Goal: Task Accomplishment & Management: Manage account settings

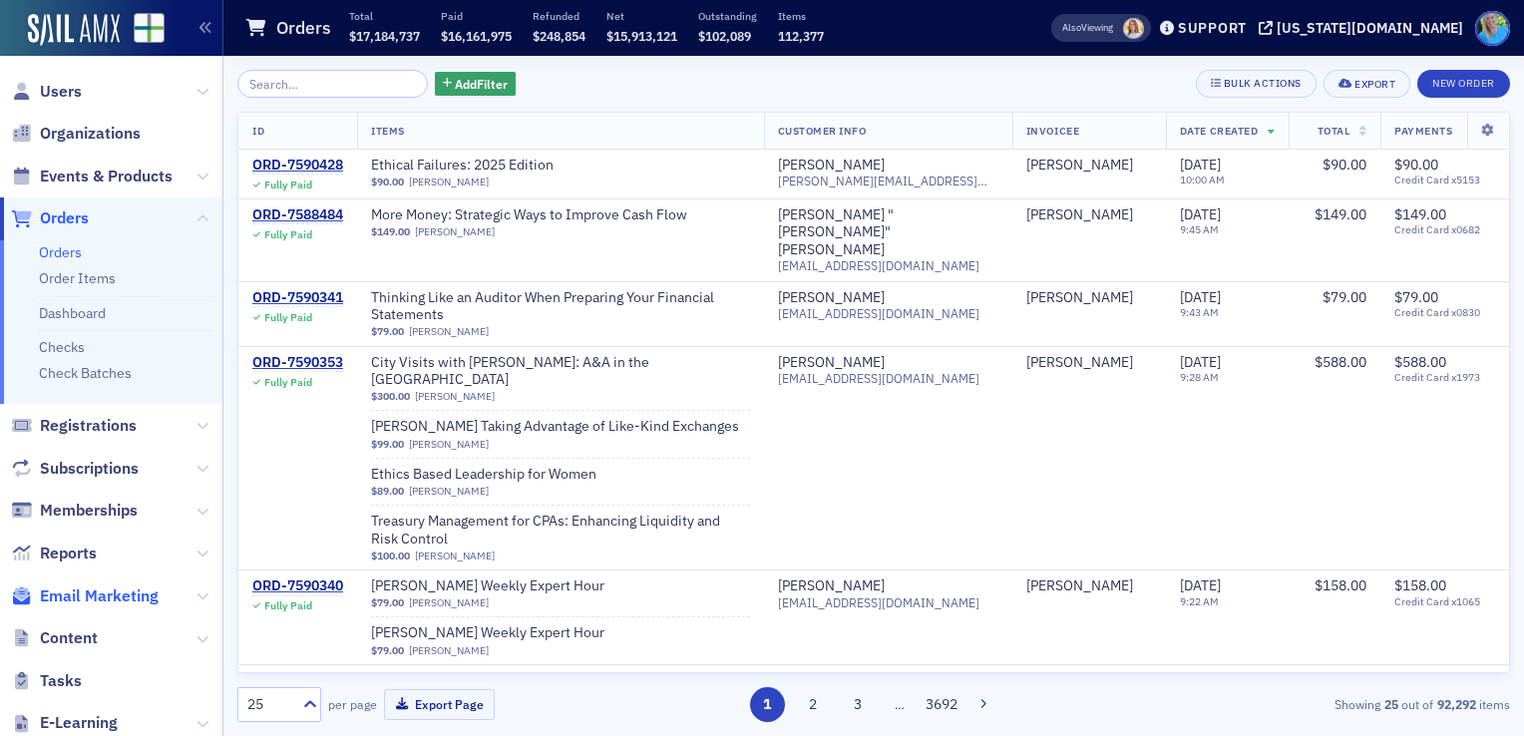
click at [111, 593] on span "Email Marketing" at bounding box center [99, 597] width 119 height 22
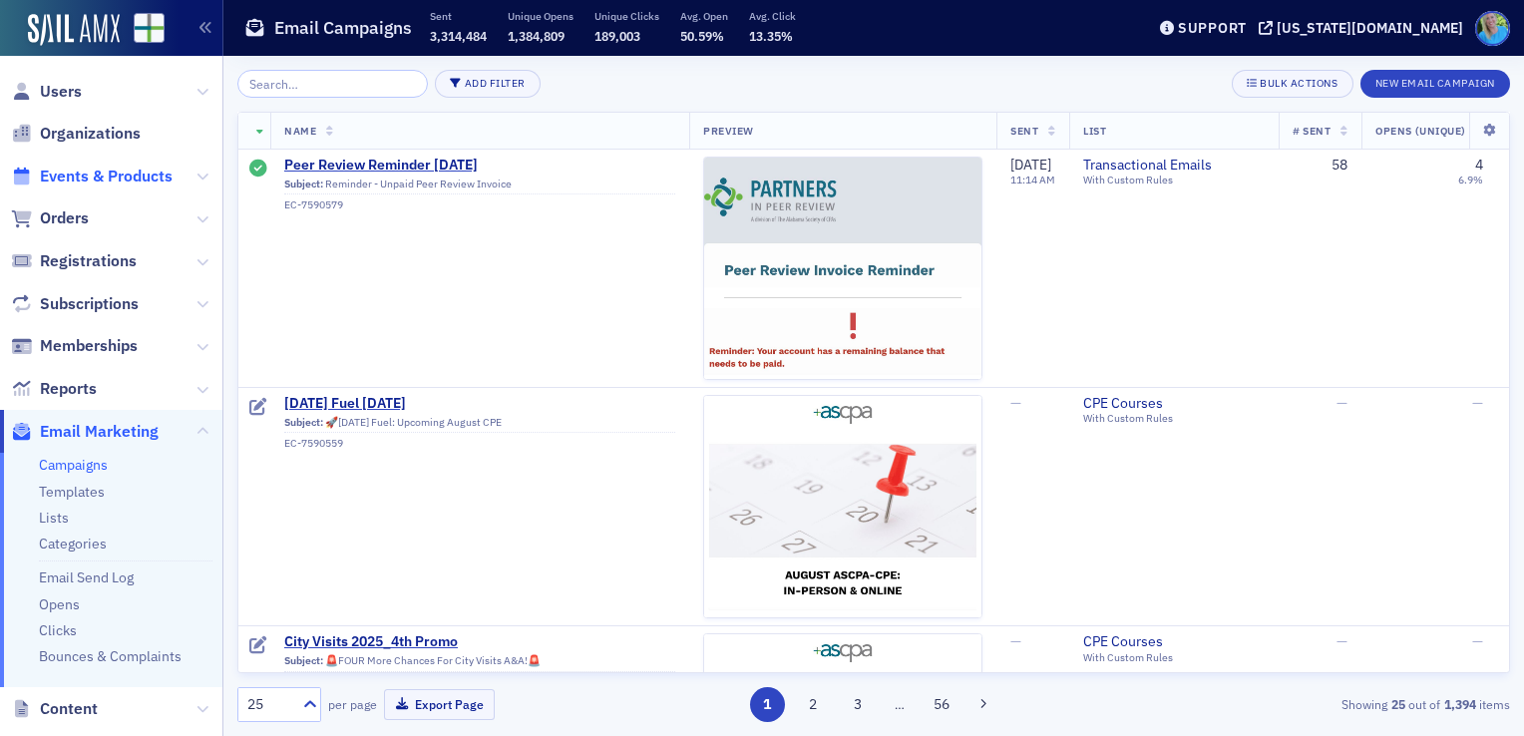
click at [109, 179] on span "Events & Products" at bounding box center [106, 177] width 133 height 22
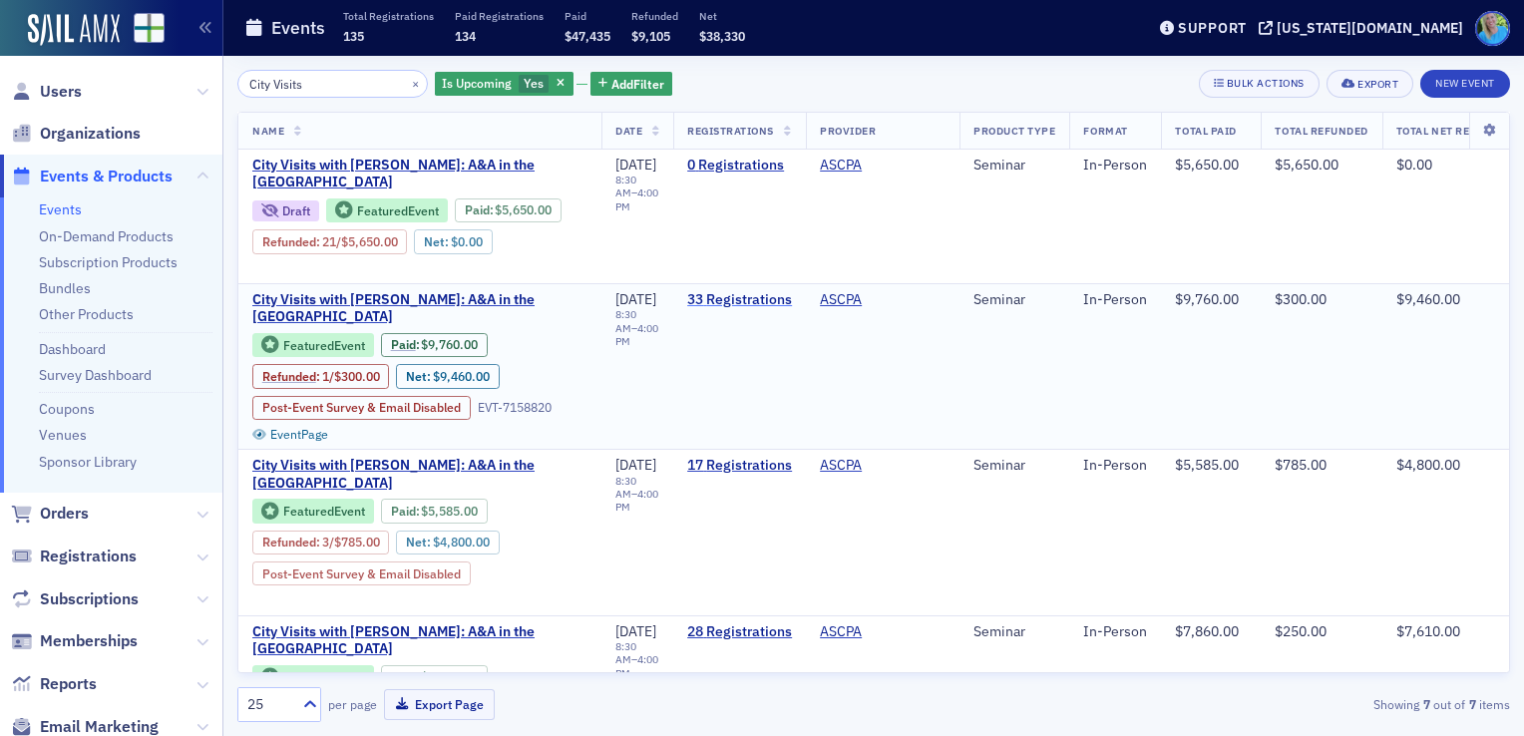
type input "City Visits"
click at [776, 296] on link "33 Registrations" at bounding box center [739, 300] width 105 height 18
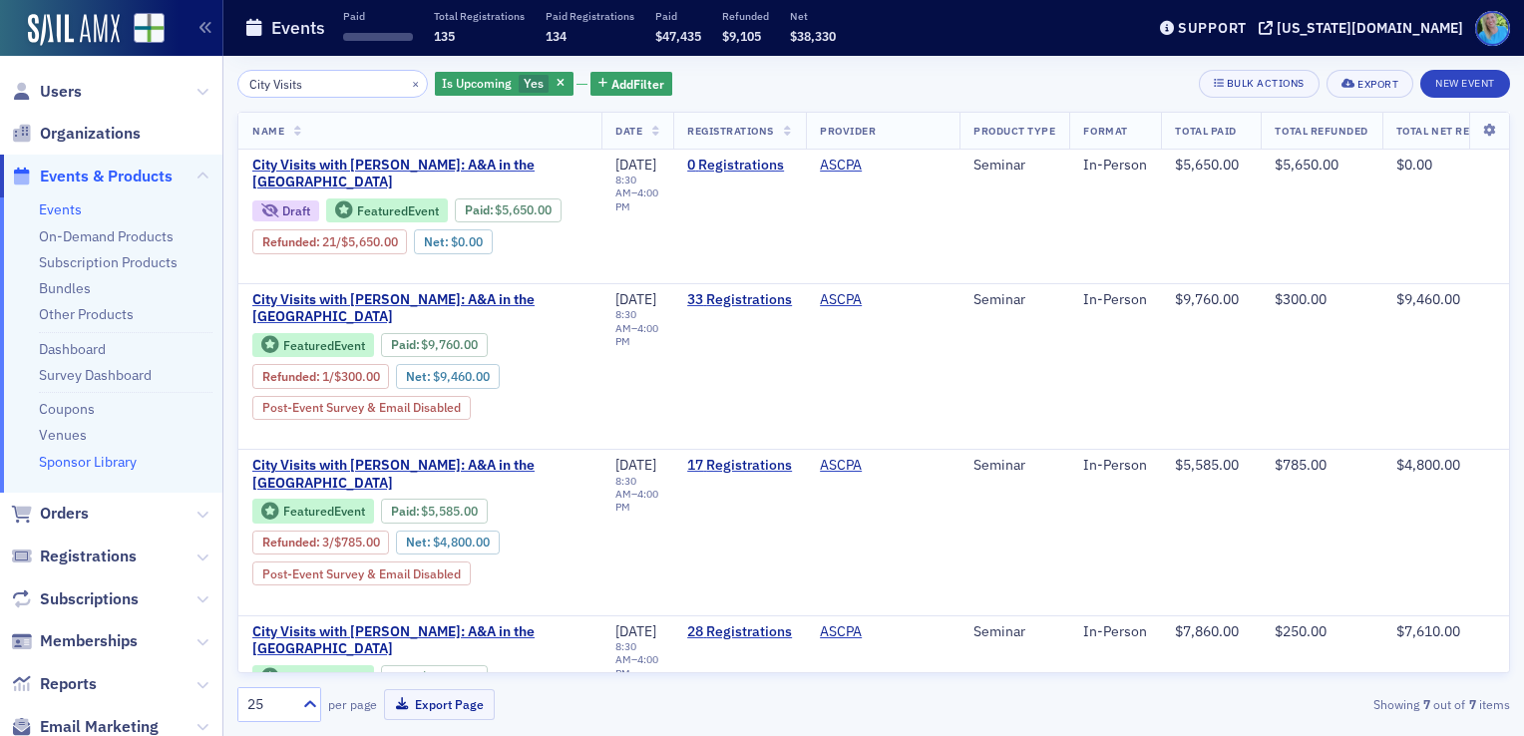
scroll to position [200, 0]
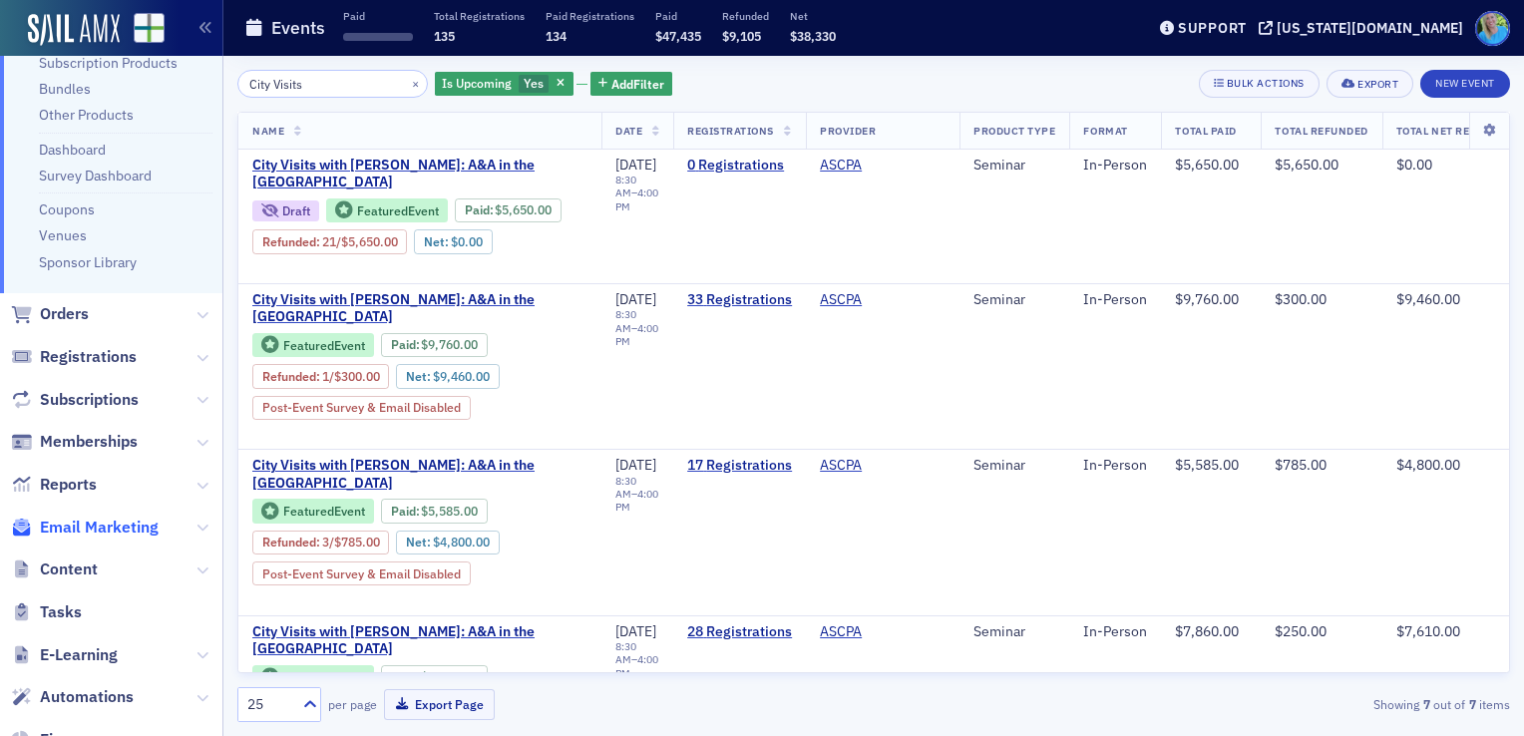
click at [127, 528] on span "Email Marketing" at bounding box center [99, 528] width 119 height 22
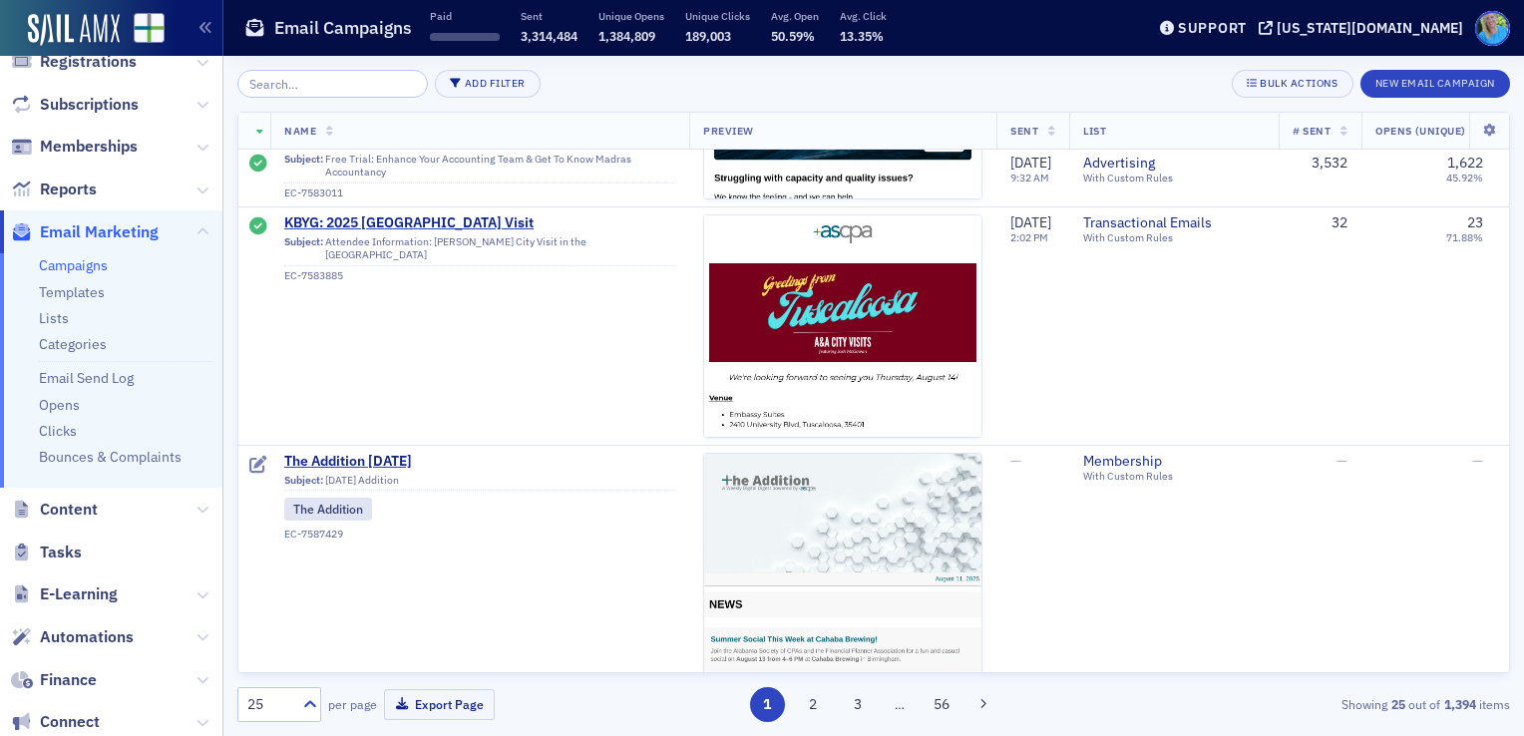
scroll to position [2095, 0]
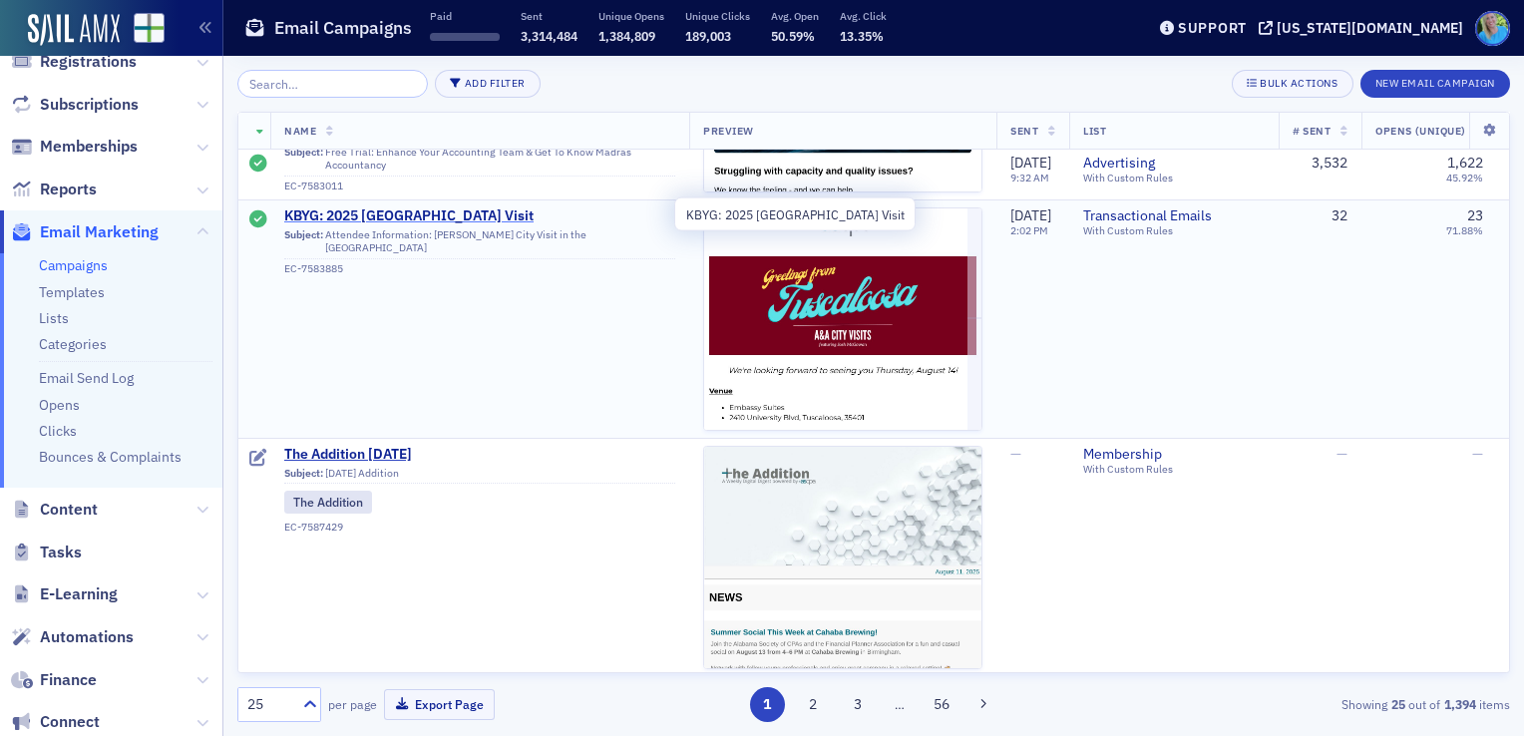
click at [467, 211] on span "KBYG: 2025 [GEOGRAPHIC_DATA] Visit" at bounding box center [479, 217] width 391 height 18
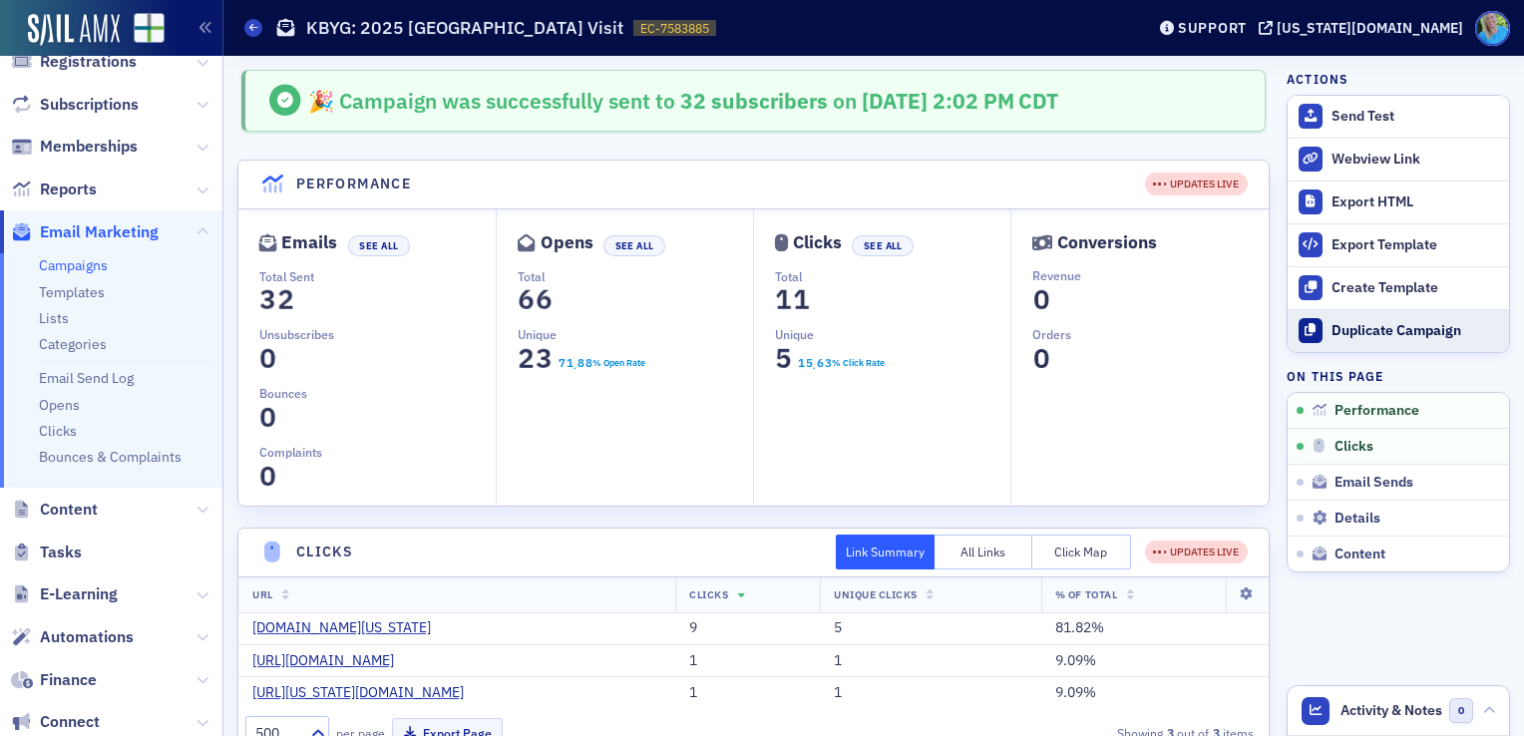
click at [1372, 329] on div "Duplicate Campaign" at bounding box center [1416, 331] width 168 height 18
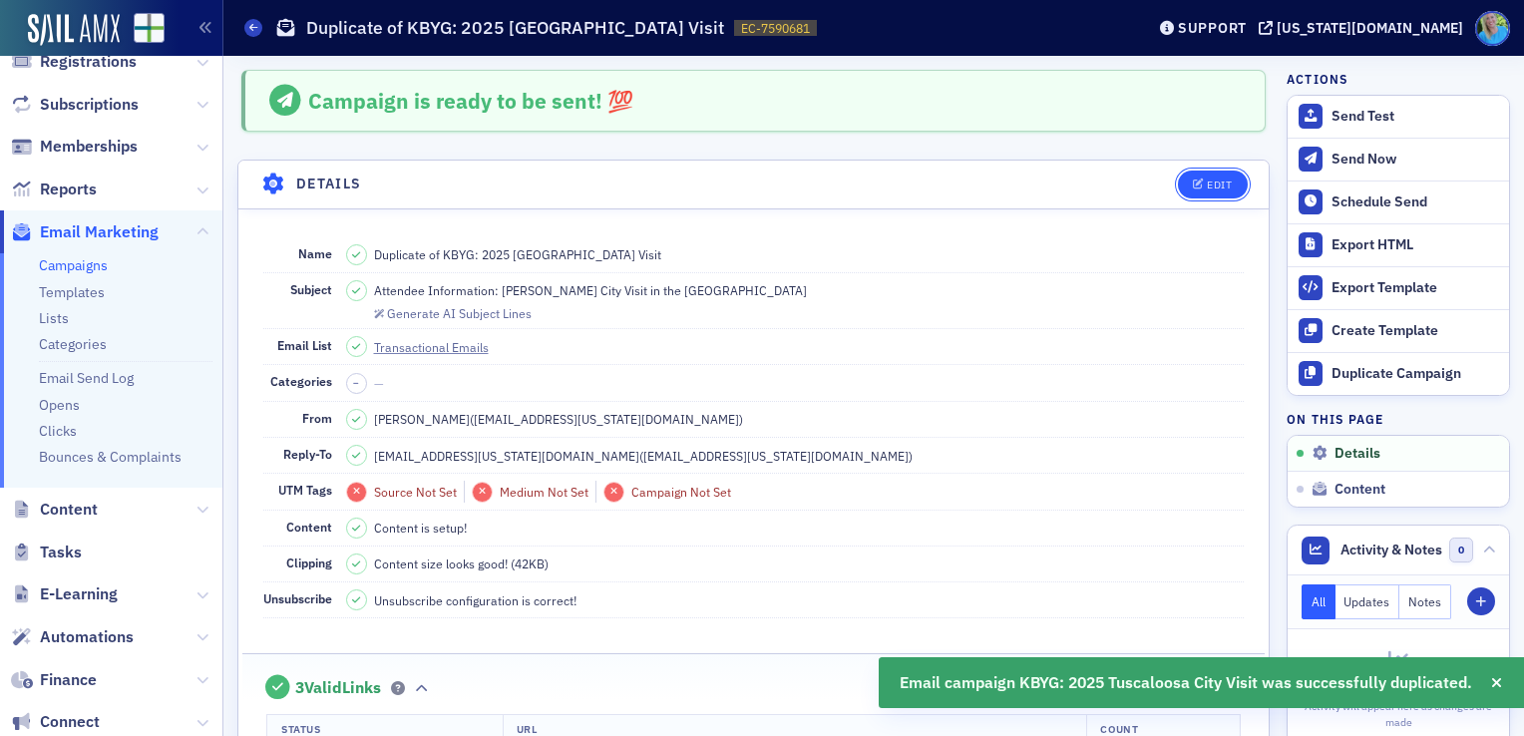
click at [1207, 180] on div "Edit" at bounding box center [1219, 185] width 25 height 11
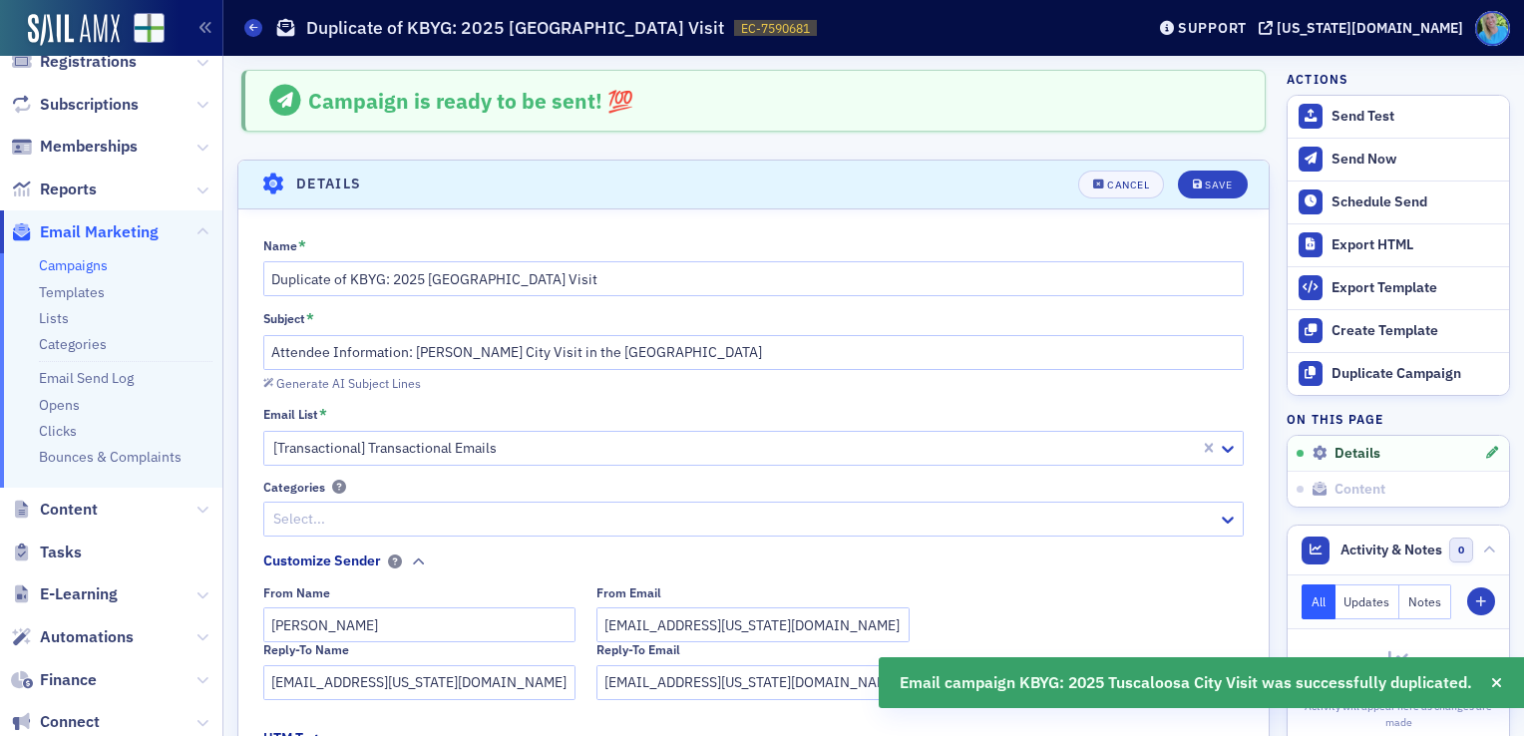
scroll to position [92, 0]
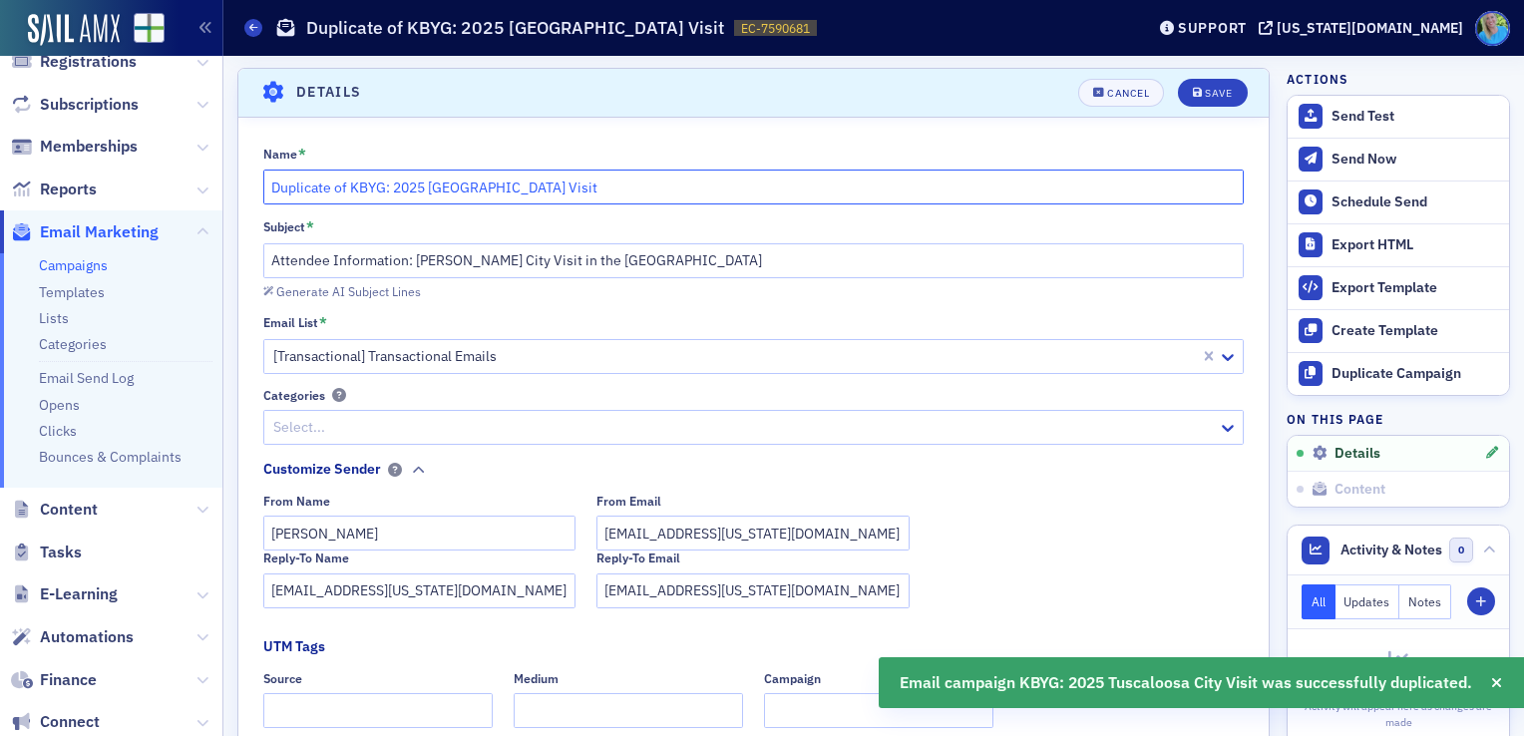
drag, startPoint x: 350, startPoint y: 177, endPoint x: 263, endPoint y: 179, distance: 86.8
click at [263, 179] on input "Duplicate of KBYG: 2025 [GEOGRAPHIC_DATA] Visit" at bounding box center [754, 187] width 982 height 35
click at [490, 190] on input "KBYG: 2025 [GEOGRAPHIC_DATA] Visit" at bounding box center [754, 187] width 982 height 35
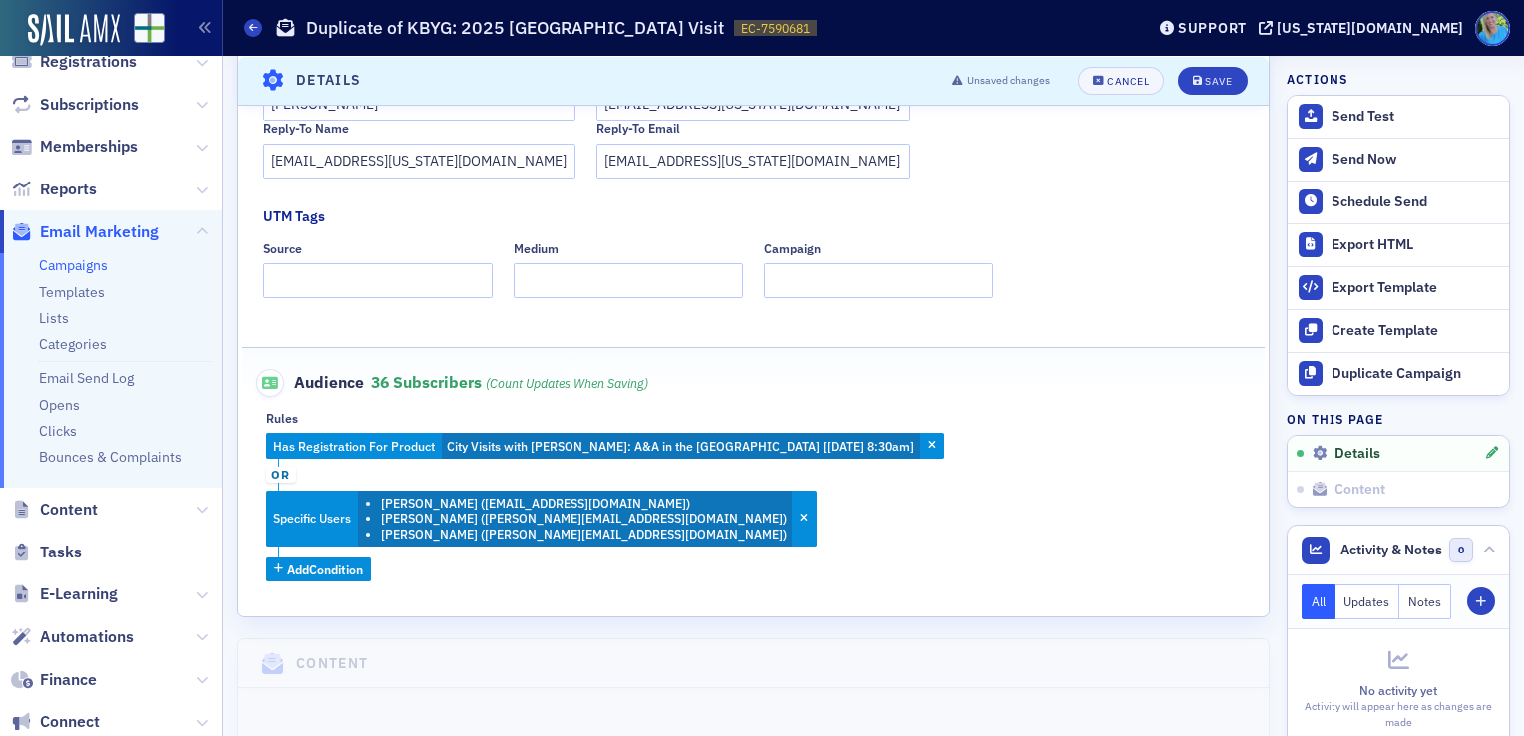
scroll to position [591, 0]
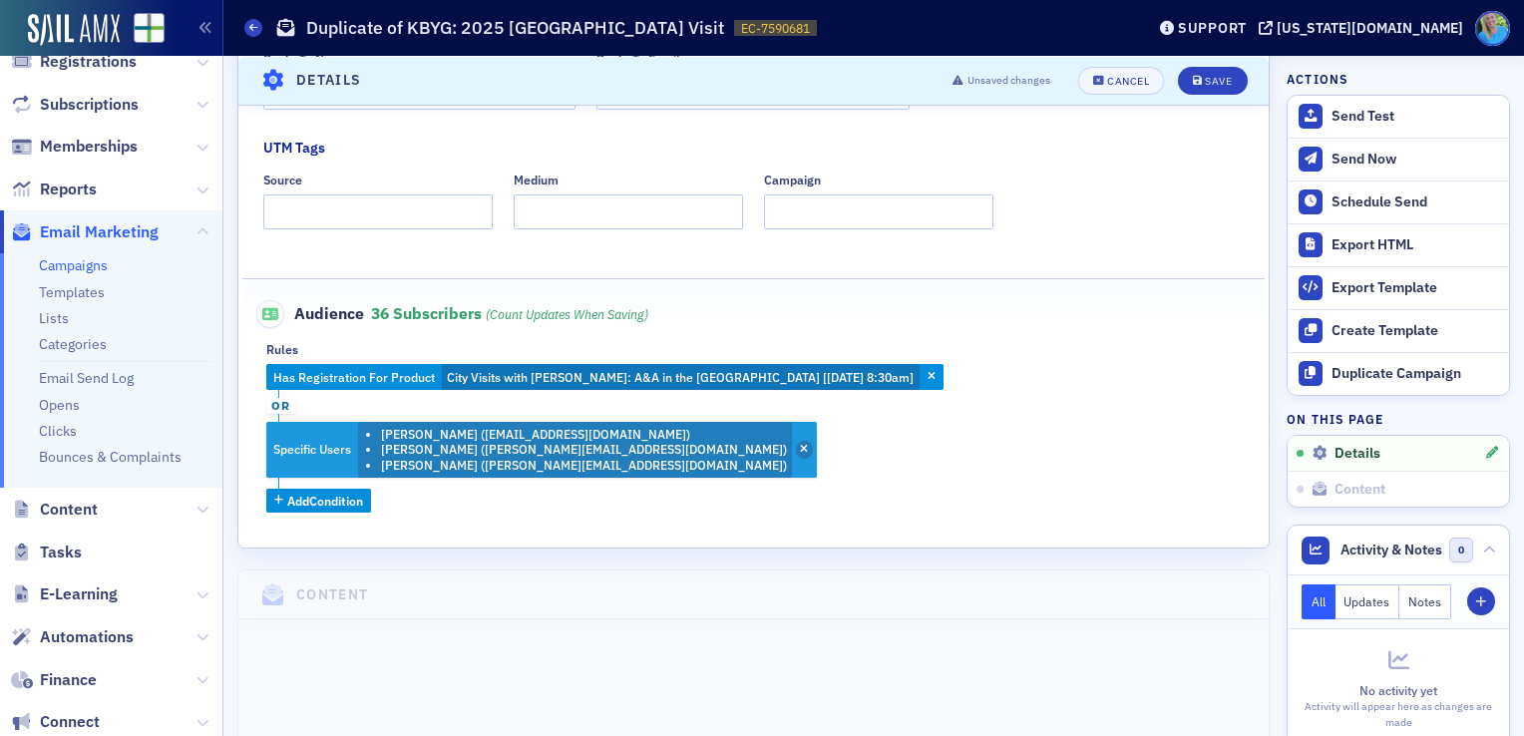
type input "KBYG: 2025 [GEOGRAPHIC_DATA] Visit_2nd Send"
click at [800, 445] on icon "button" at bounding box center [804, 450] width 8 height 11
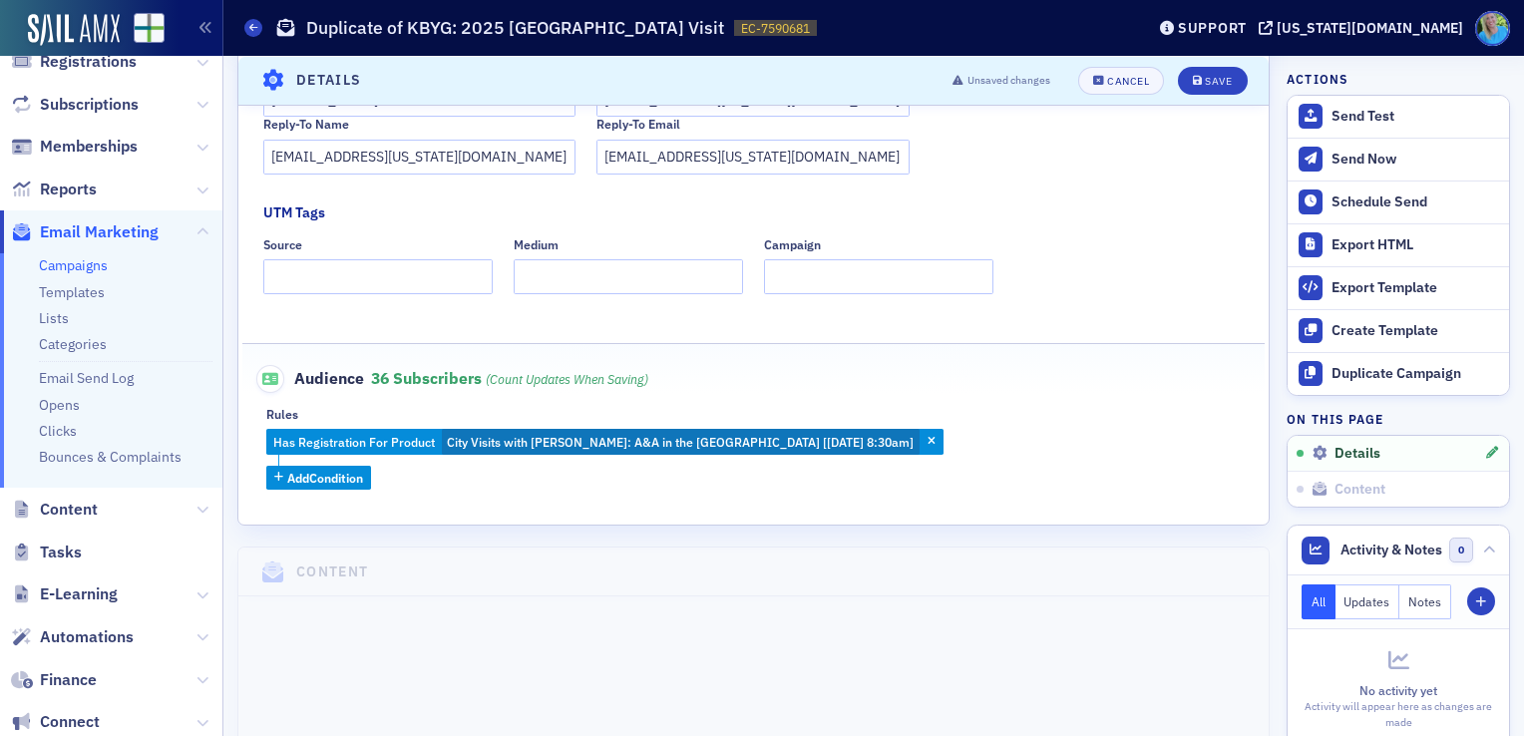
scroll to position [491, 0]
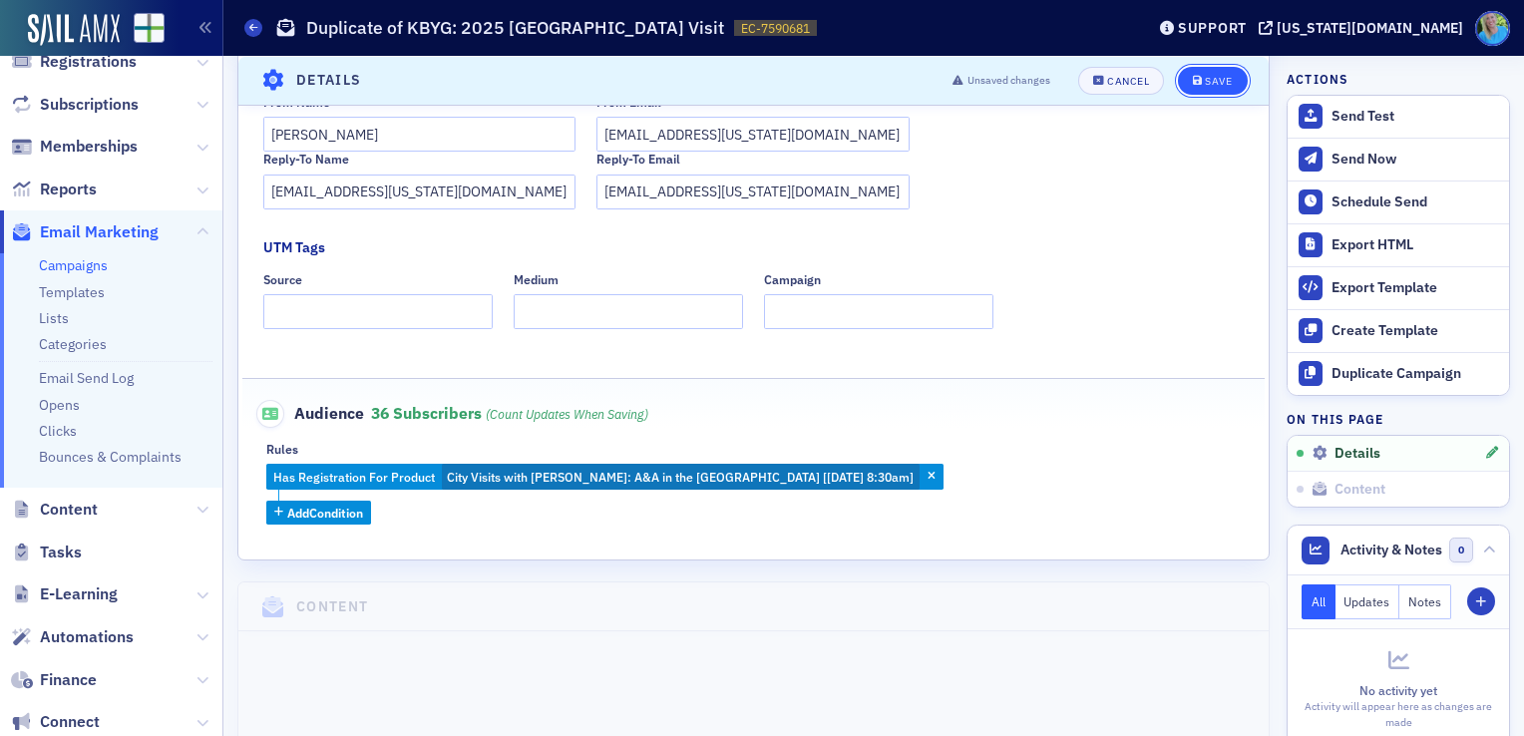
click at [1205, 82] on div "Save" at bounding box center [1218, 80] width 27 height 11
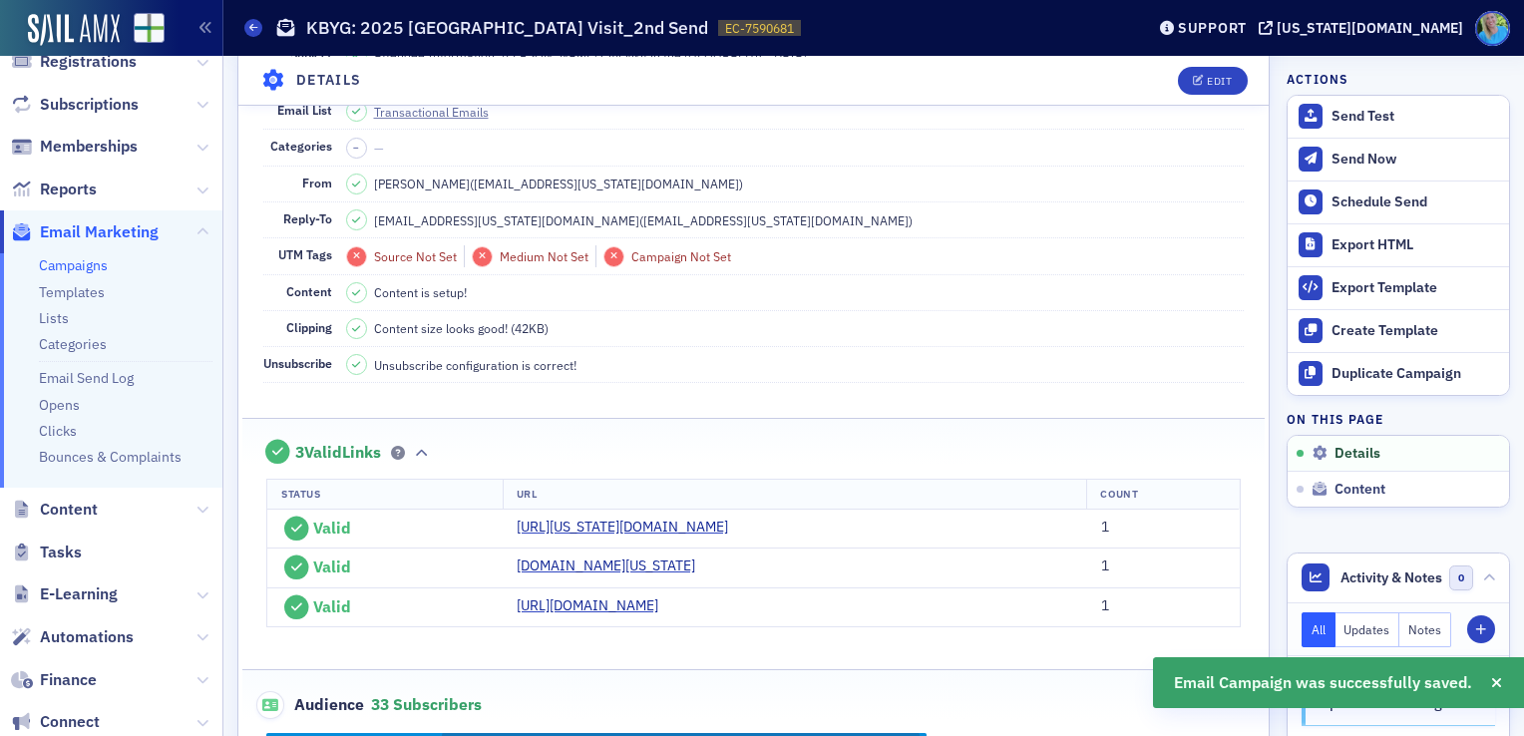
scroll to position [192, 0]
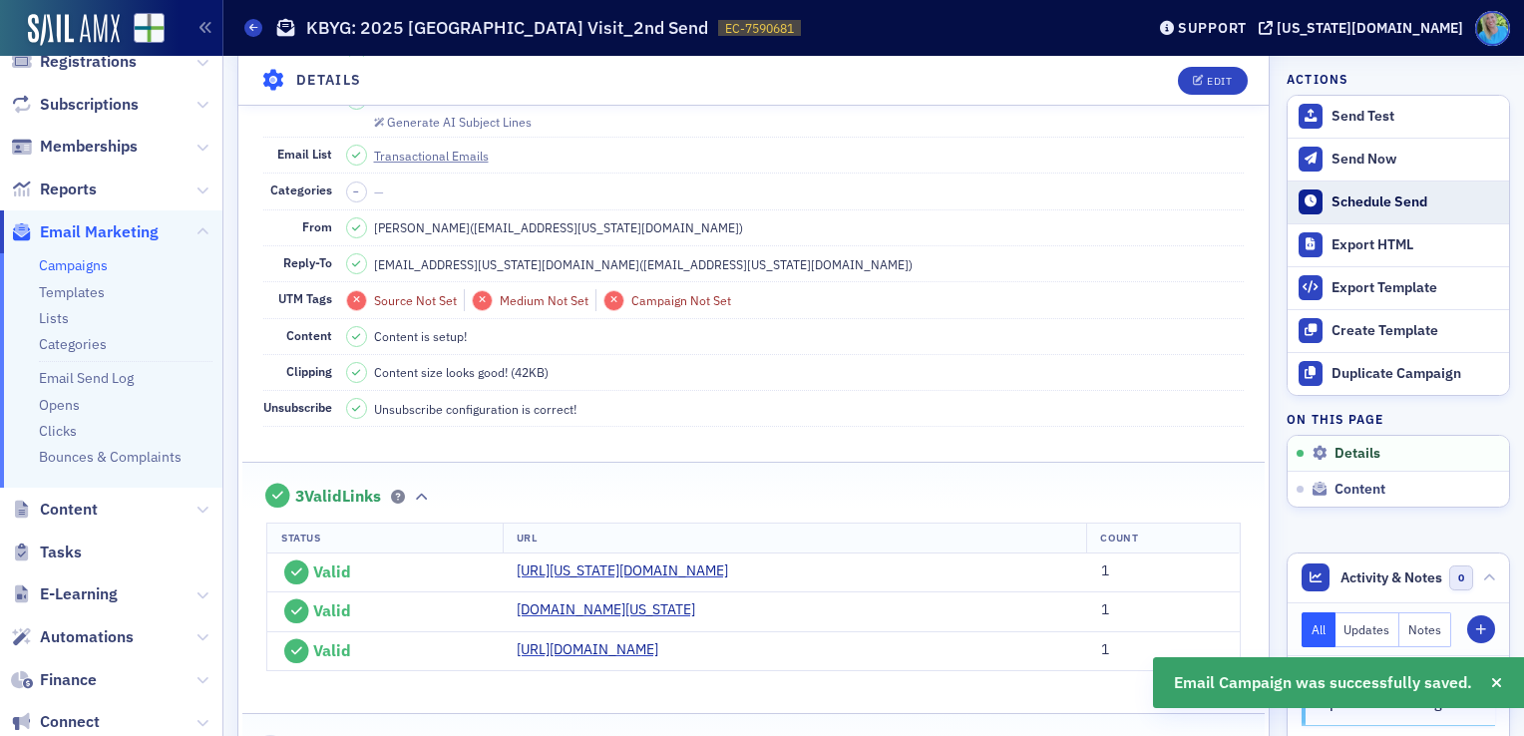
click at [1381, 190] on button "Schedule Send" at bounding box center [1398, 202] width 221 height 43
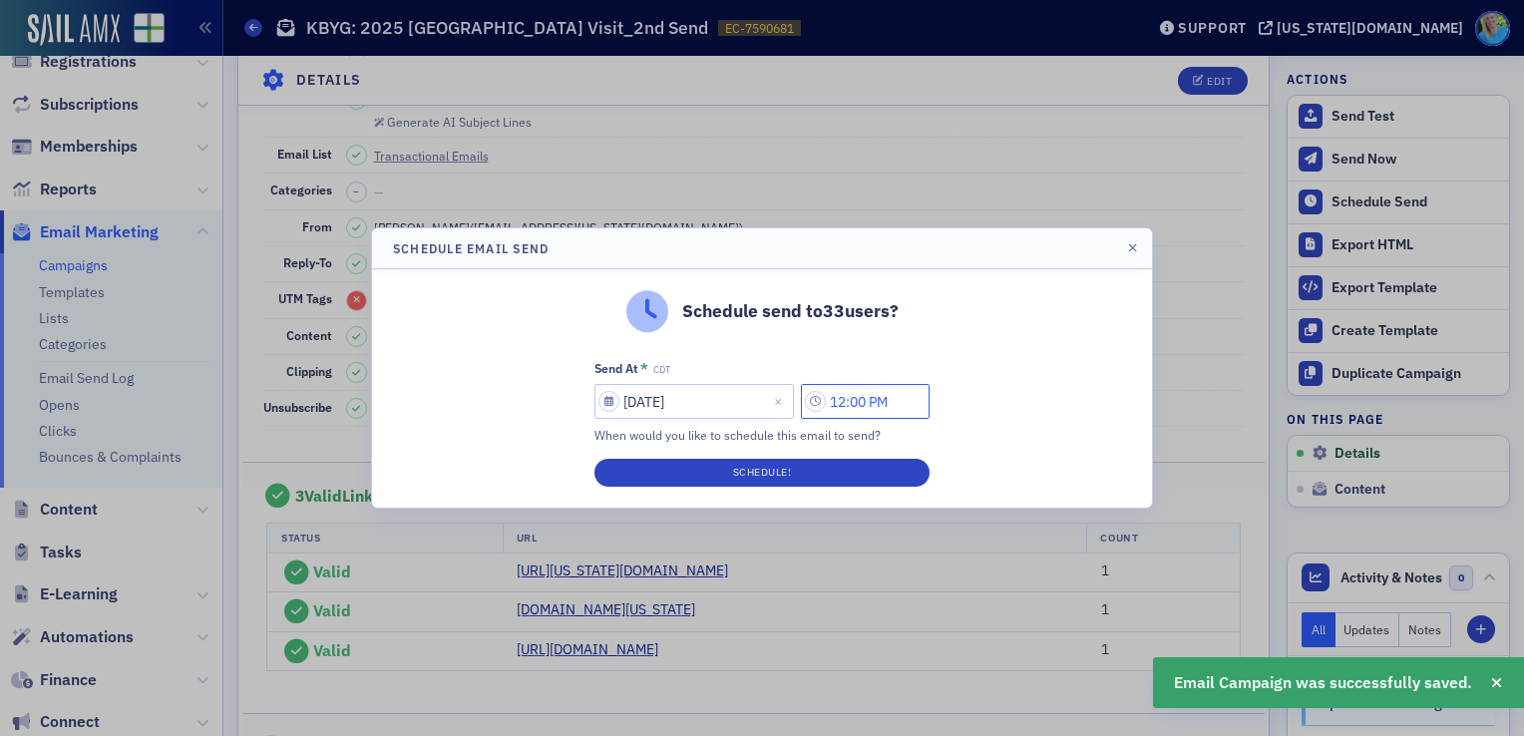
click at [863, 395] on input "12:00 PM" at bounding box center [865, 401] width 129 height 35
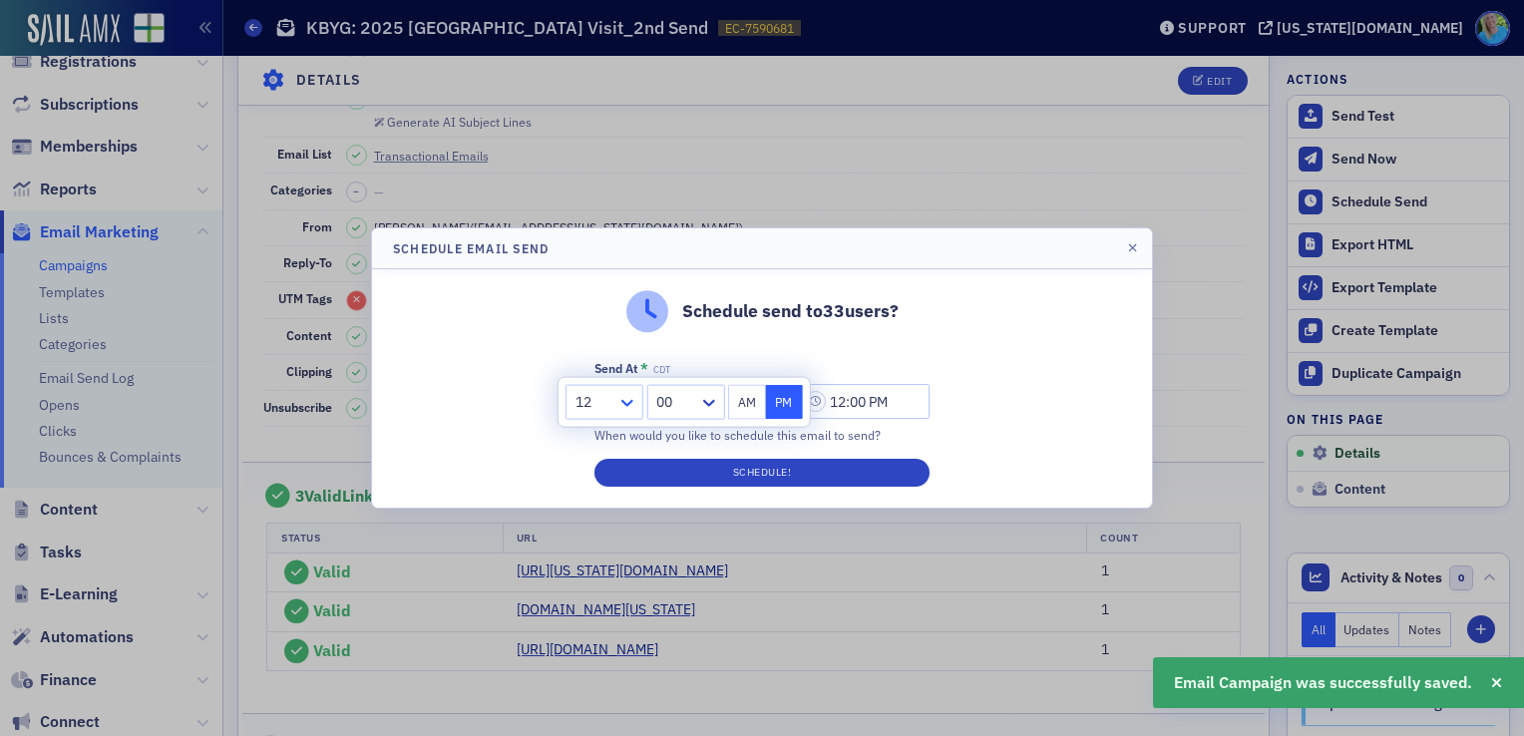
click at [621, 401] on icon at bounding box center [628, 403] width 20 height 20
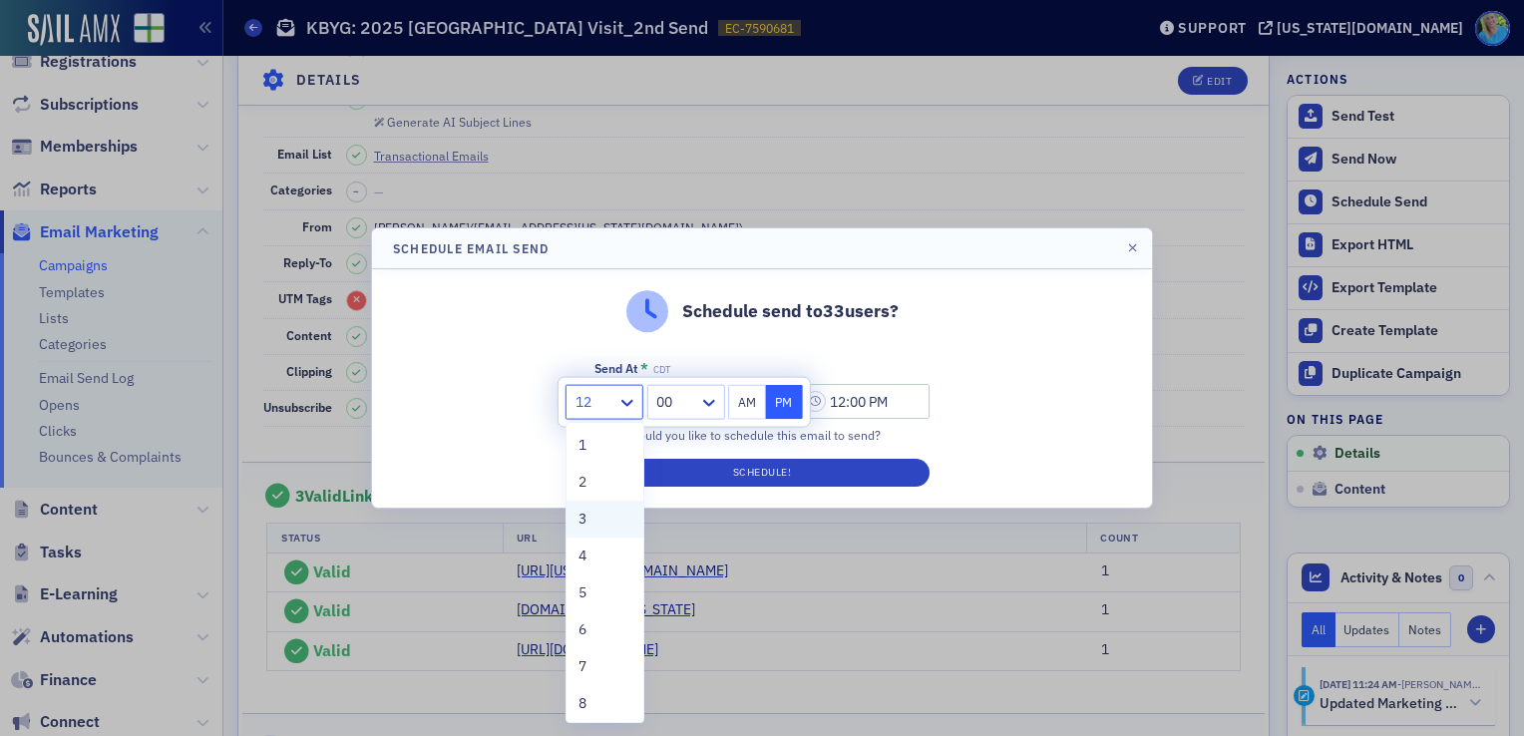
click at [610, 513] on div "3" at bounding box center [605, 519] width 53 height 21
type input "3:00 PM"
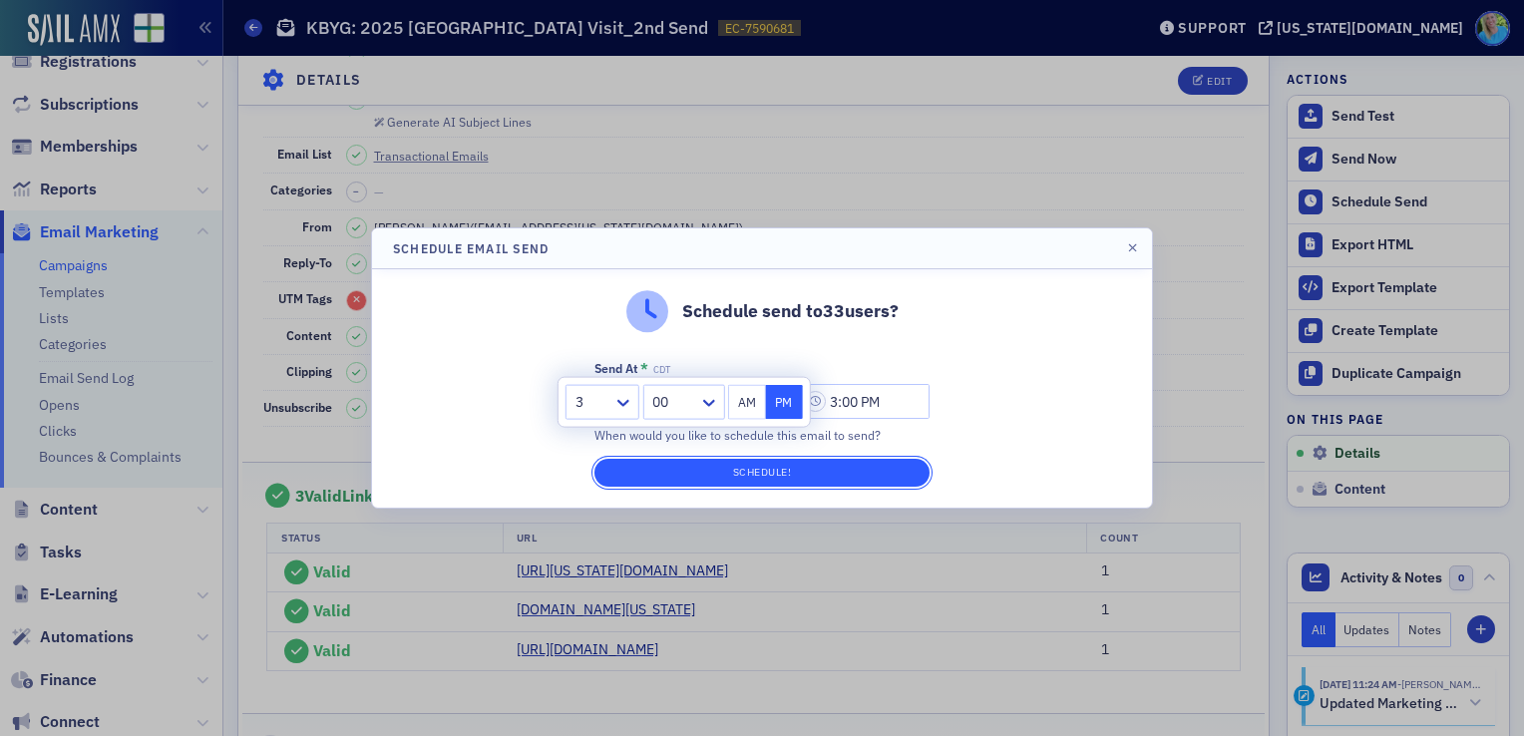
click at [763, 468] on button "Schedule!" at bounding box center [762, 473] width 335 height 28
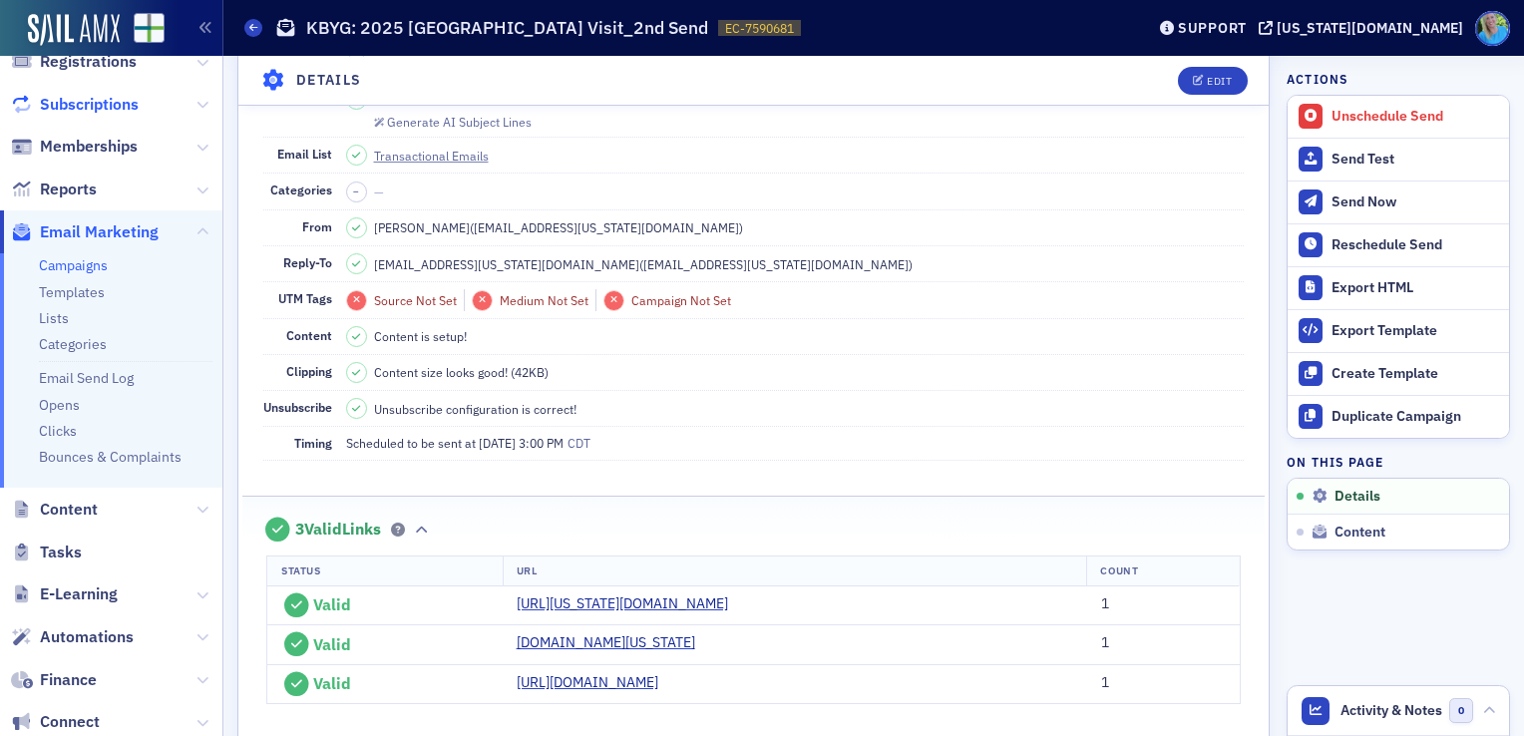
scroll to position [0, 0]
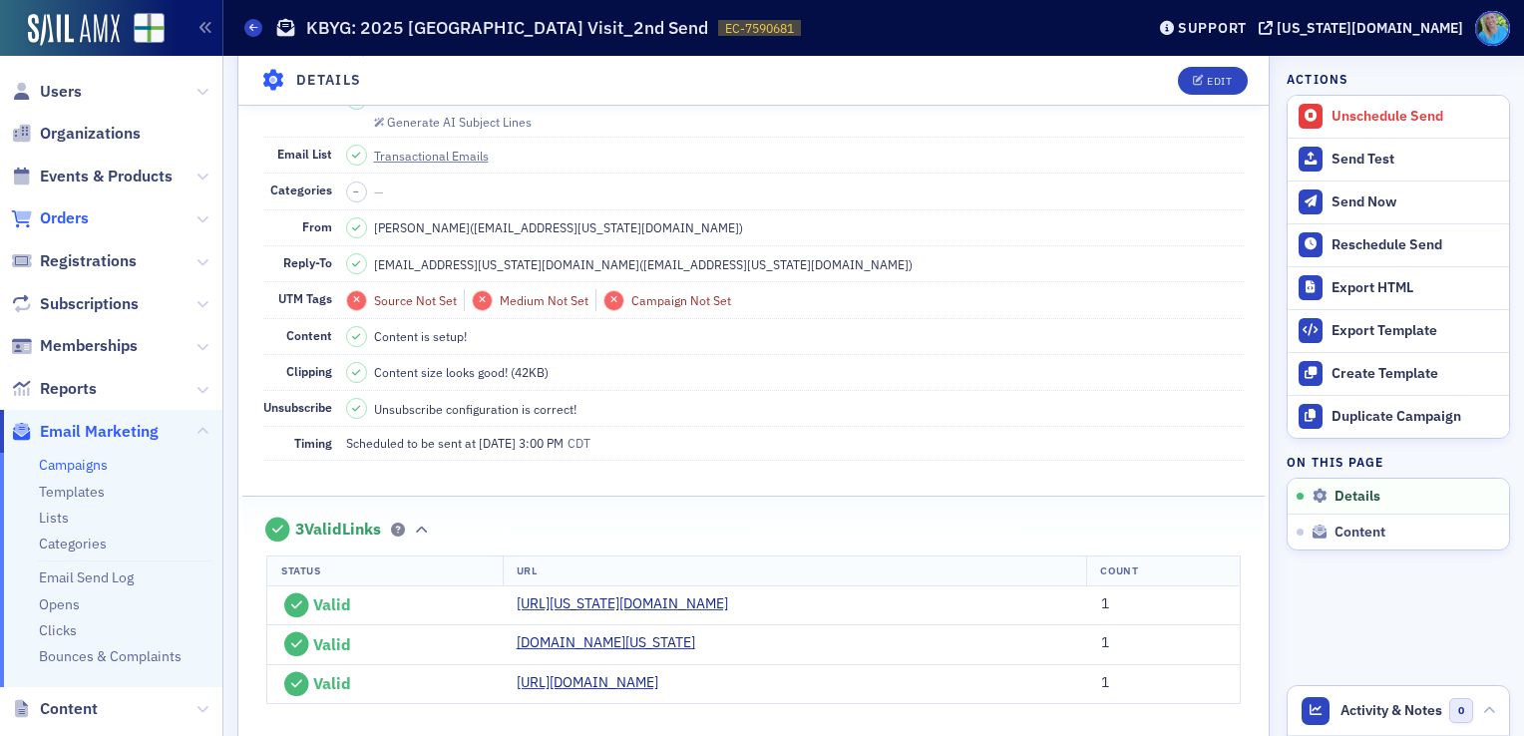
click at [76, 216] on span "Orders" at bounding box center [64, 219] width 49 height 22
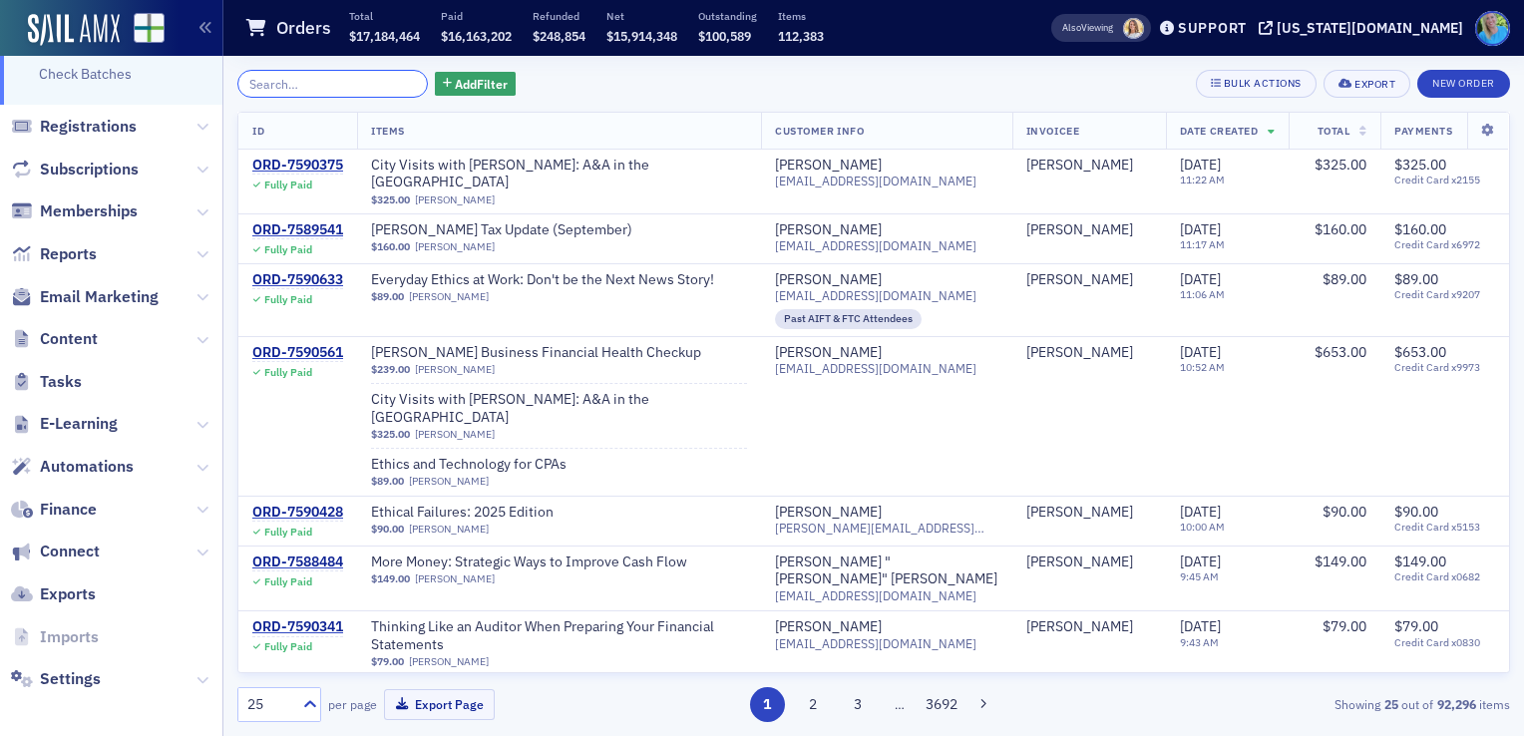
scroll to position [304, 0]
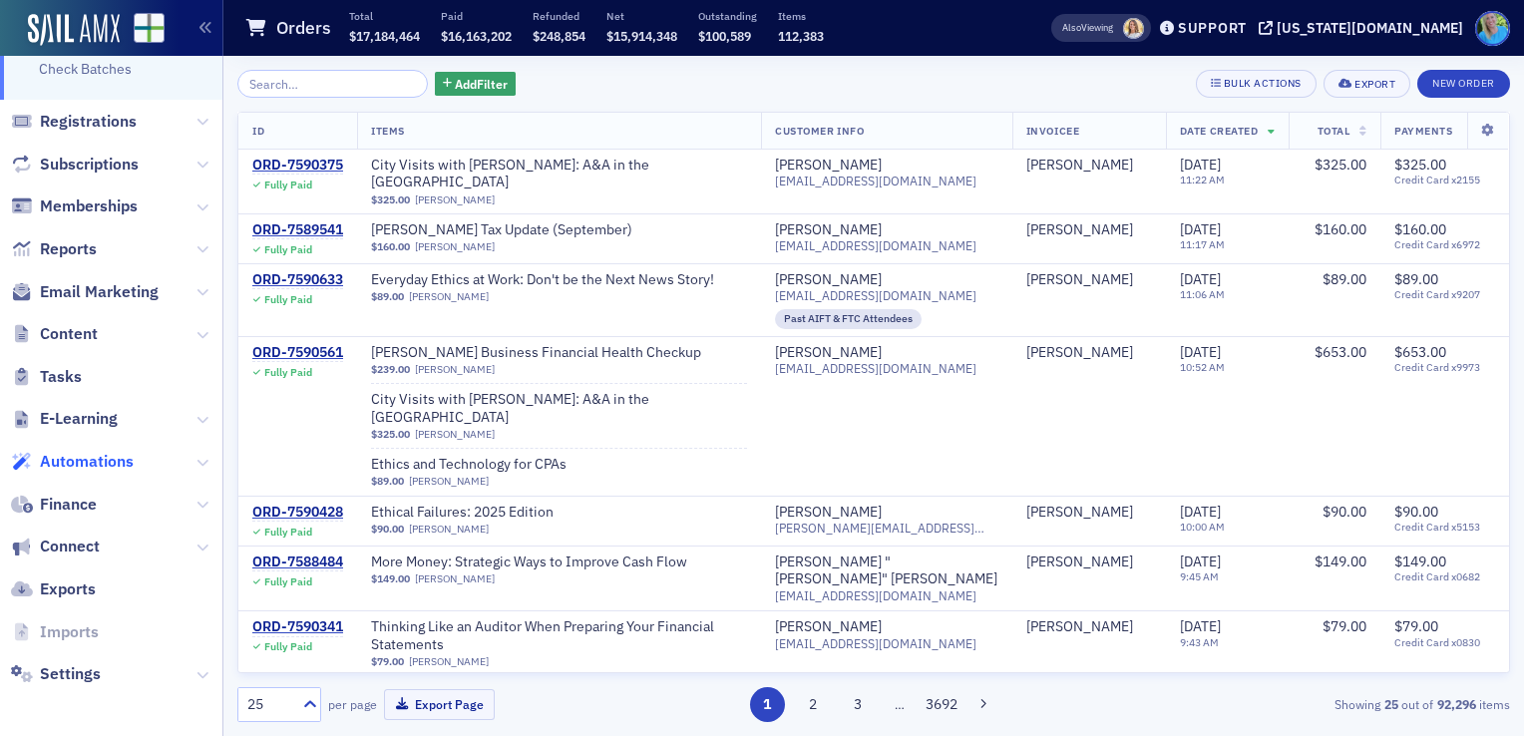
click at [117, 462] on span "Automations" at bounding box center [87, 462] width 94 height 22
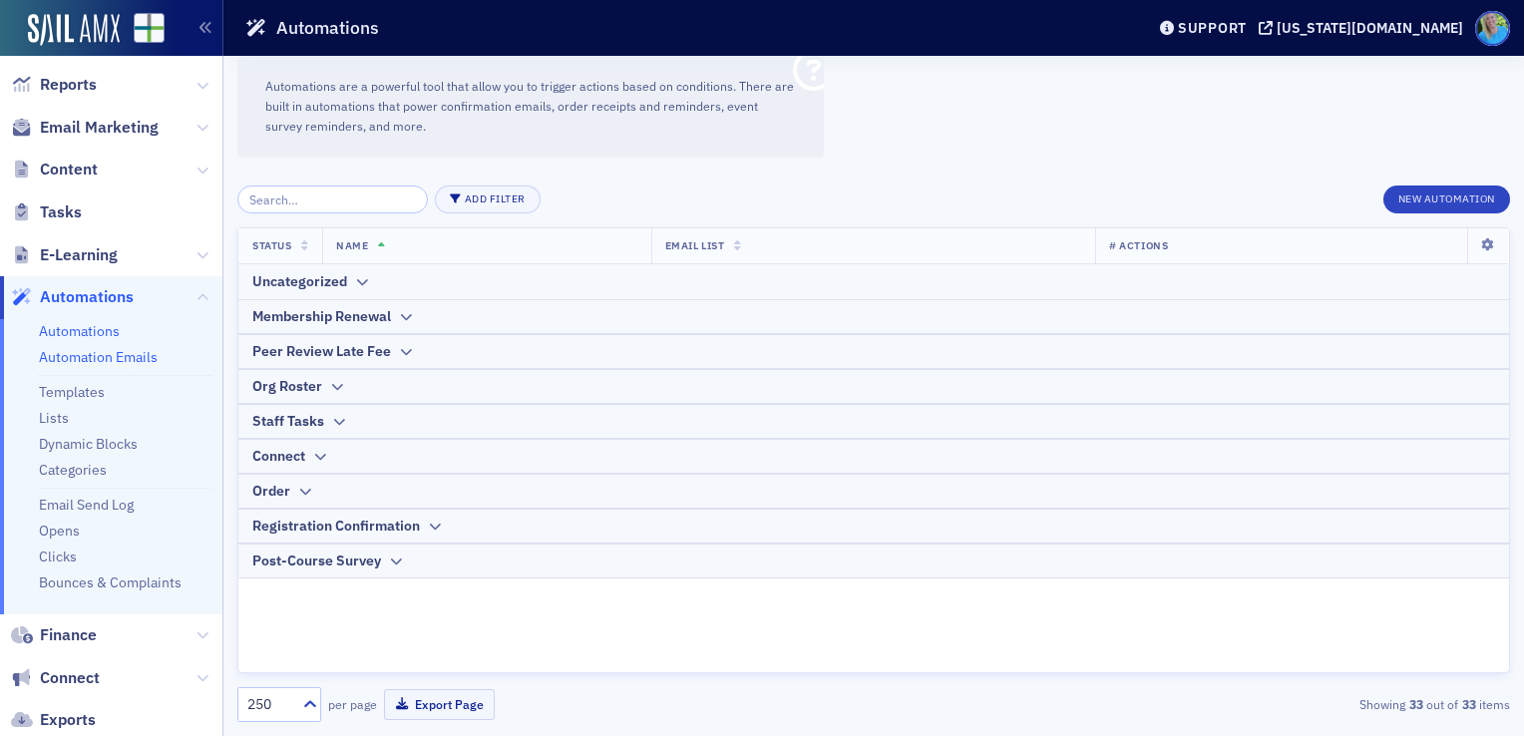
click at [121, 359] on link "Automation Emails" at bounding box center [98, 357] width 119 height 18
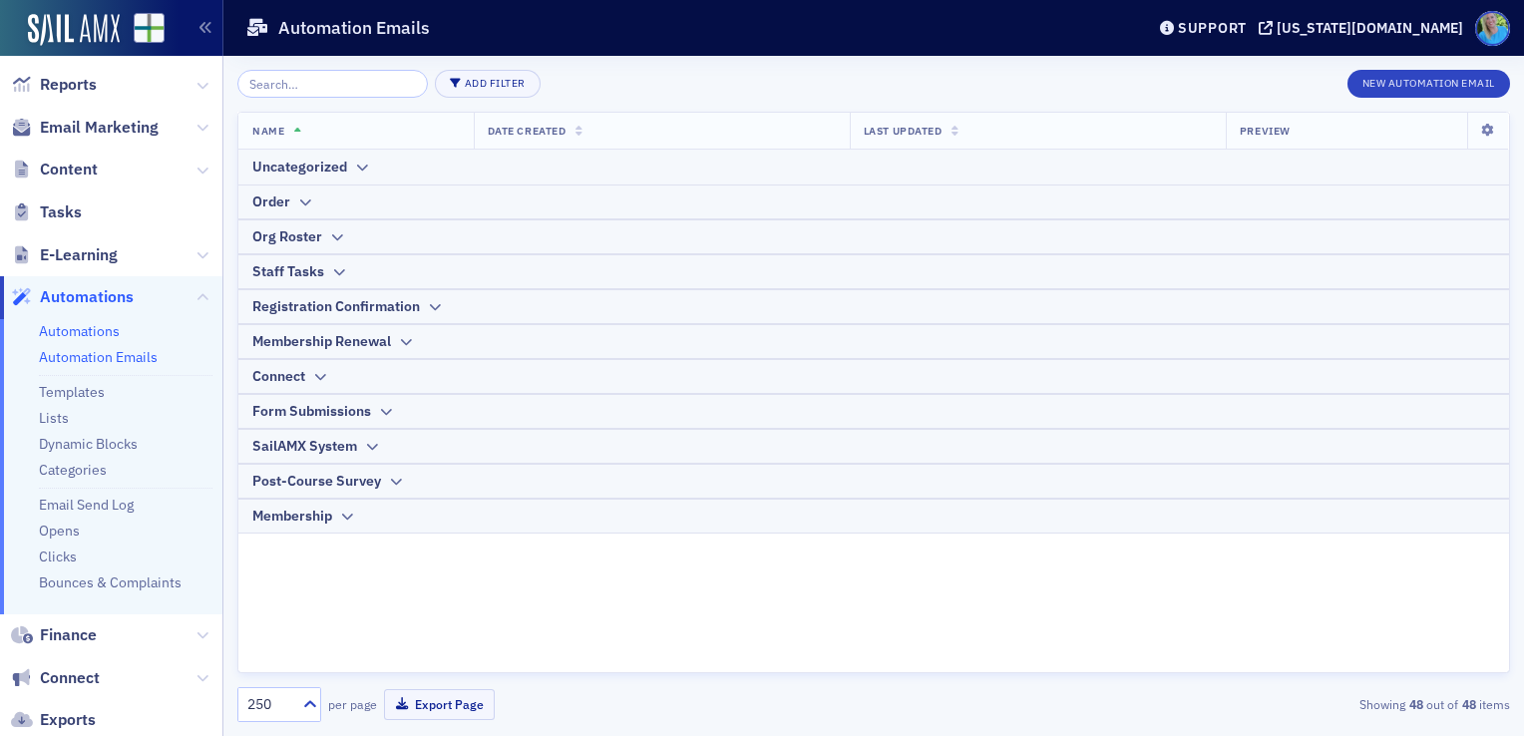
click at [107, 325] on link "Automations" at bounding box center [79, 331] width 81 height 18
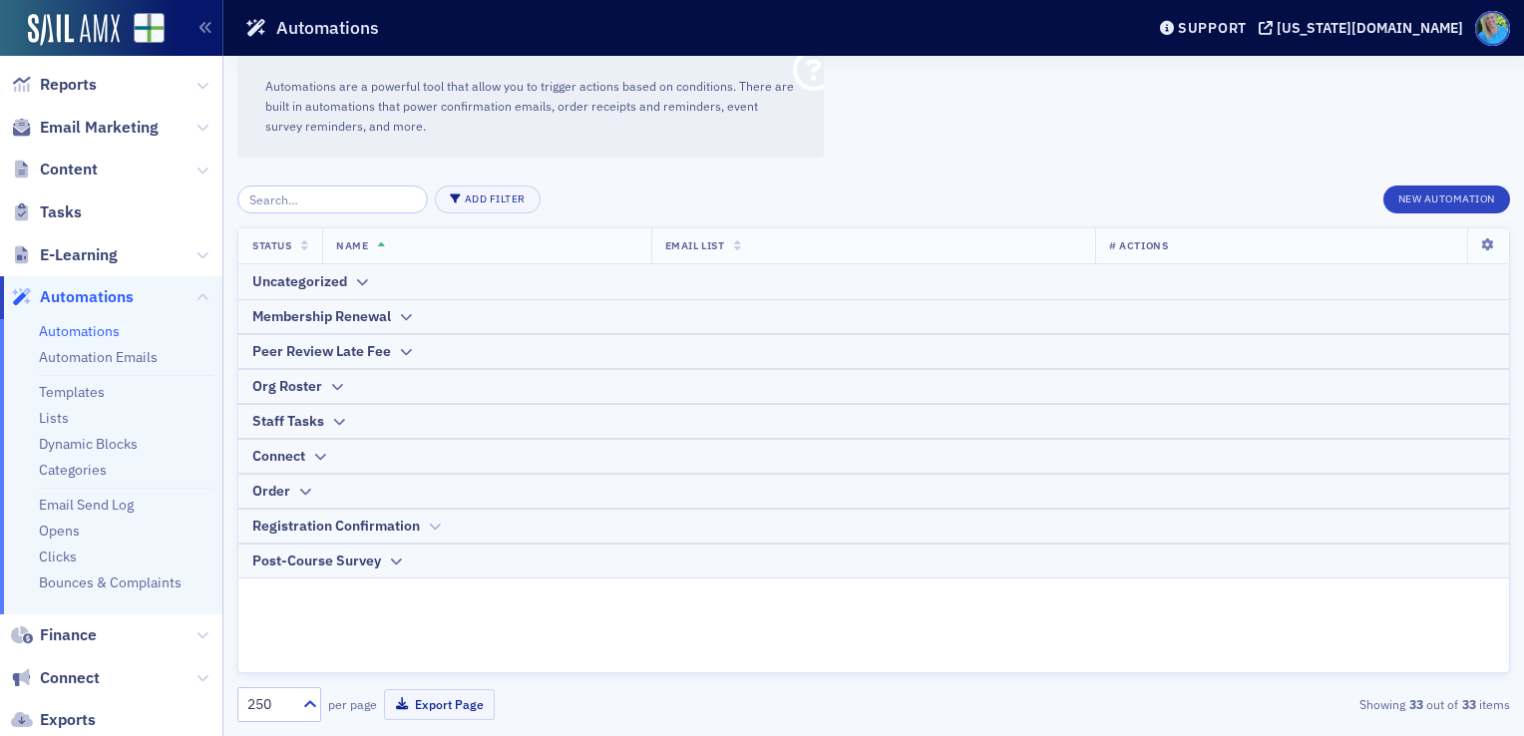
click at [360, 533] on div "Registration Confirmation" at bounding box center [336, 526] width 168 height 21
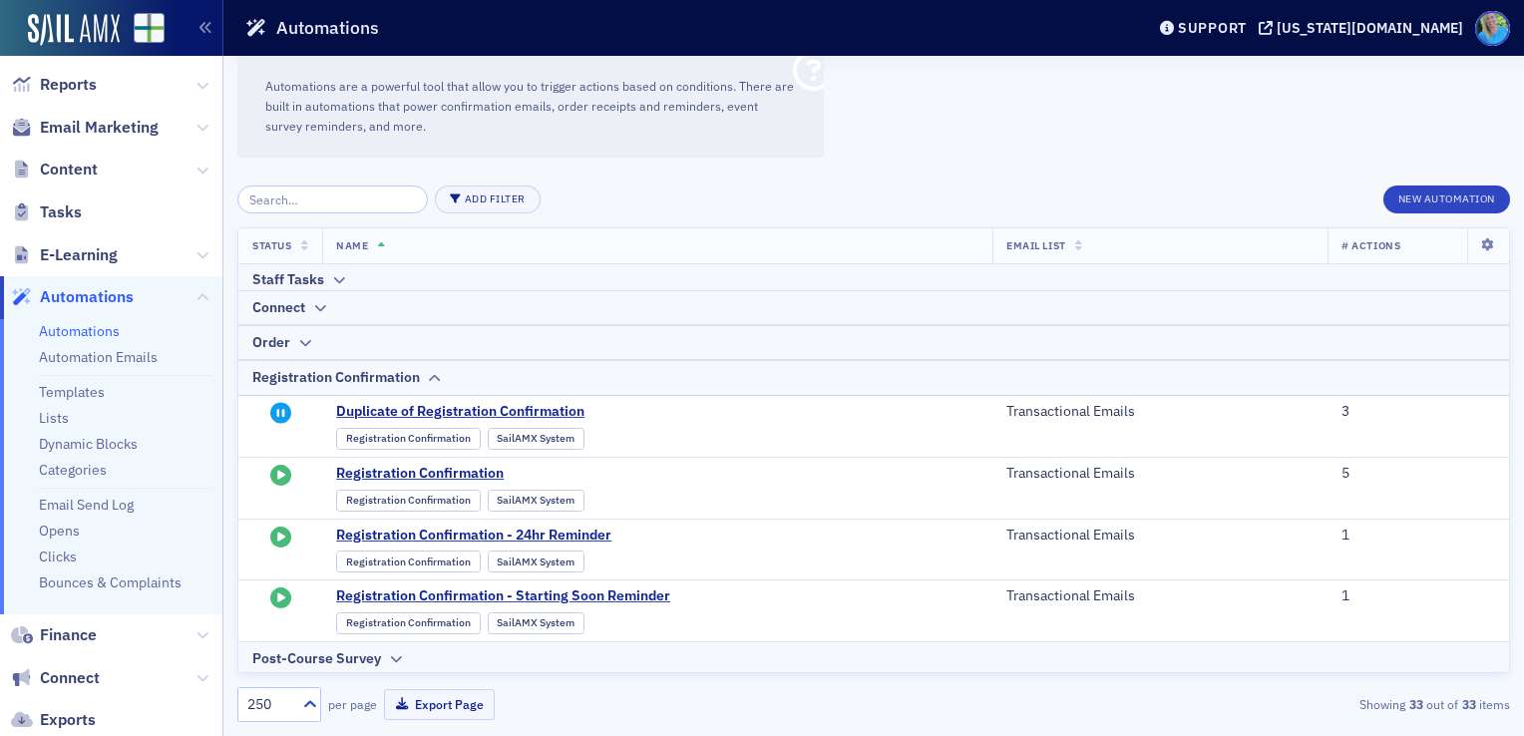
scroll to position [435, 0]
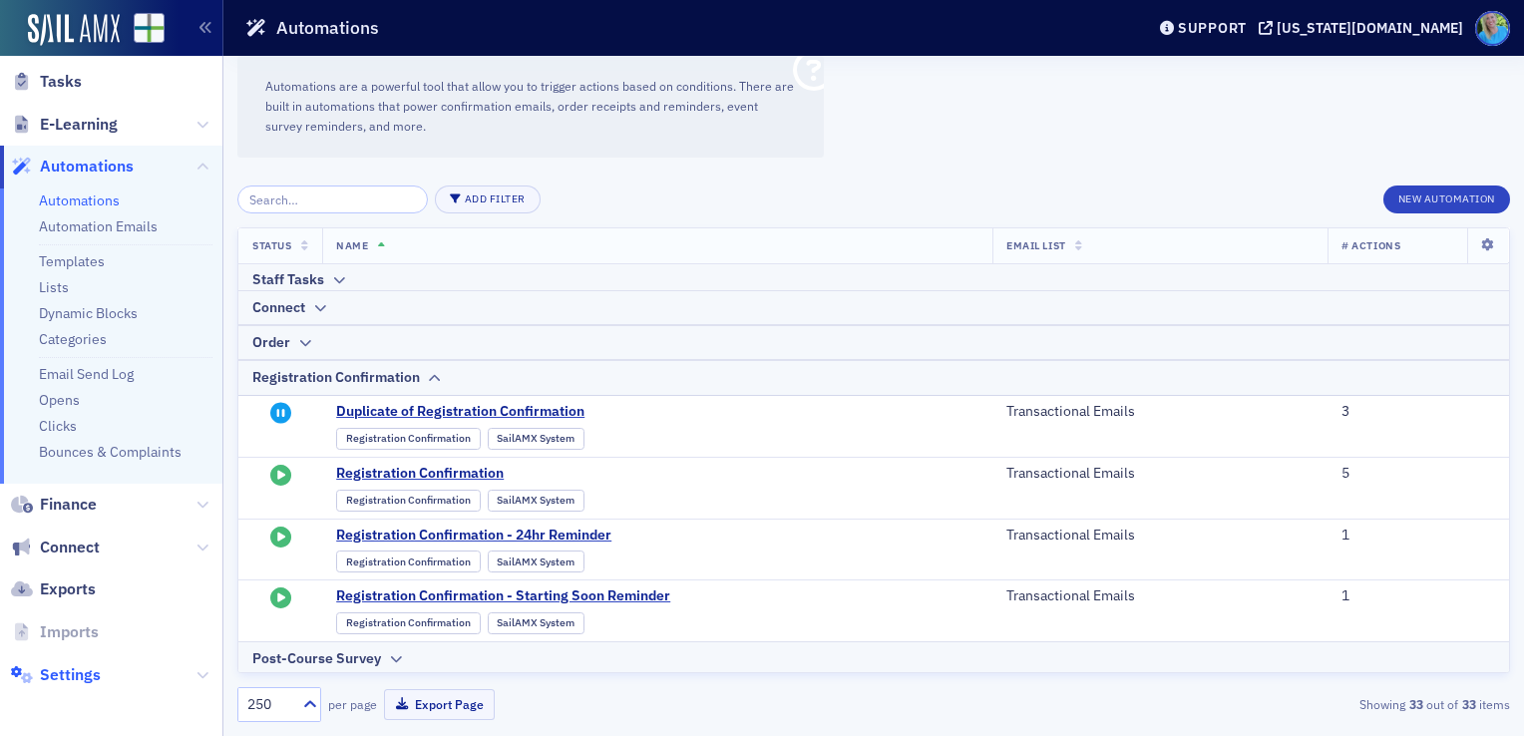
click at [75, 673] on span "Settings" at bounding box center [70, 675] width 61 height 22
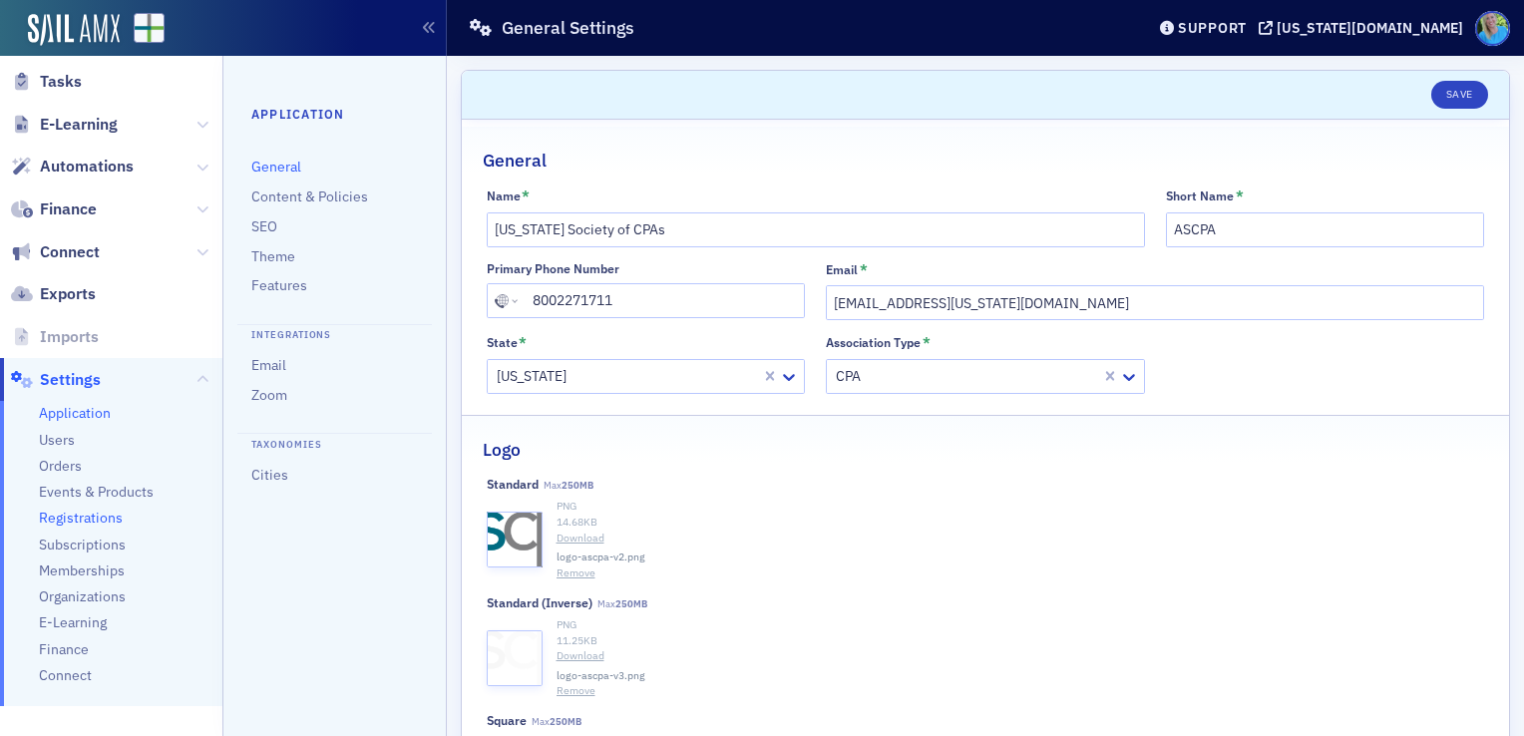
click at [84, 521] on span "Registrations" at bounding box center [81, 518] width 84 height 19
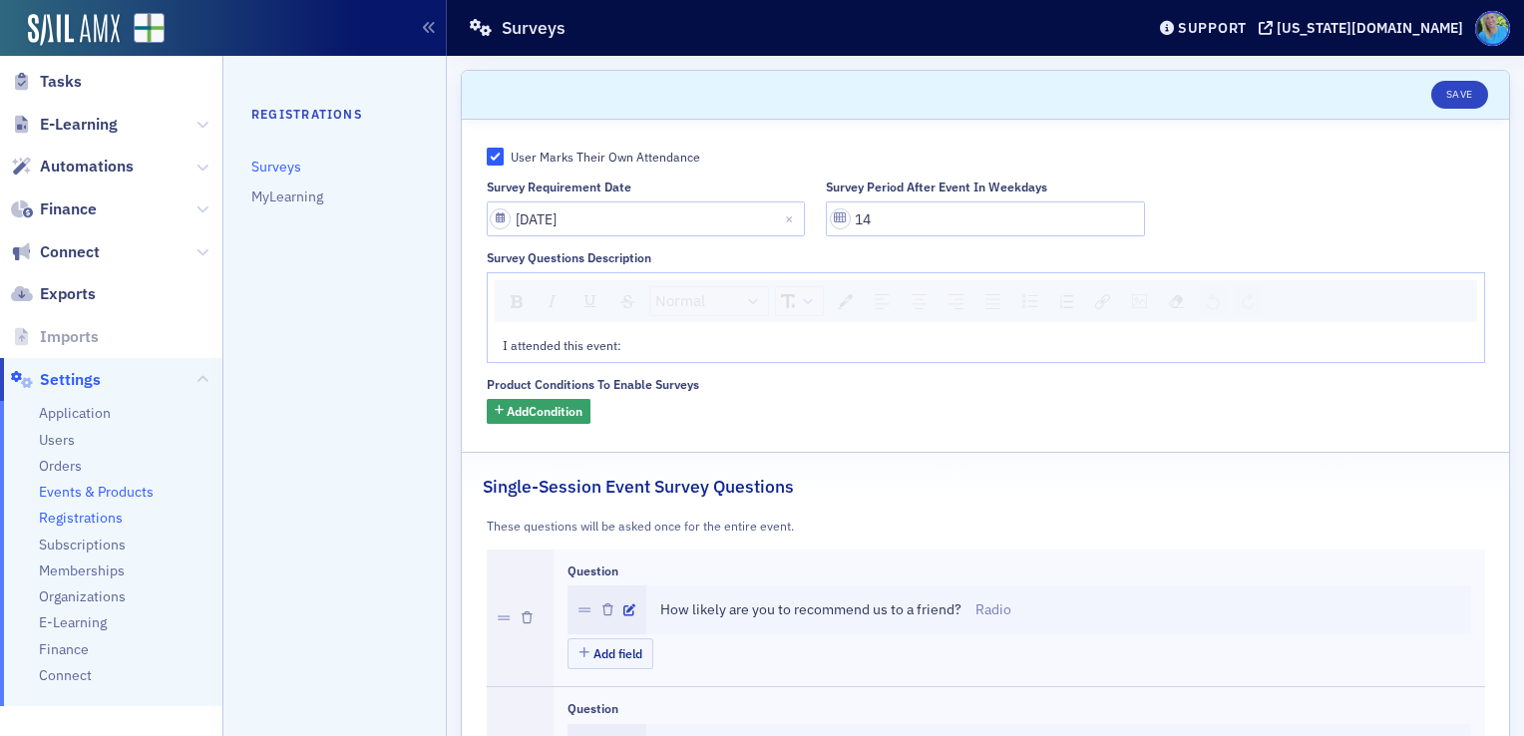
click at [120, 493] on span "Events & Products" at bounding box center [96, 492] width 115 height 19
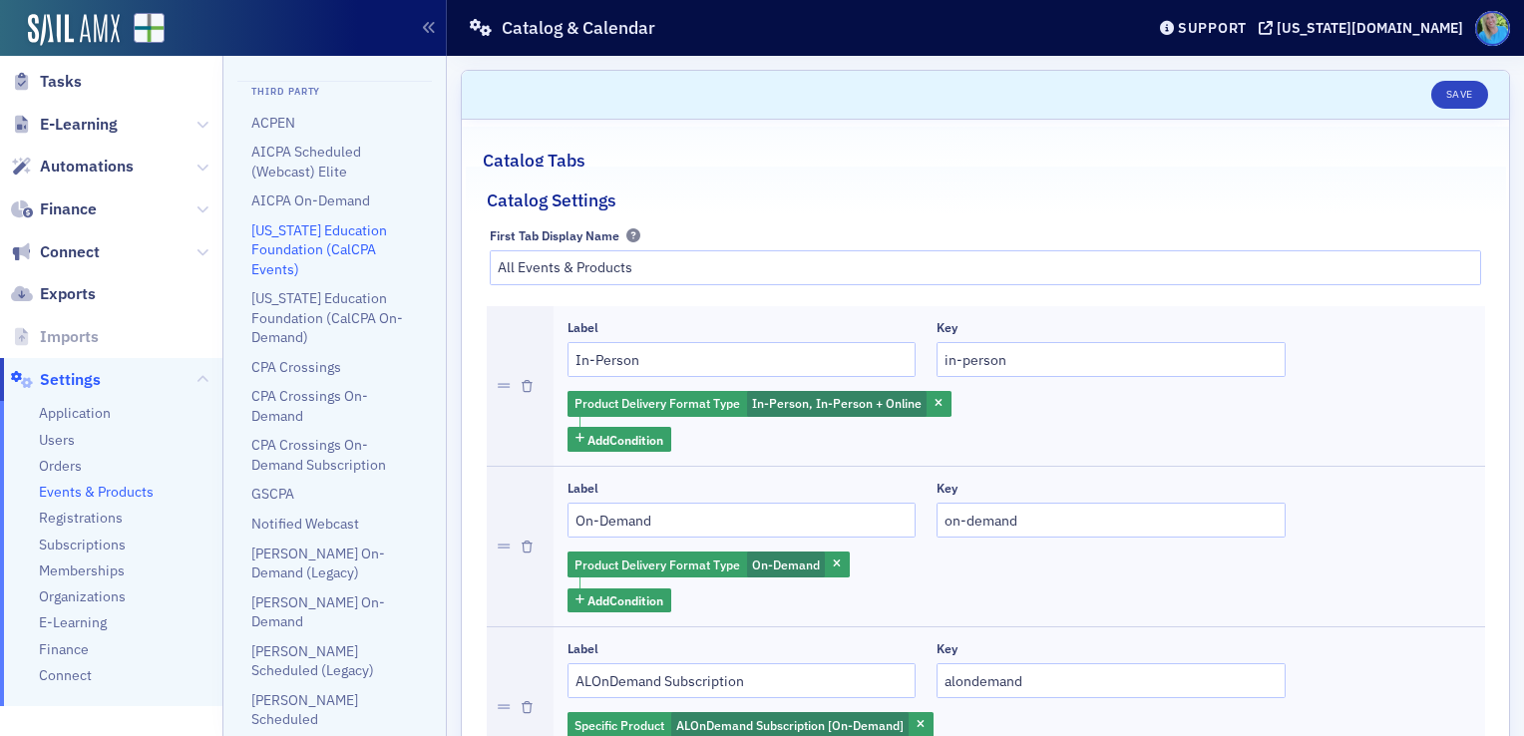
scroll to position [732, 0]
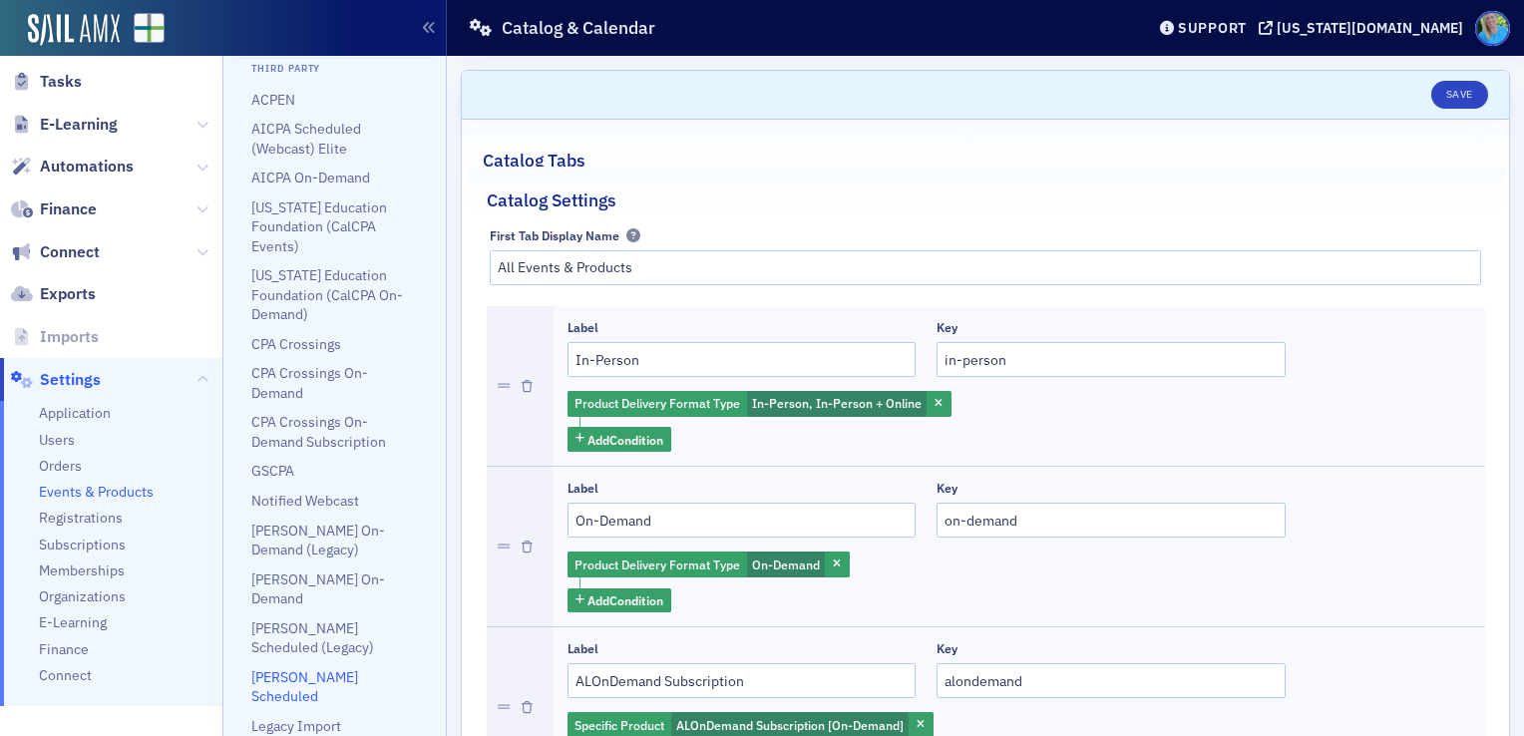
click at [319, 676] on link "[PERSON_NAME] Scheduled" at bounding box center [304, 686] width 107 height 37
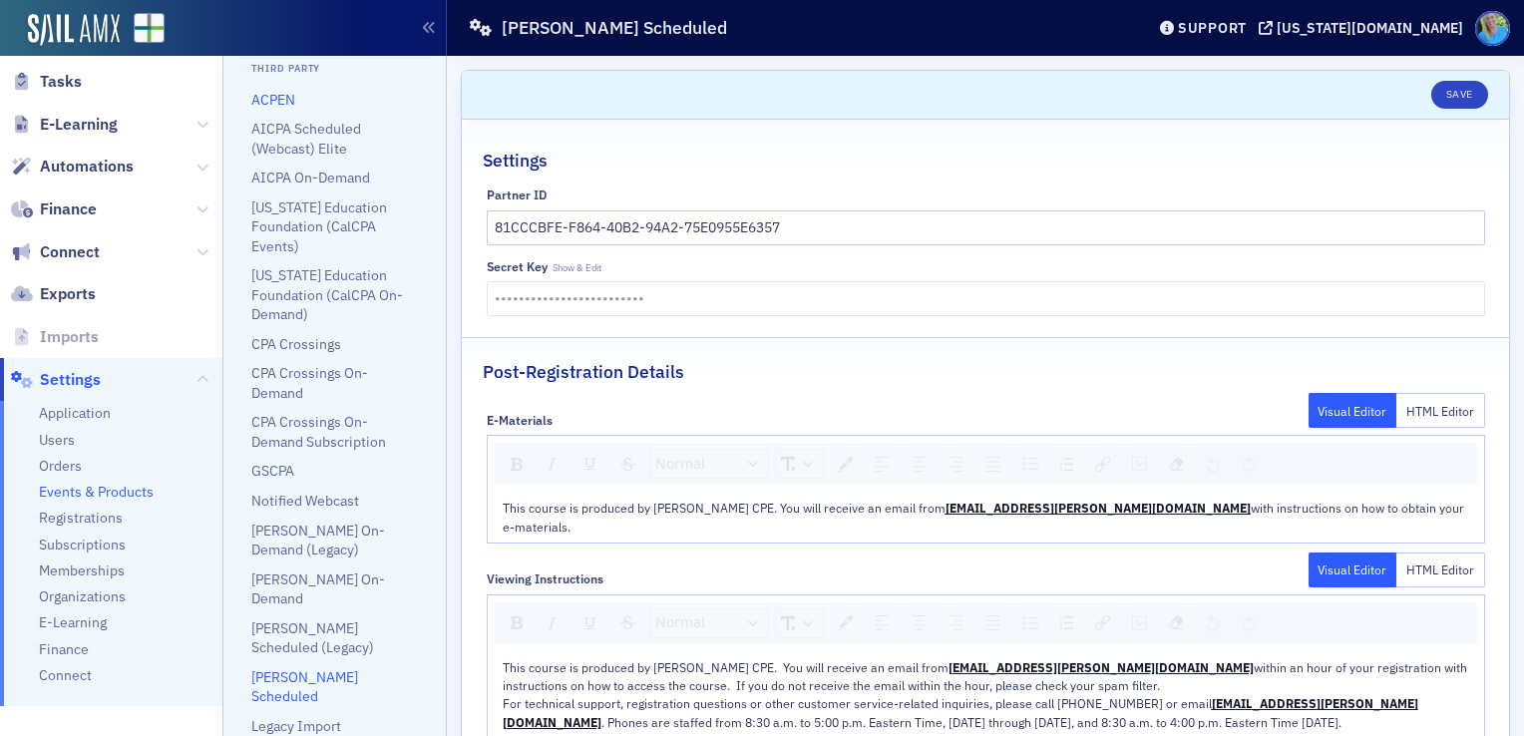
click at [282, 109] on link "ACPEN" at bounding box center [273, 100] width 44 height 18
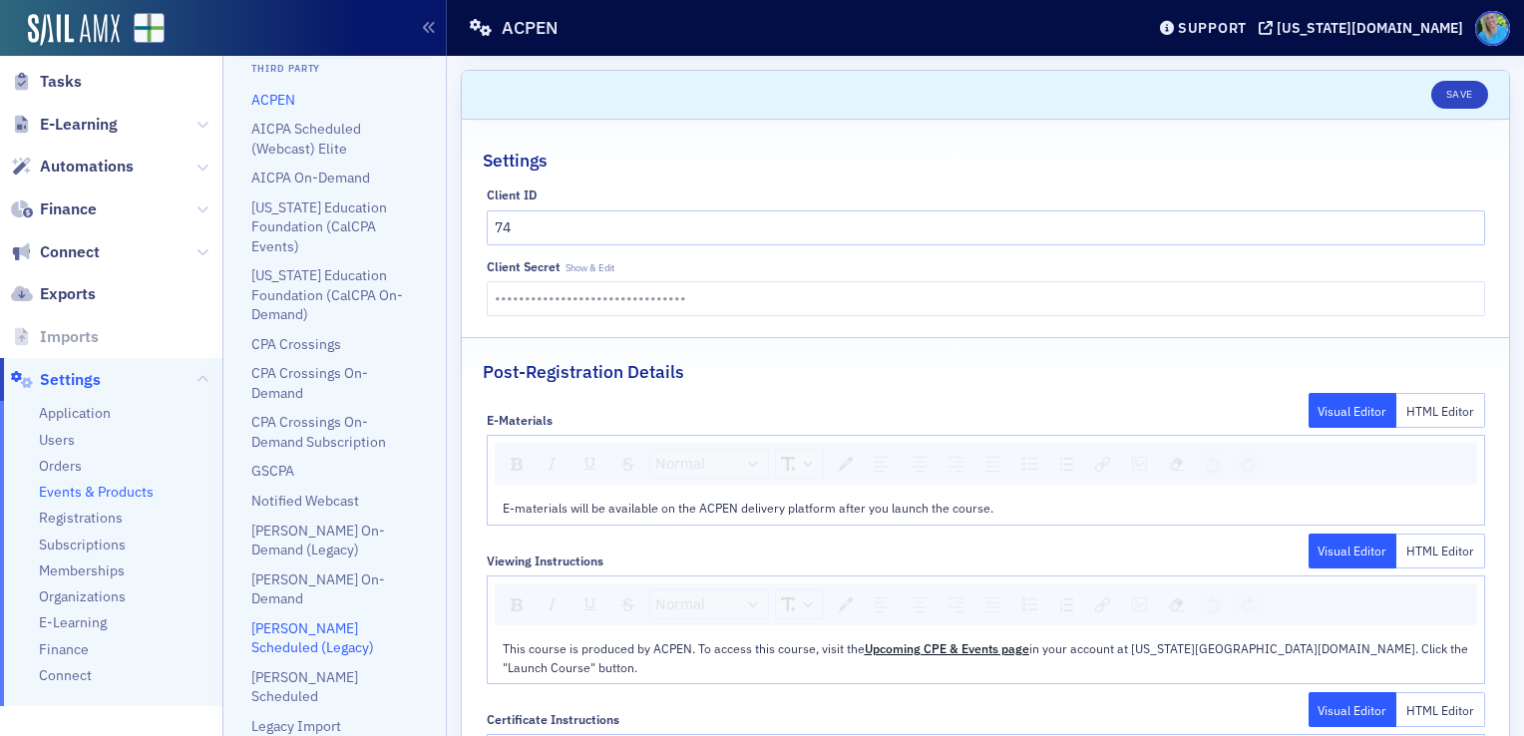
click at [338, 621] on link "[PERSON_NAME] Scheduled (Legacy)" at bounding box center [312, 638] width 123 height 37
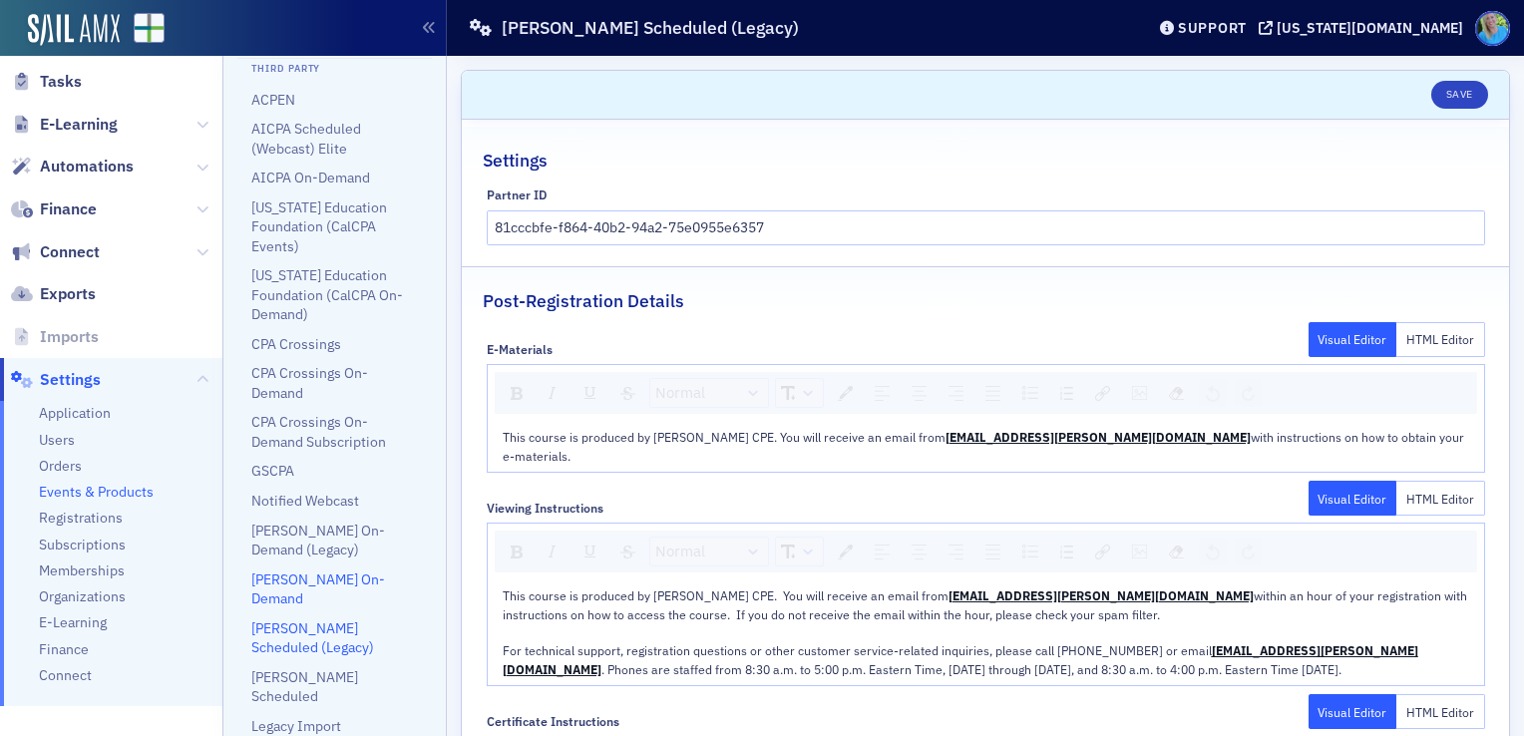
click at [335, 597] on link "[PERSON_NAME] On-Demand" at bounding box center [318, 589] width 134 height 37
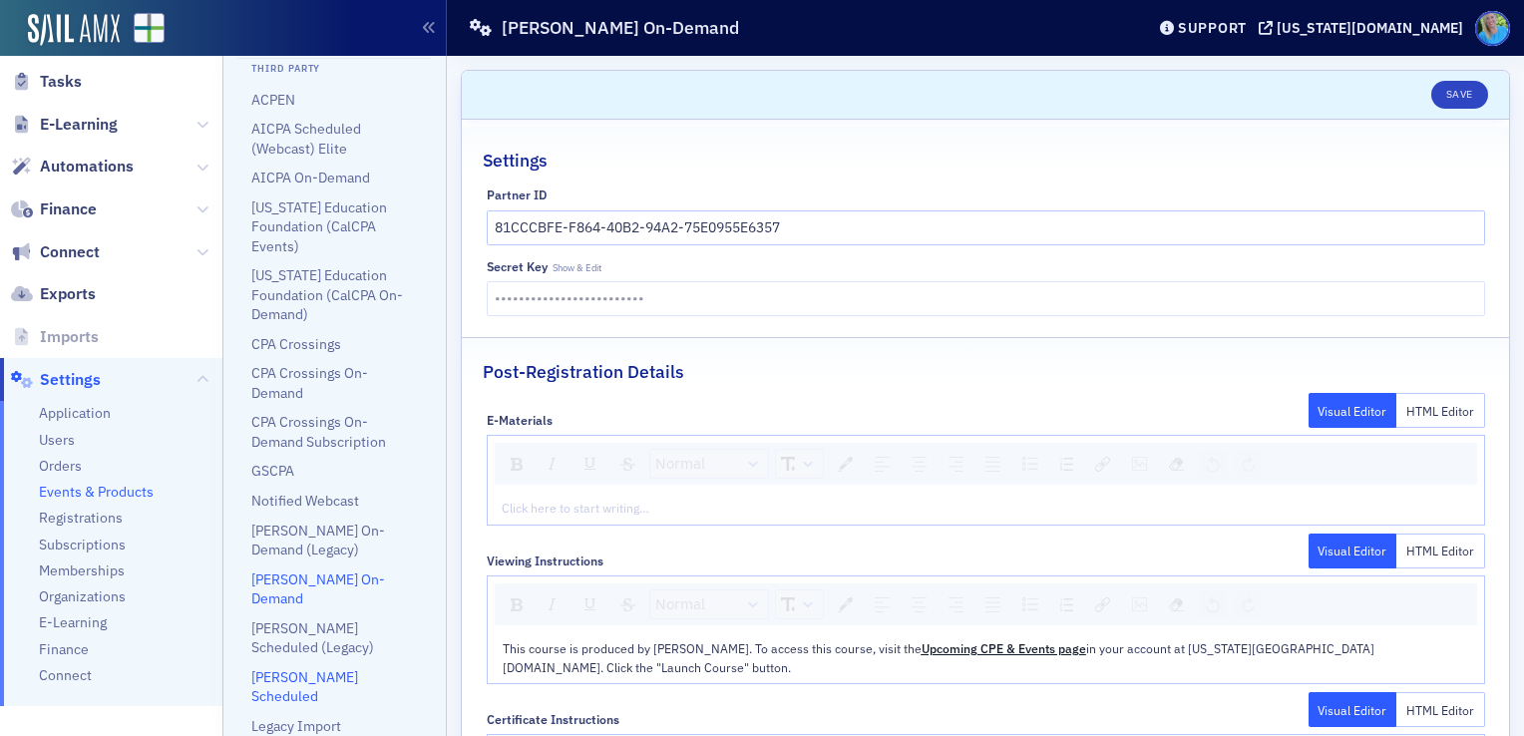
click at [339, 682] on link "[PERSON_NAME] Scheduled" at bounding box center [304, 686] width 107 height 37
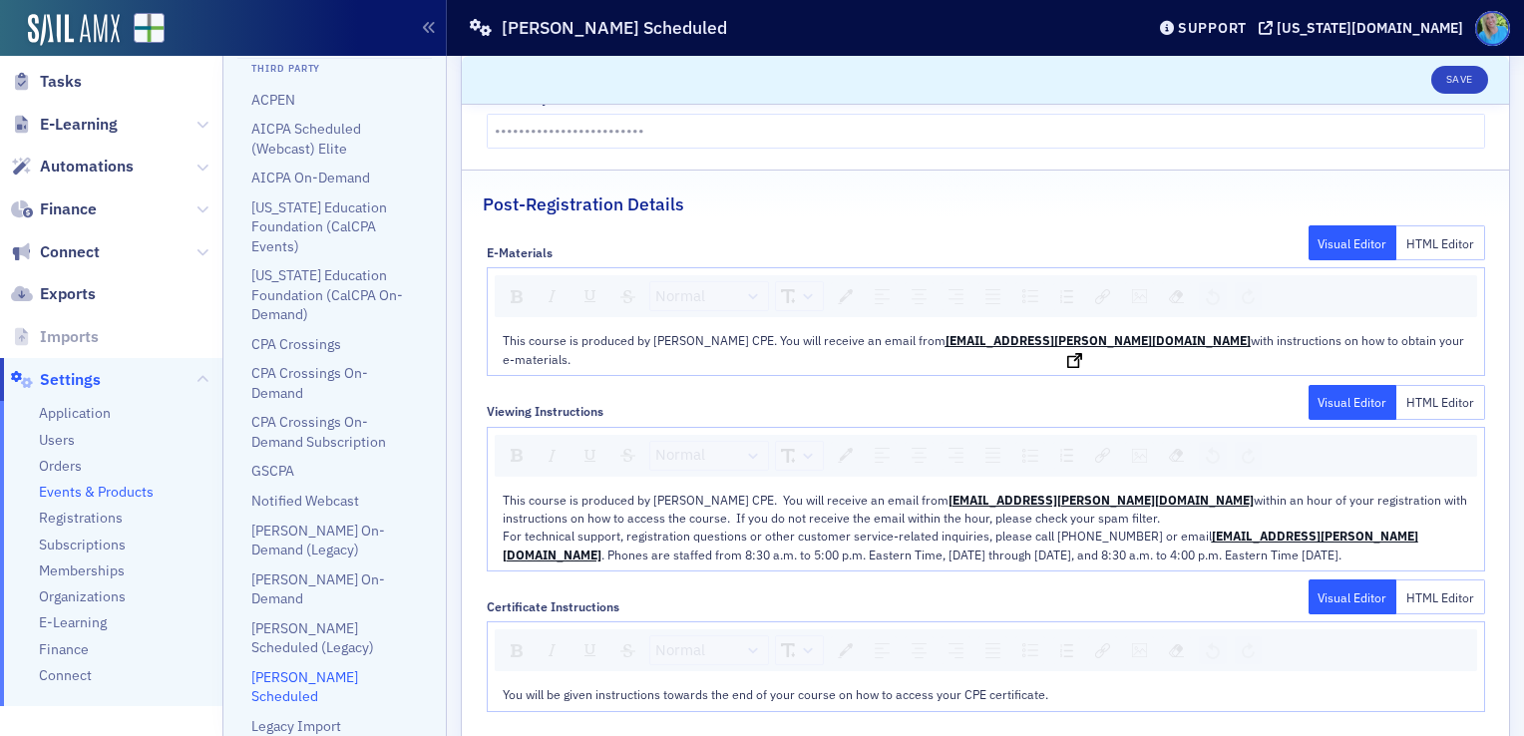
scroll to position [194, 0]
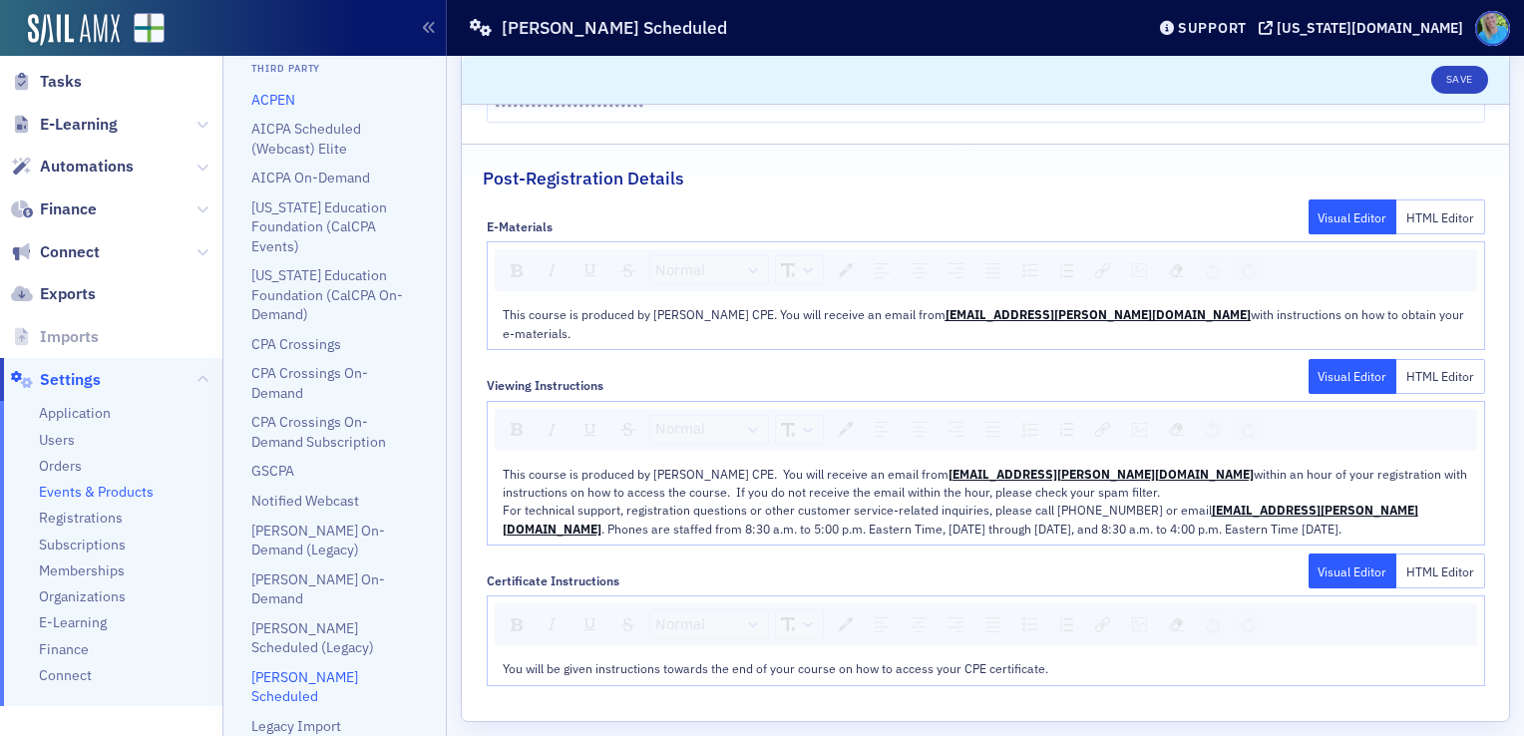
click at [267, 109] on link "ACPEN" at bounding box center [273, 100] width 44 height 18
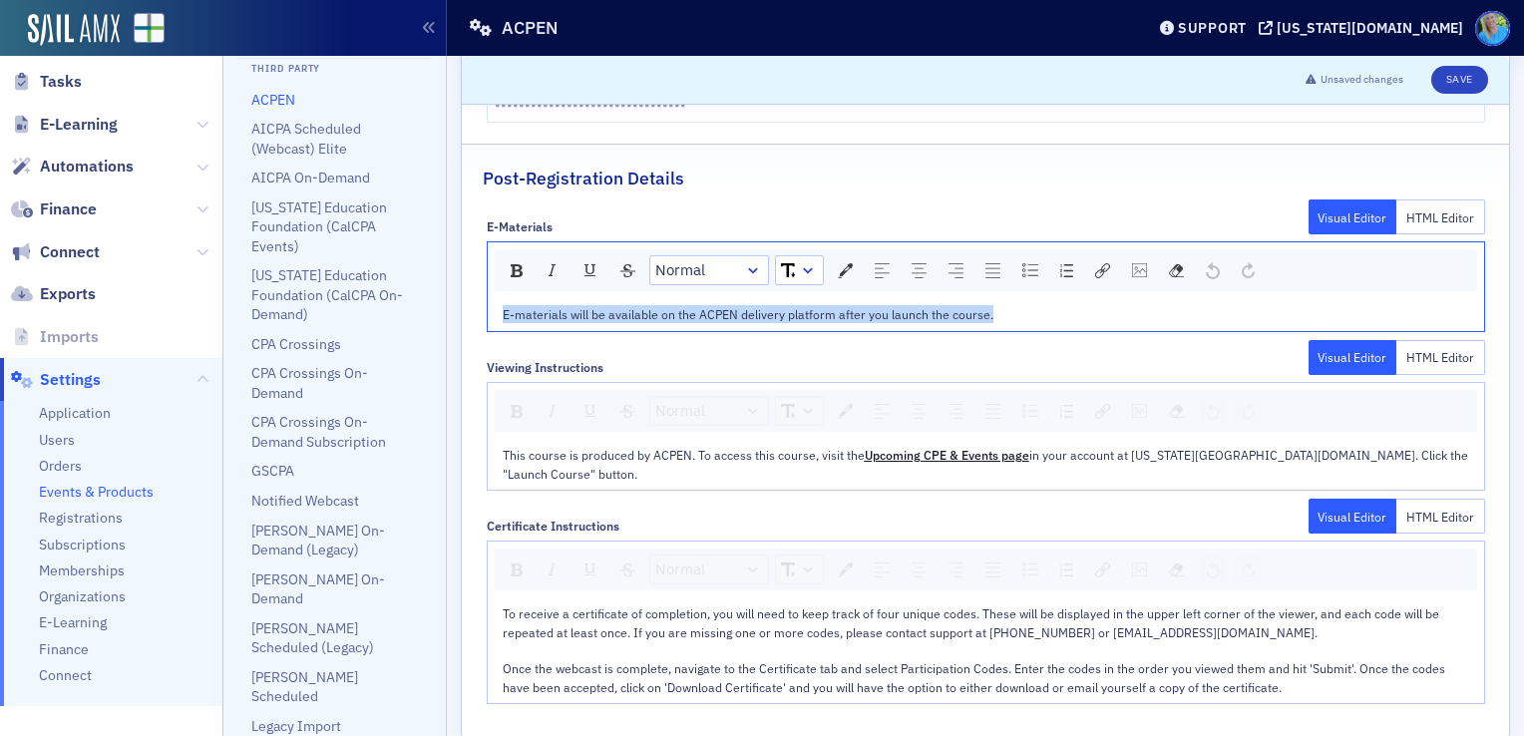
drag, startPoint x: 989, startPoint y: 312, endPoint x: 498, endPoint y: 318, distance: 490.9
click at [498, 318] on div "E-materials will be available on the ACPEN delivery platform after you launch t…" at bounding box center [986, 314] width 997 height 32
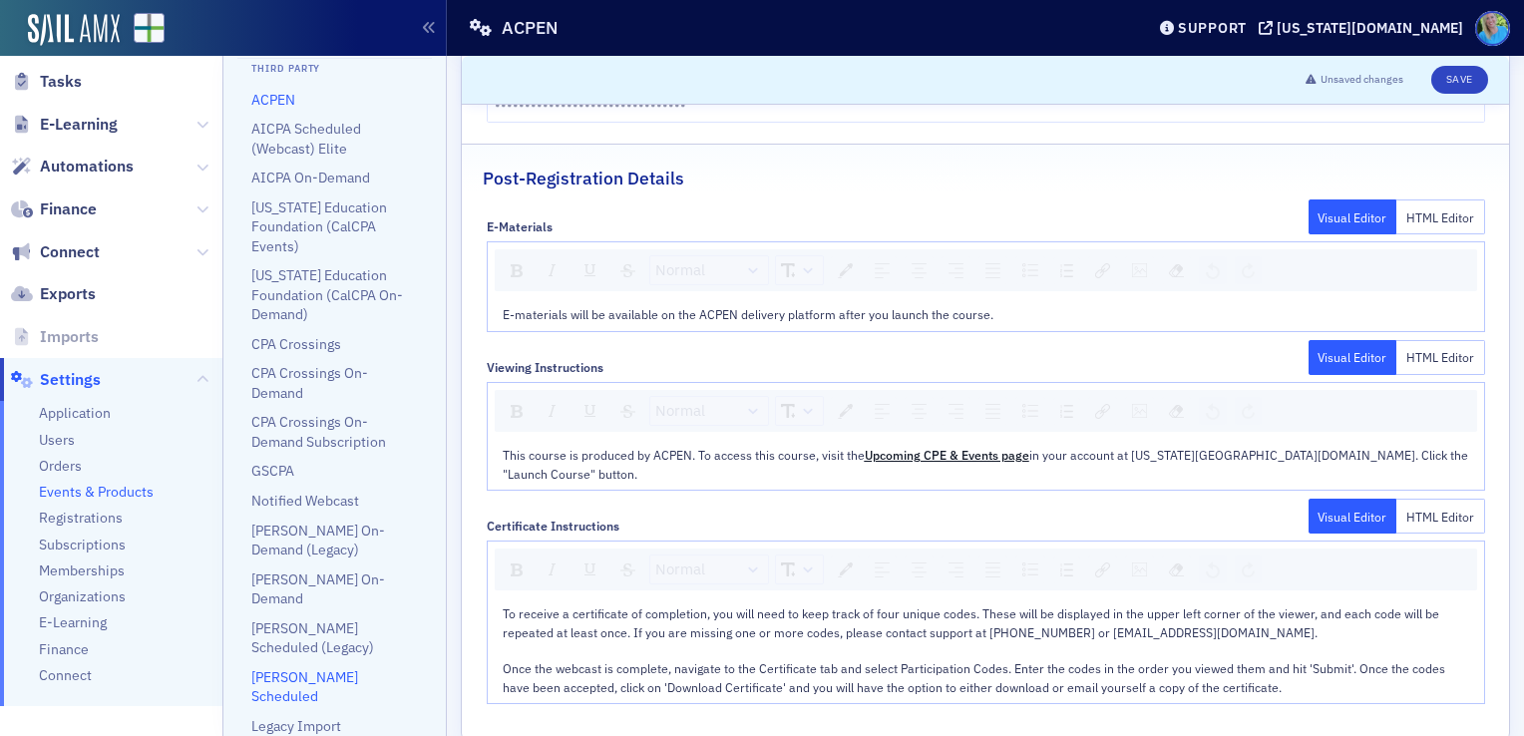
click at [346, 672] on link "[PERSON_NAME] Scheduled" at bounding box center [304, 686] width 107 height 37
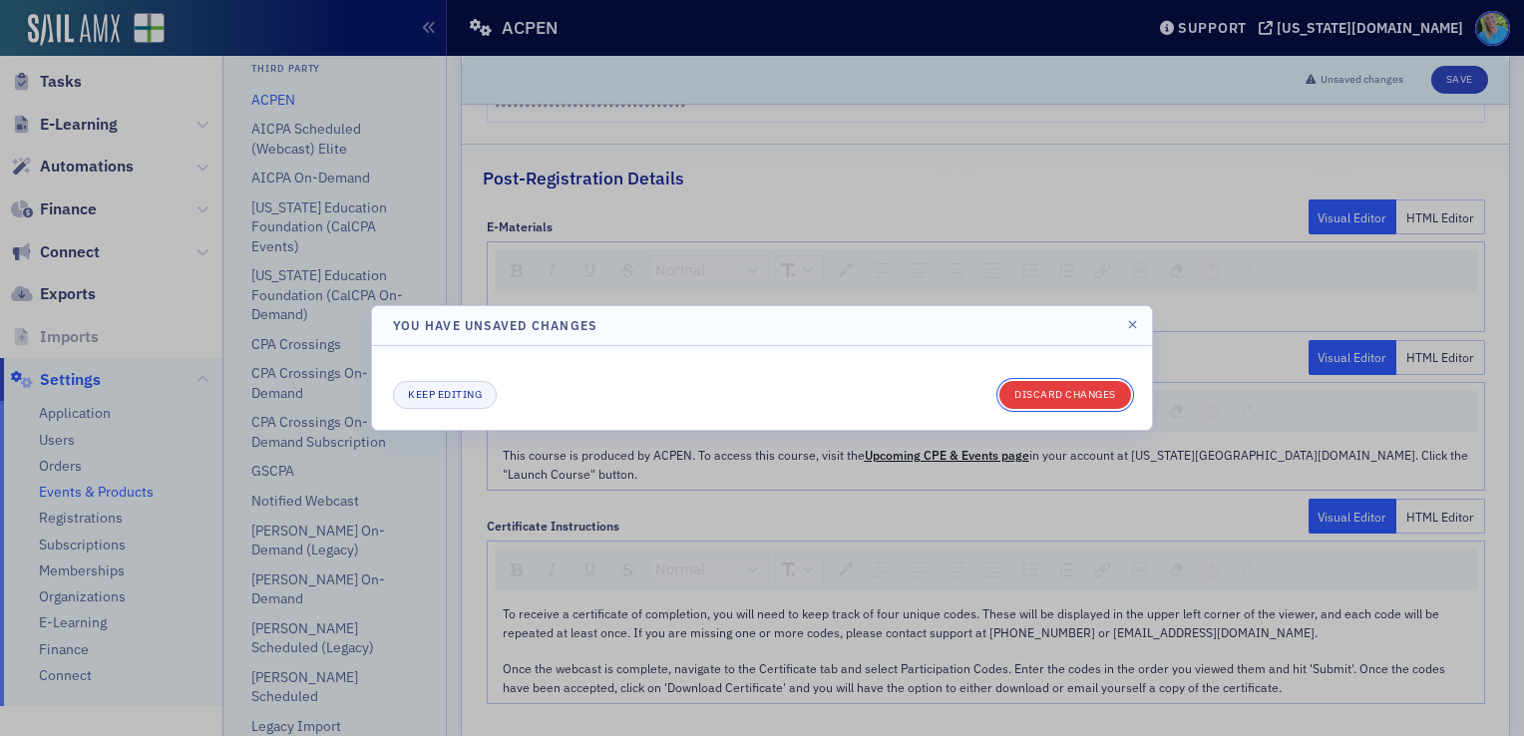
click at [1069, 399] on button "Discard changes" at bounding box center [1066, 395] width 132 height 28
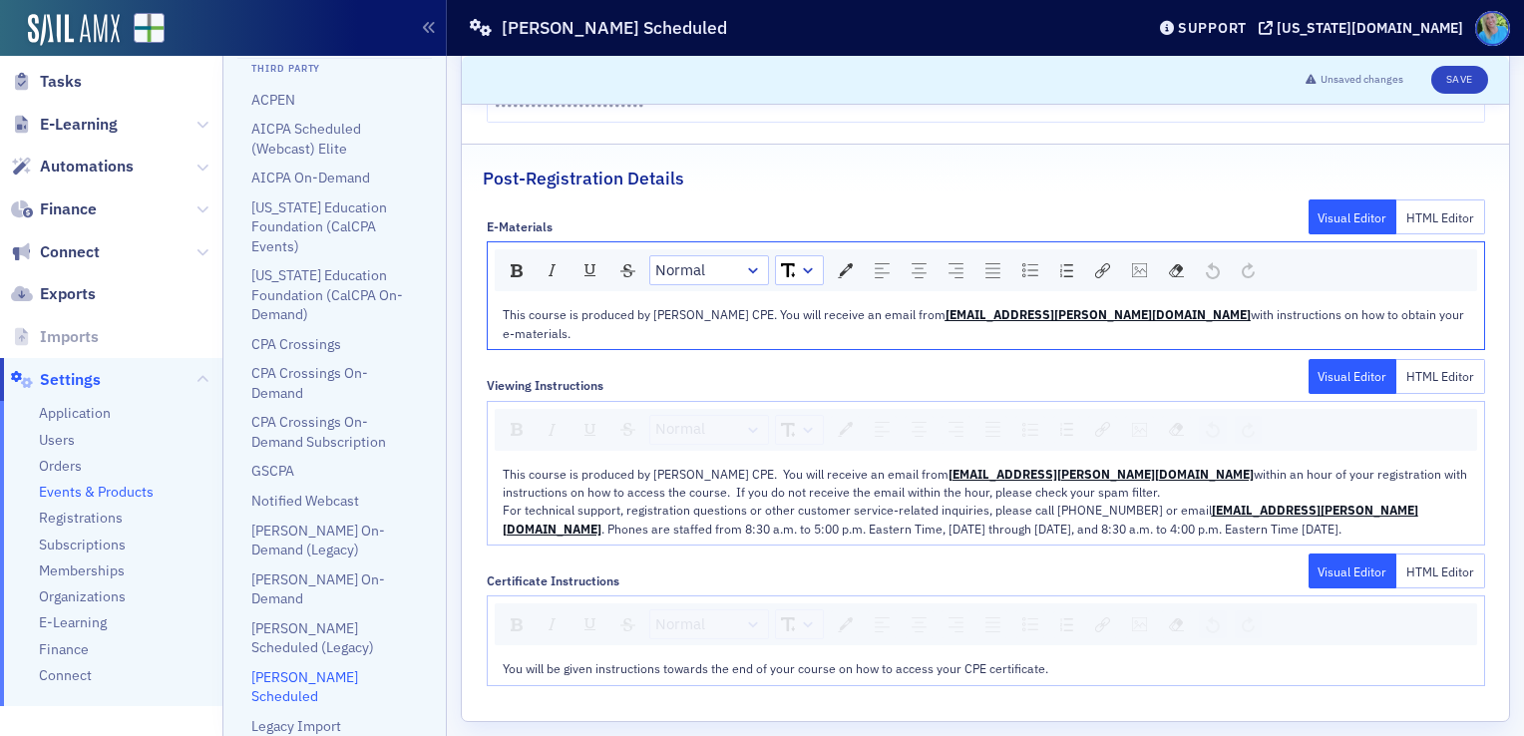
drag, startPoint x: 1317, startPoint y: 310, endPoint x: 466, endPoint y: 319, distance: 851.0
click at [466, 319] on div "E-Materials Visual Editor HTML Editor Normal This course is produced by [PERSON…" at bounding box center [986, 446] width 1048 height 481
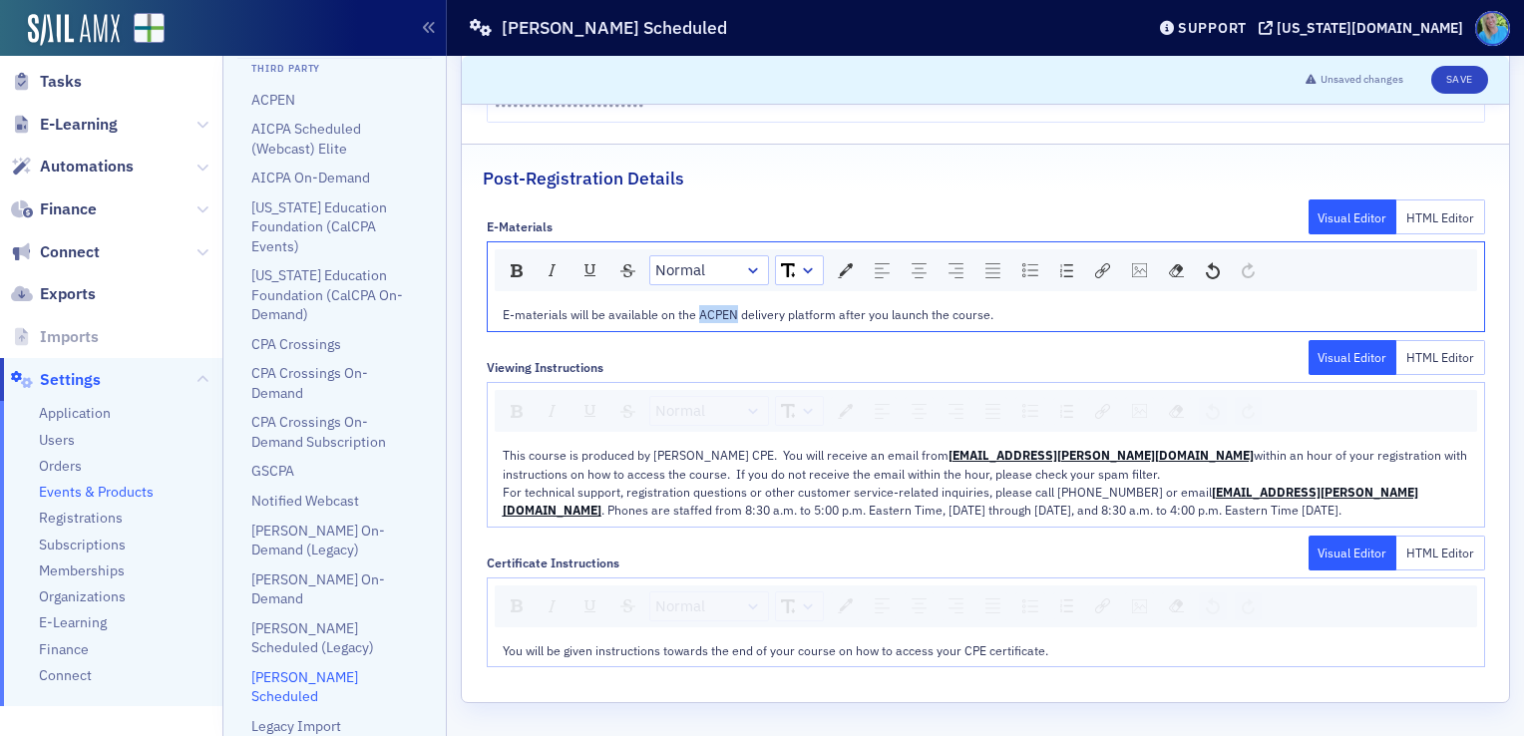
drag, startPoint x: 732, startPoint y: 312, endPoint x: 698, endPoint y: 307, distance: 34.3
click at [698, 307] on span "E-materials will be available on the ACPEN delivery platform after you launch t…" at bounding box center [748, 314] width 491 height 16
click at [291, 109] on link "ACPEN" at bounding box center [273, 100] width 44 height 18
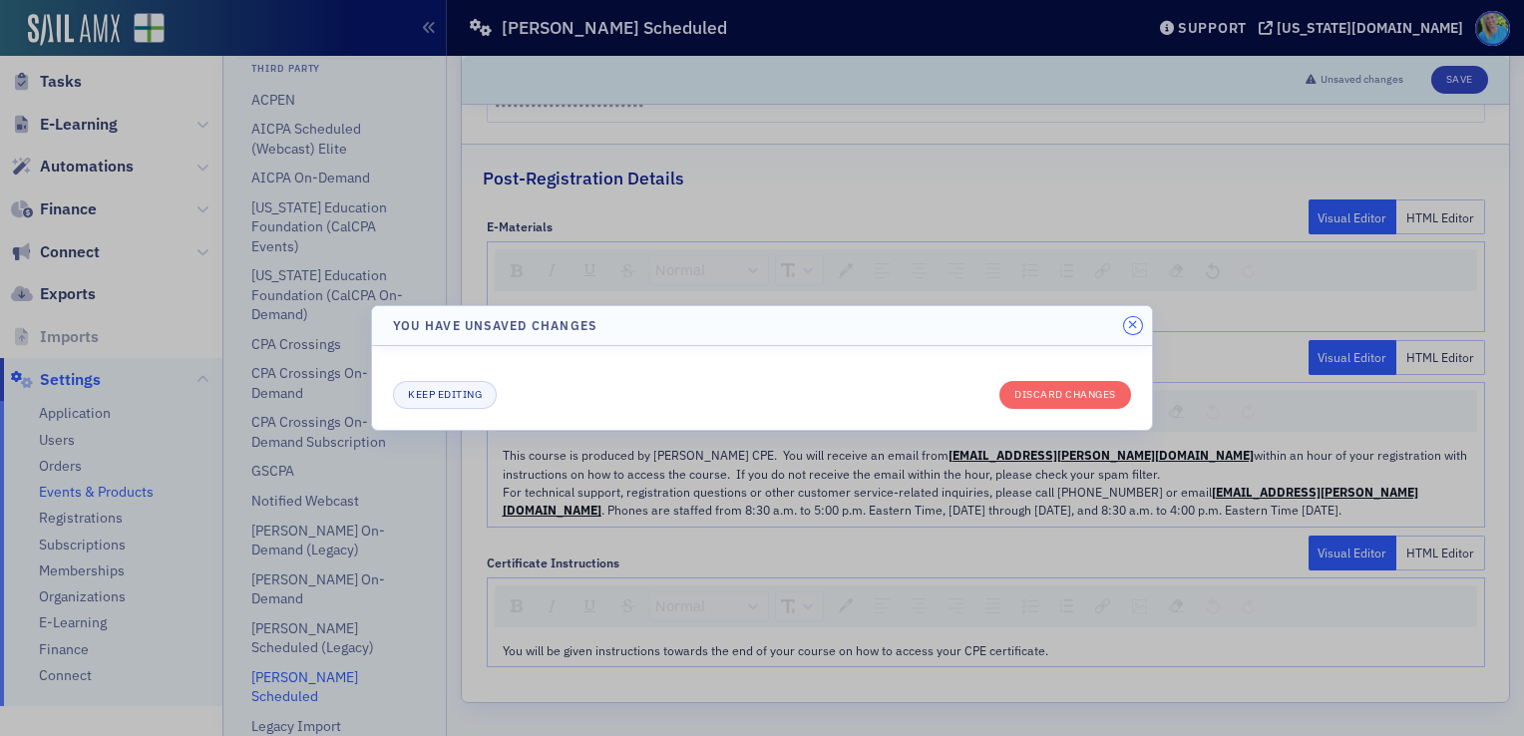
click at [1129, 329] on icon "button" at bounding box center [1132, 325] width 9 height 12
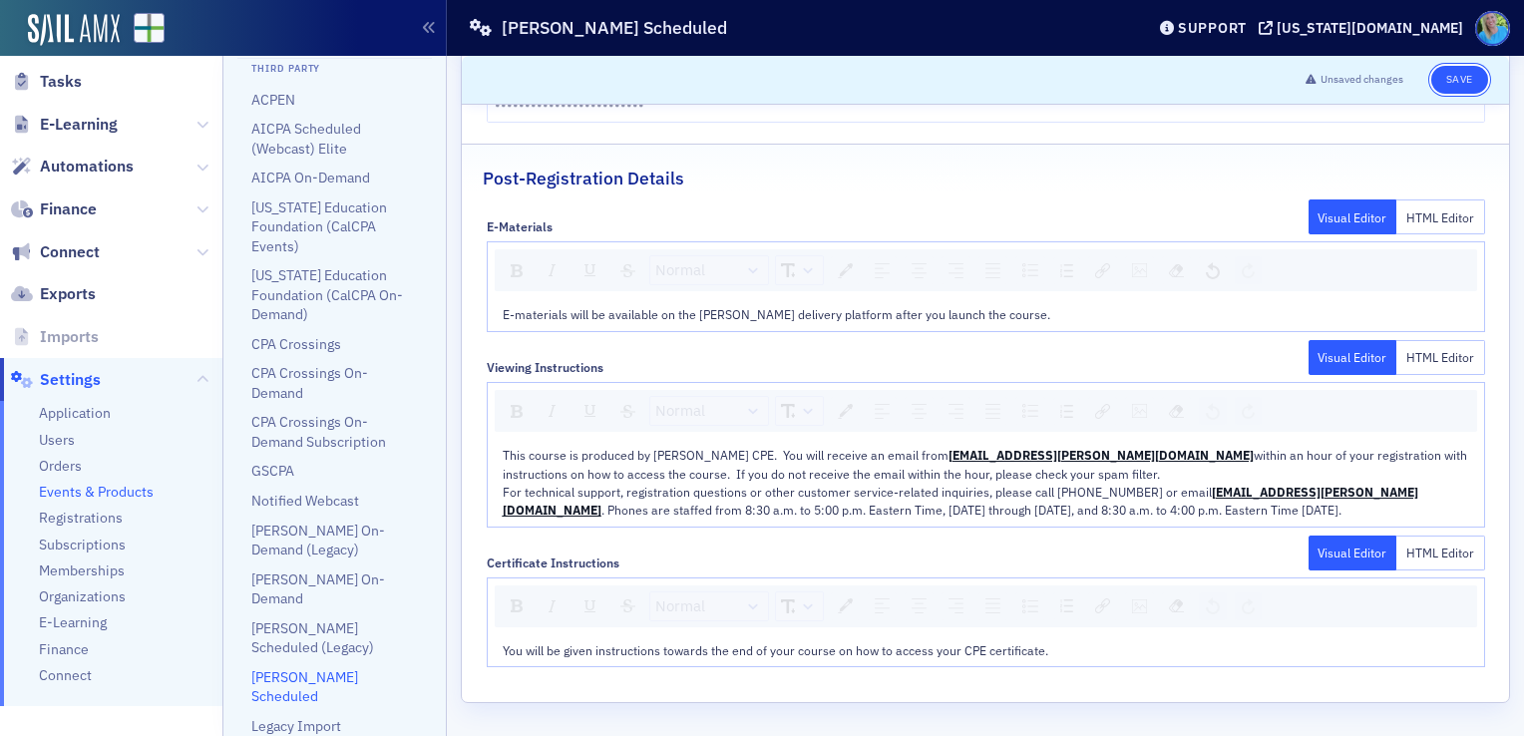
click at [1436, 85] on button "Save" at bounding box center [1460, 80] width 57 height 28
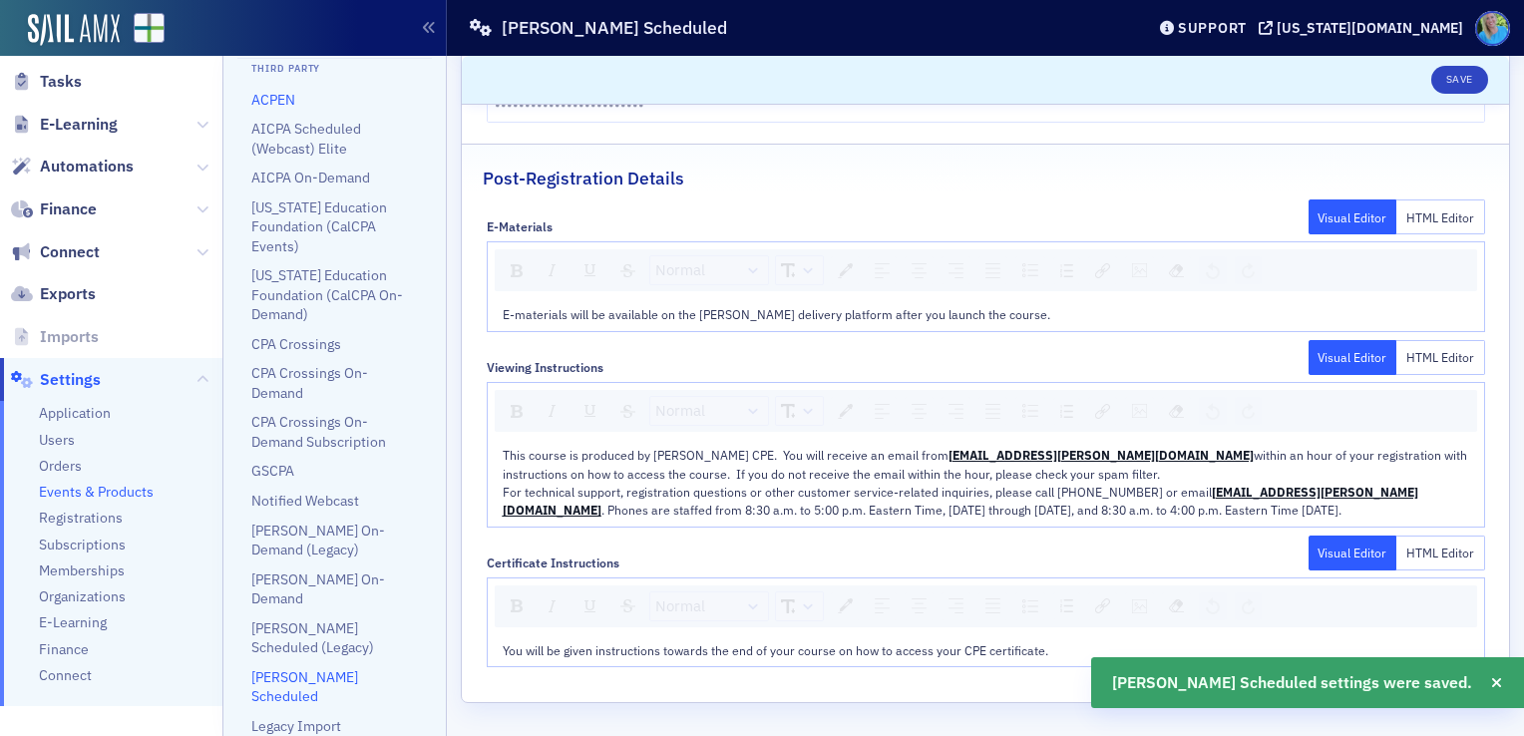
click at [279, 109] on link "ACPEN" at bounding box center [273, 100] width 44 height 18
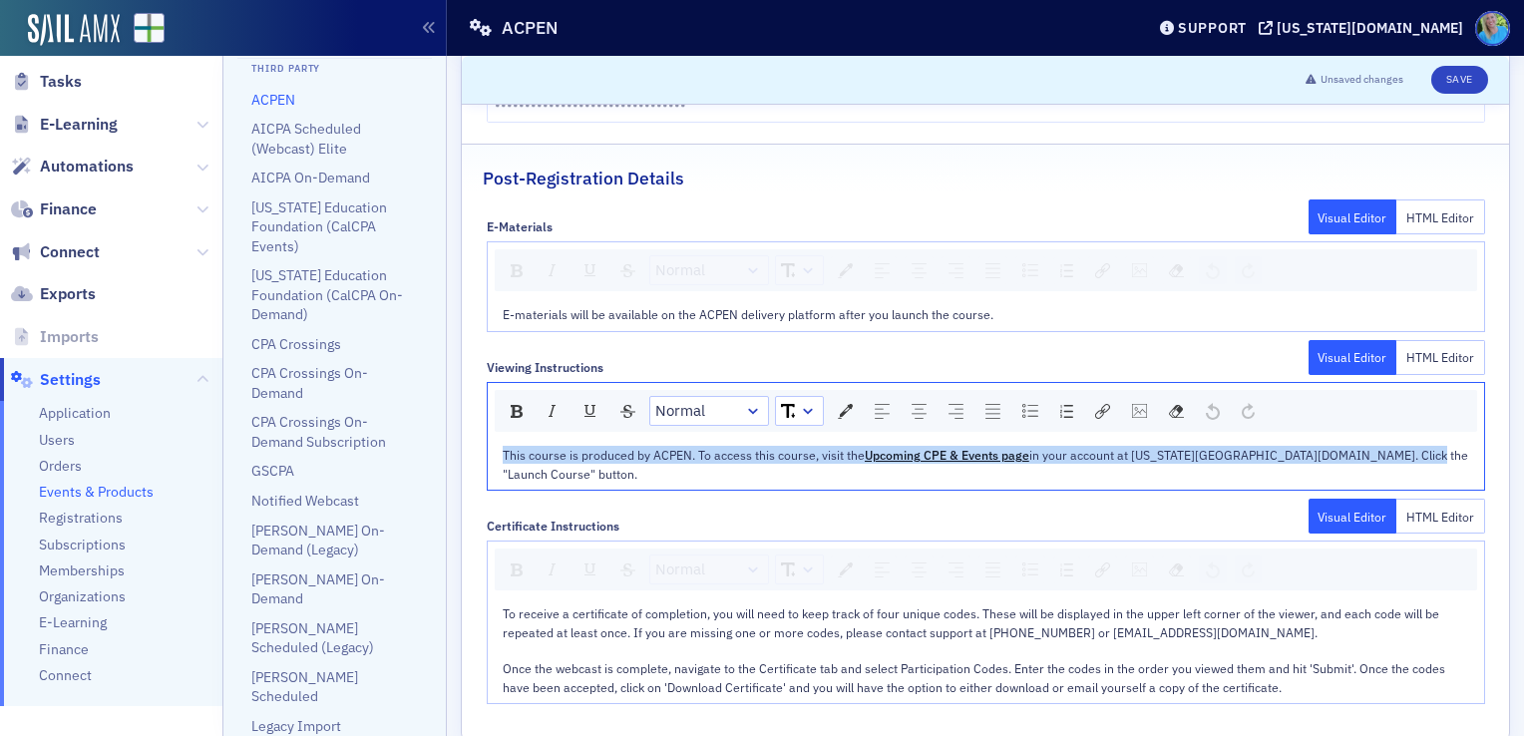
drag, startPoint x: 1428, startPoint y: 453, endPoint x: 502, endPoint y: 431, distance: 926.1
click at [502, 431] on div "Normal This course is produced by ACPEN. To access this course, visit the Upcom…" at bounding box center [986, 436] width 999 height 109
copy div "This course is produced by ACPEN. To access this course, visit the Upcoming CPE…"
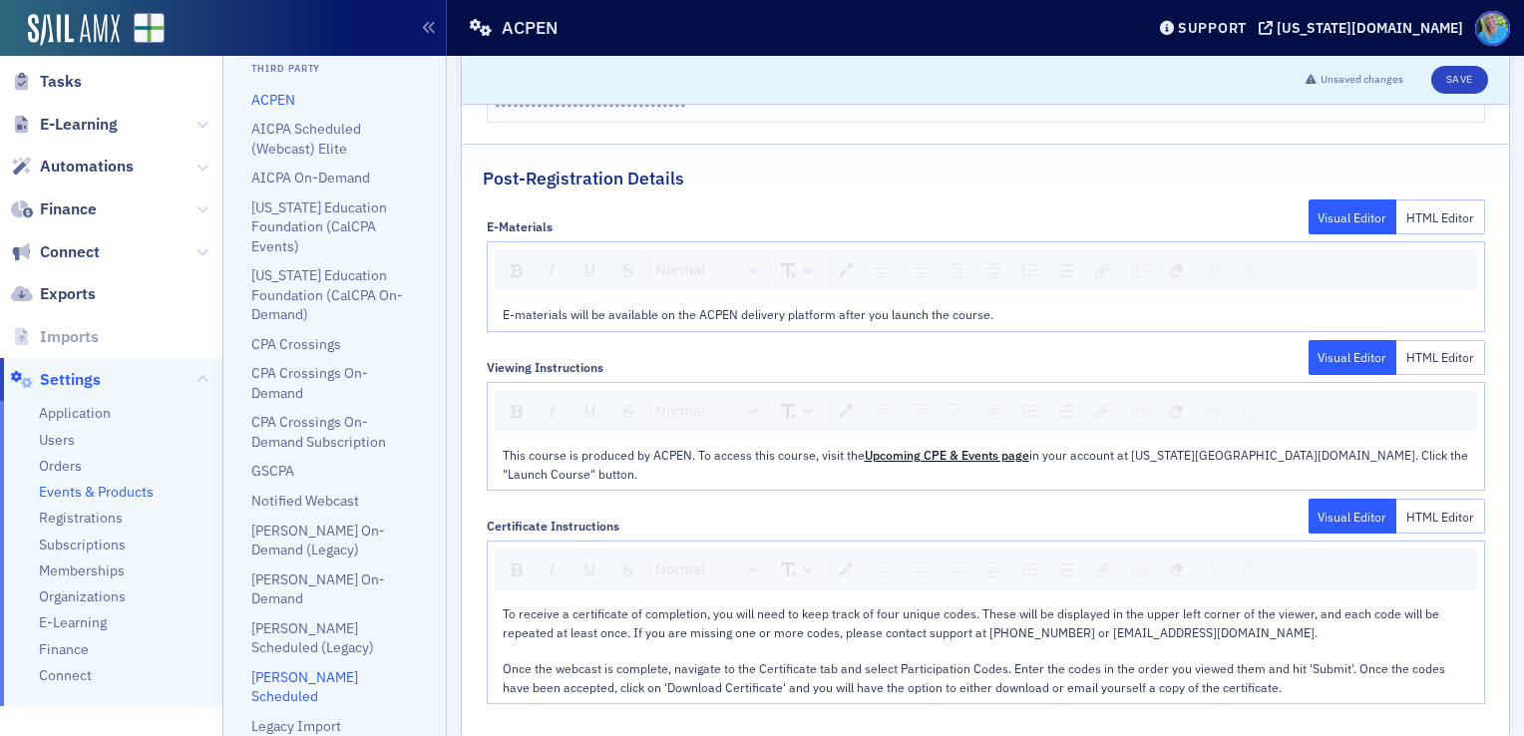
click at [299, 673] on link "[PERSON_NAME] Scheduled" at bounding box center [304, 686] width 107 height 37
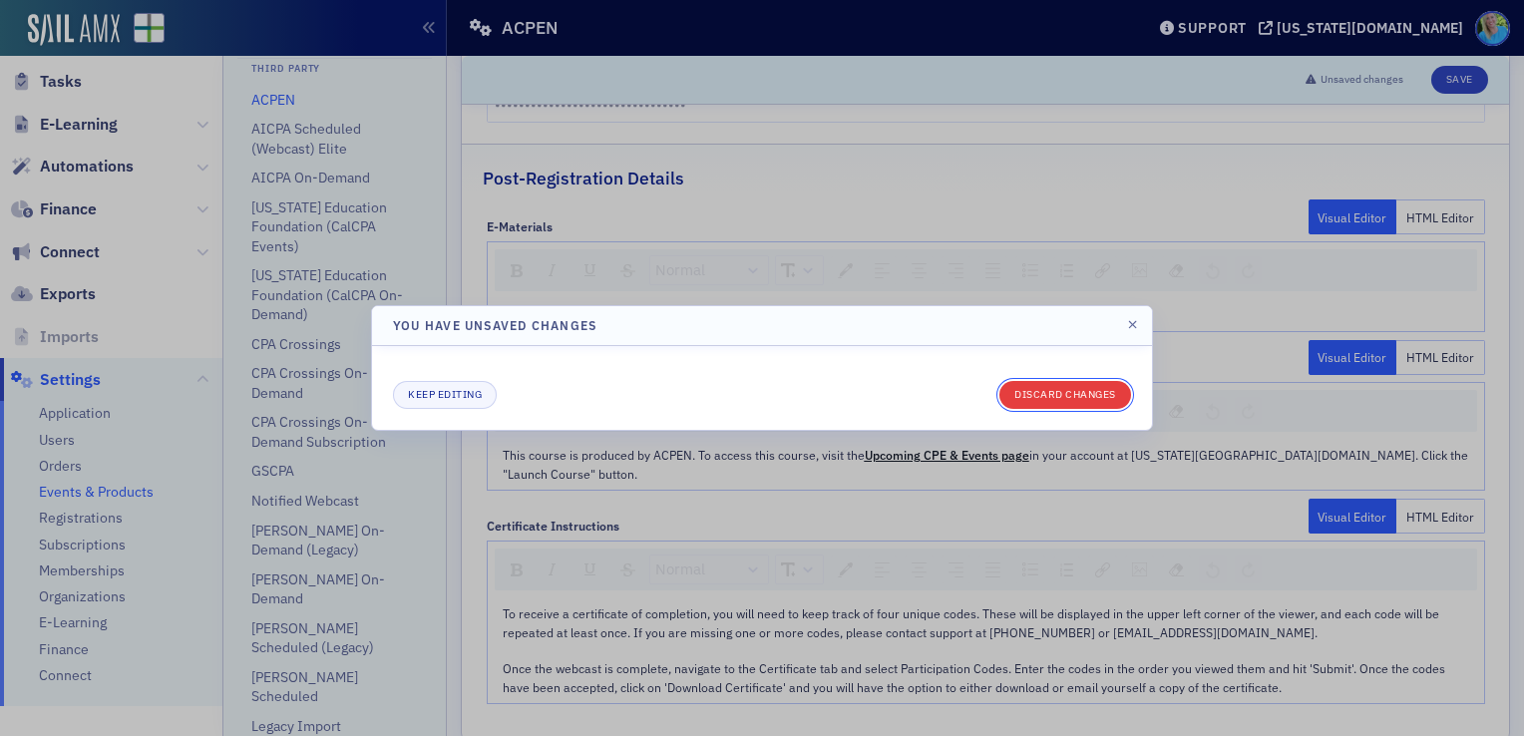
click at [1077, 395] on button "Discard changes" at bounding box center [1066, 395] width 132 height 28
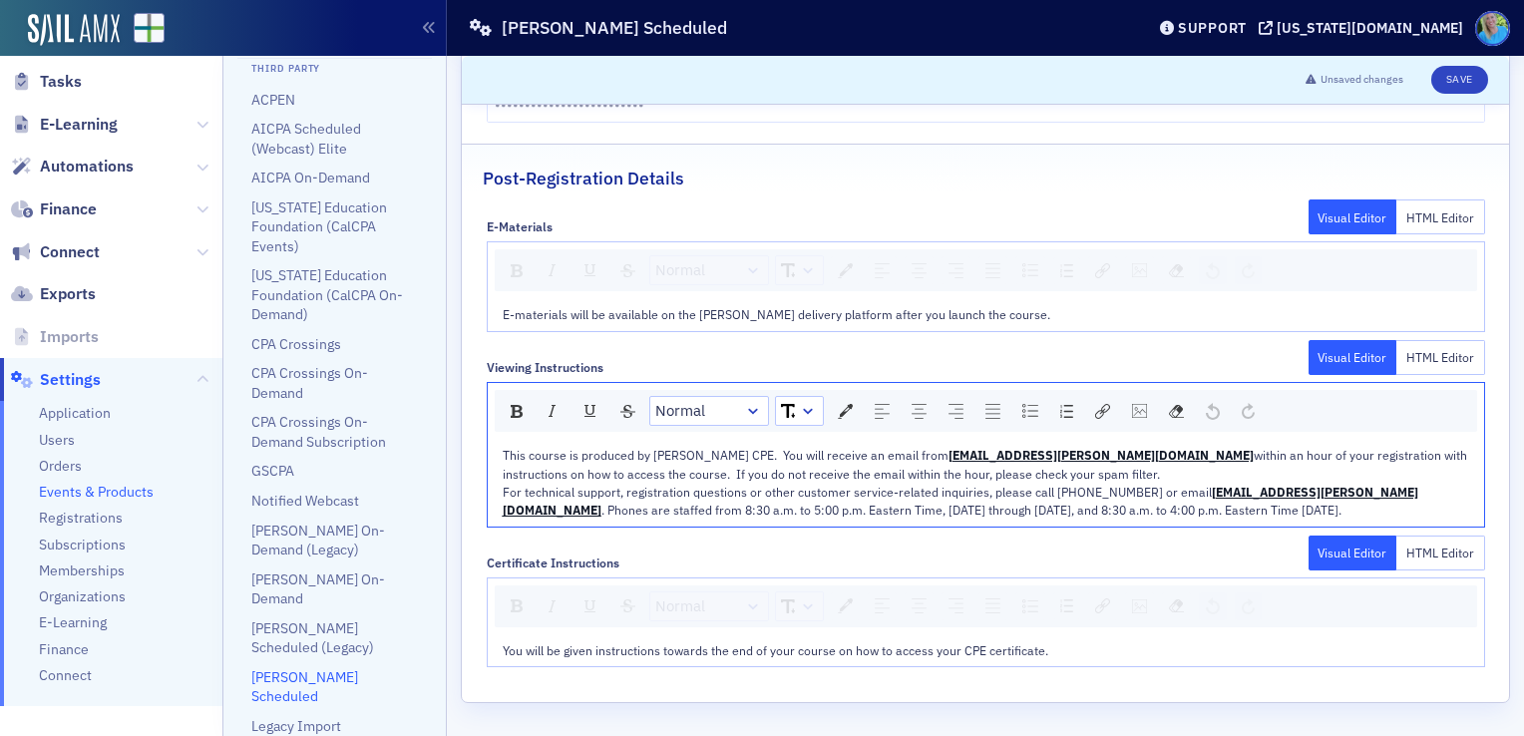
drag, startPoint x: 1152, startPoint y: 515, endPoint x: 487, endPoint y: 461, distance: 667.6
click at [488, 461] on div "This course is produced by [PERSON_NAME] CPE. You will receive an email from [E…" at bounding box center [986, 483] width 997 height 88
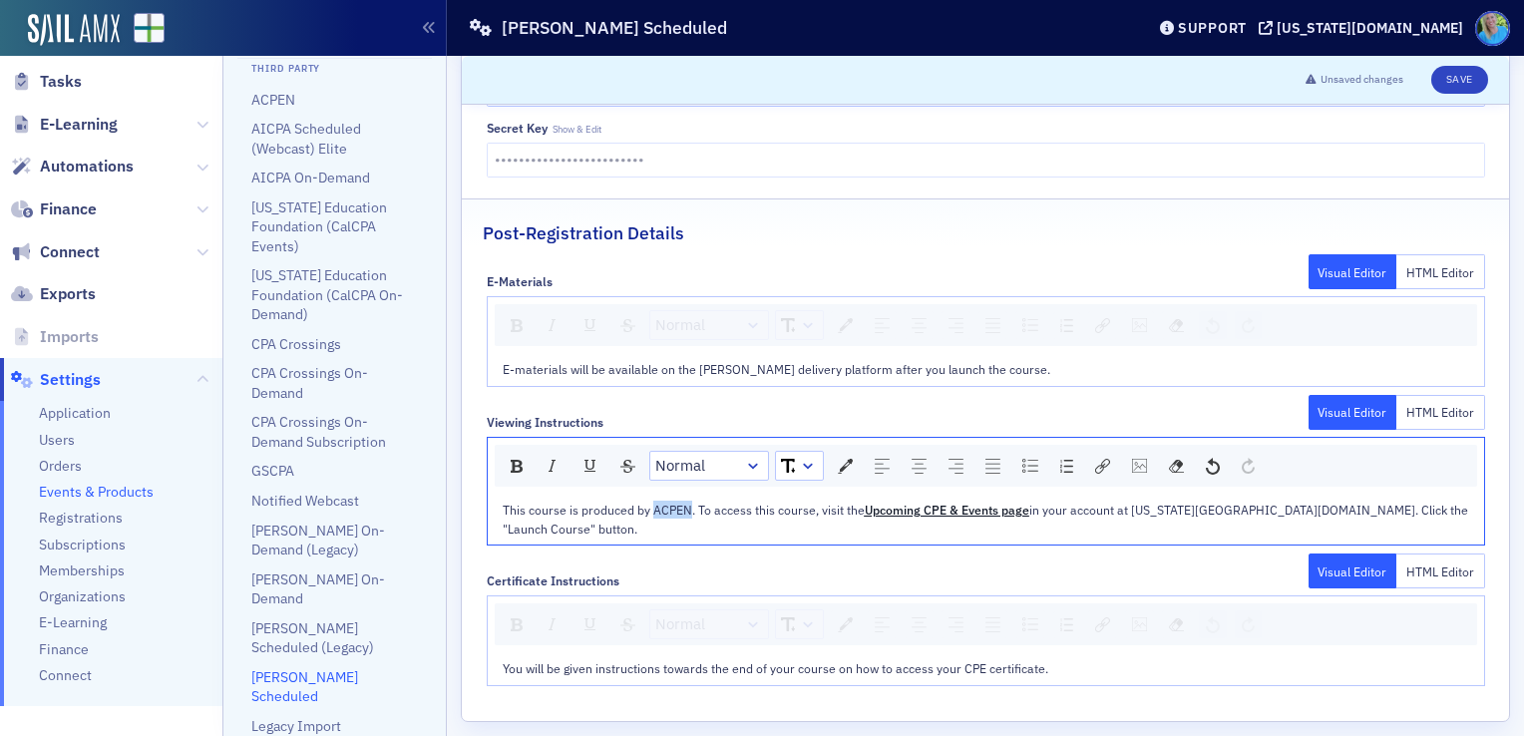
drag, startPoint x: 688, startPoint y: 504, endPoint x: 651, endPoint y: 501, distance: 37.0
click at [651, 502] on span "This course is produced by ACPEN. To access this course, visit the" at bounding box center [684, 510] width 362 height 16
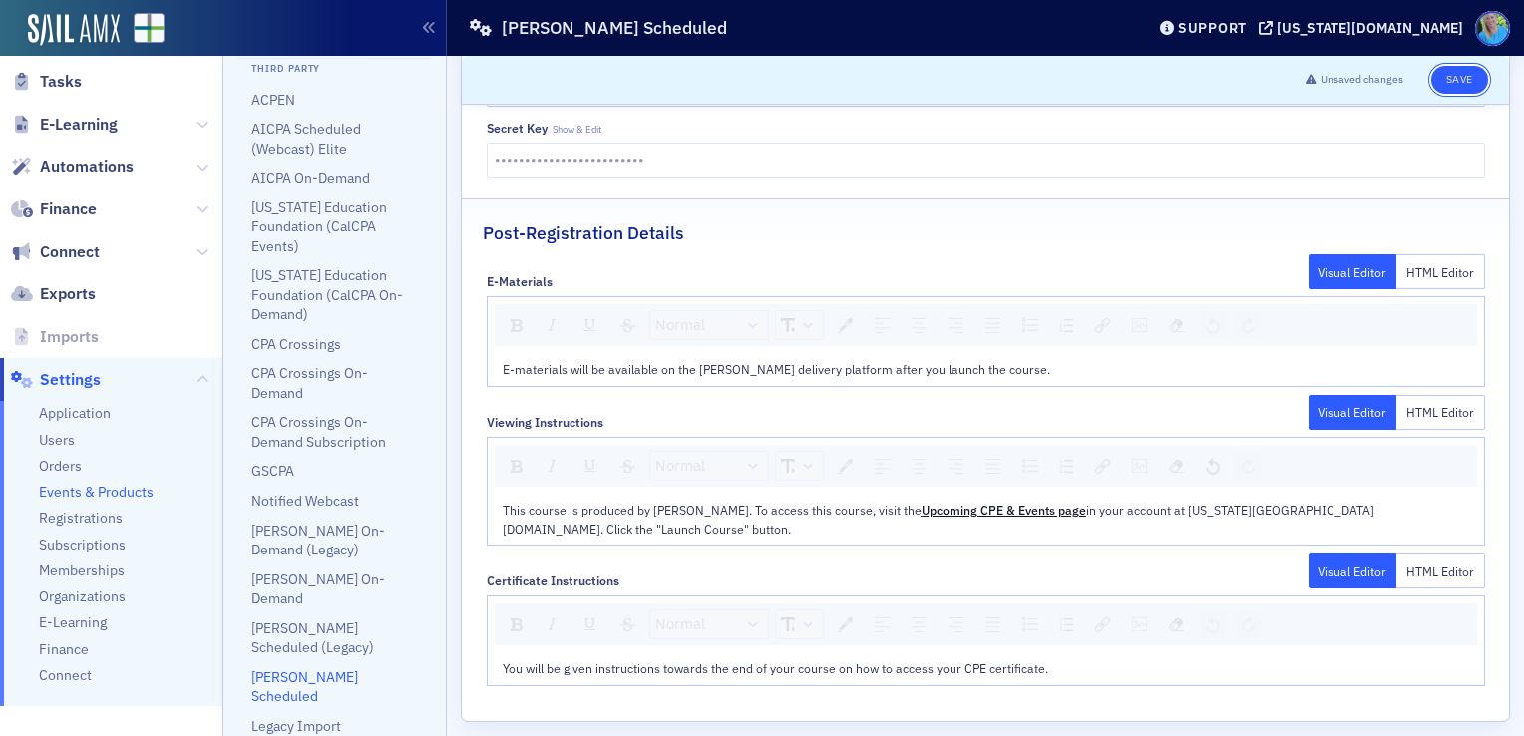
click at [1432, 82] on button "Save" at bounding box center [1460, 80] width 57 height 28
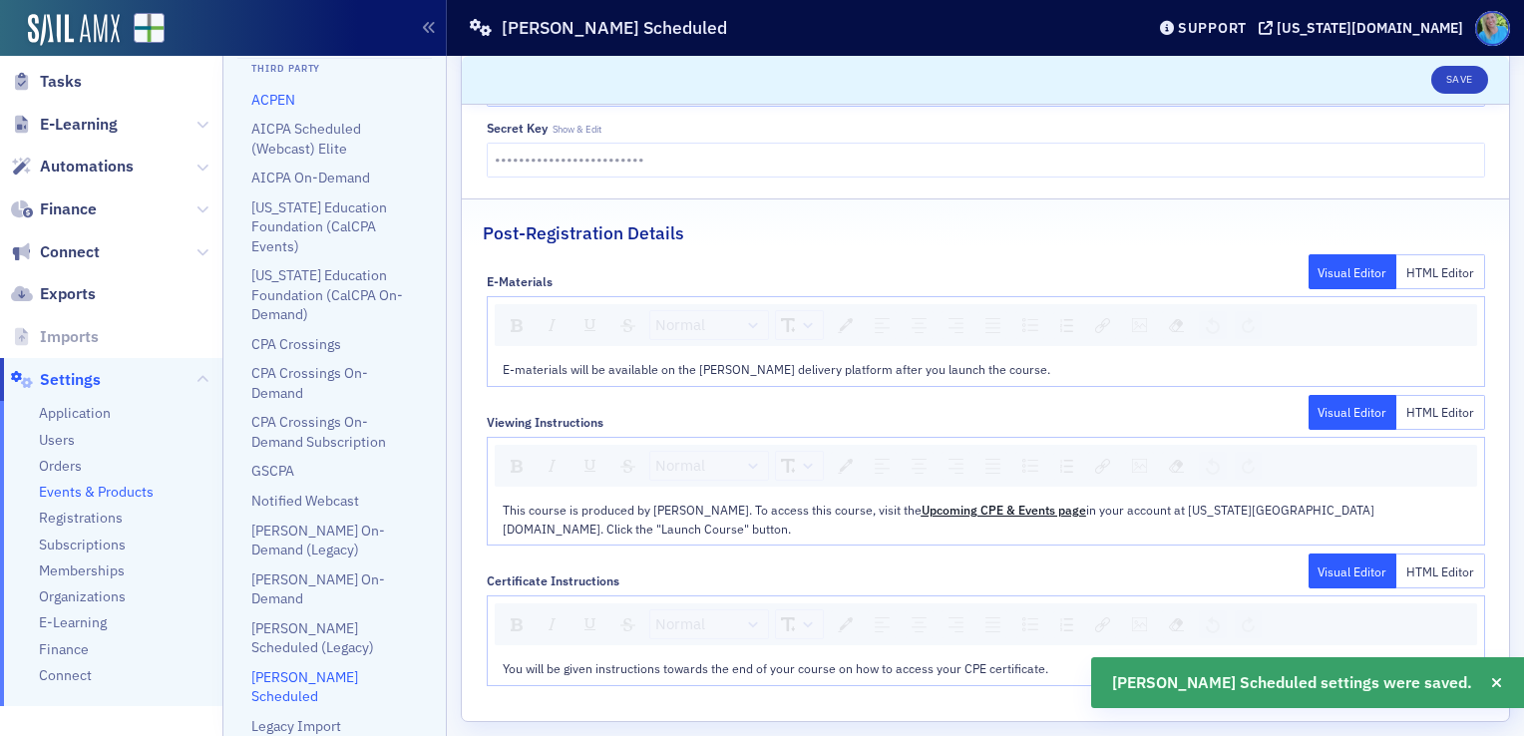
click at [281, 109] on link "ACPEN" at bounding box center [273, 100] width 44 height 18
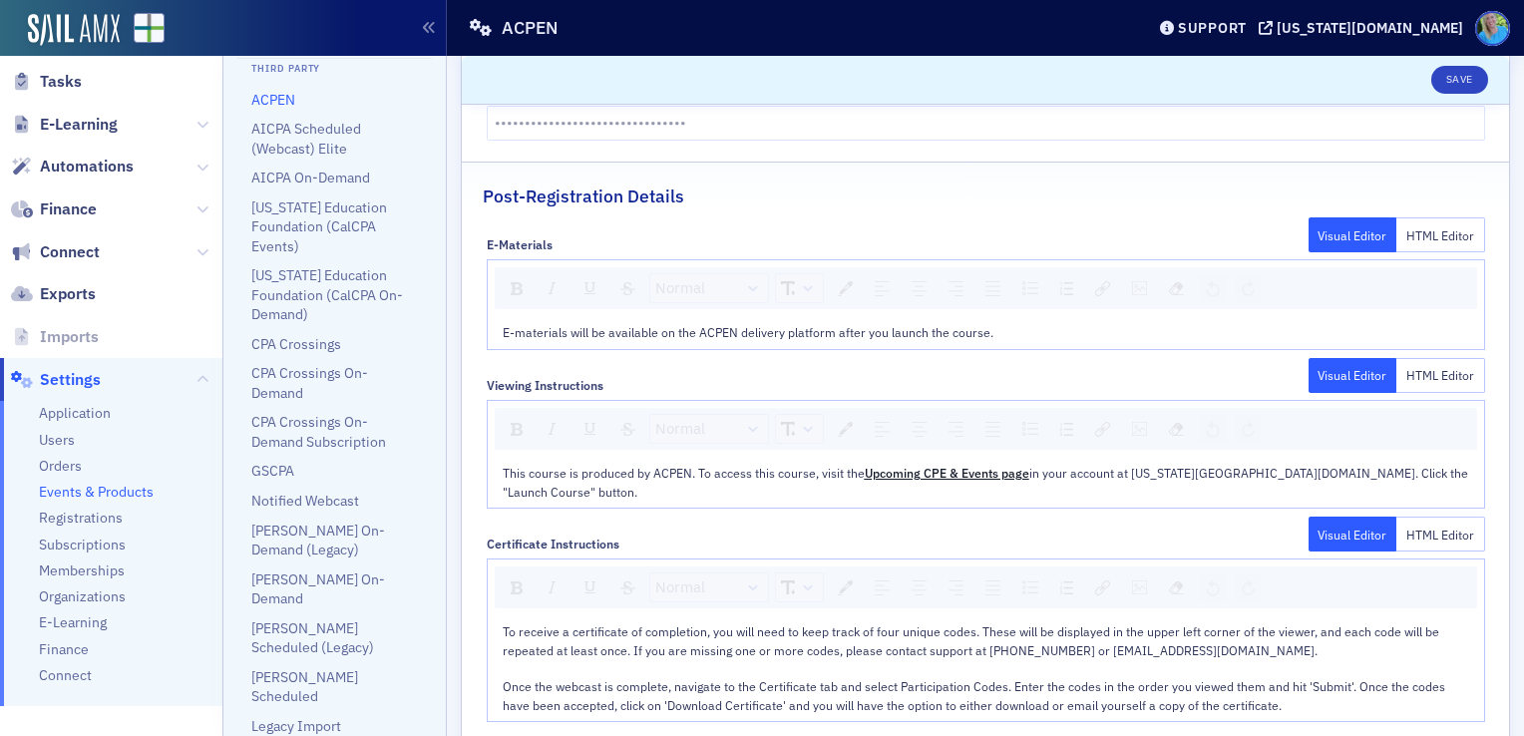
scroll to position [200, 0]
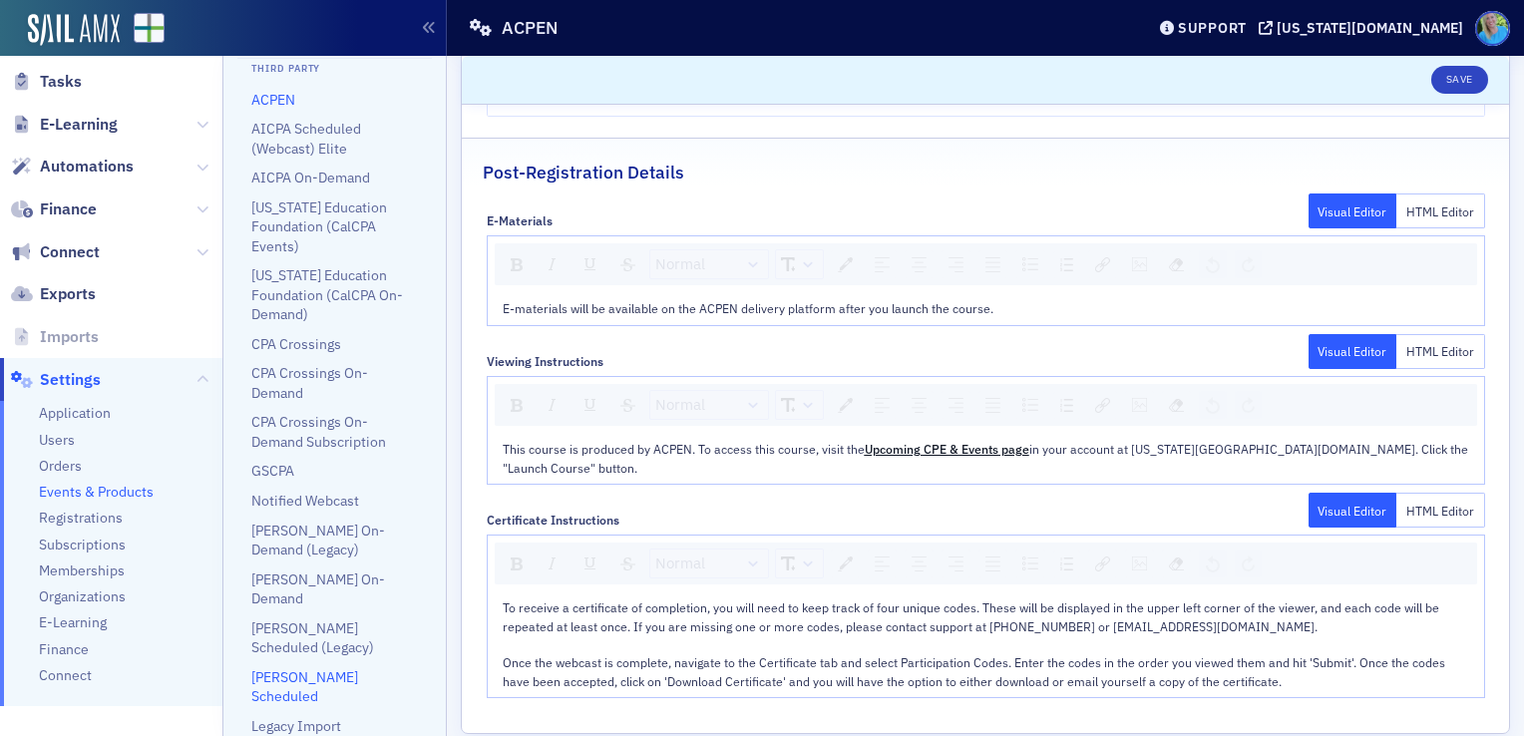
click at [311, 672] on link "[PERSON_NAME] Scheduled" at bounding box center [304, 686] width 107 height 37
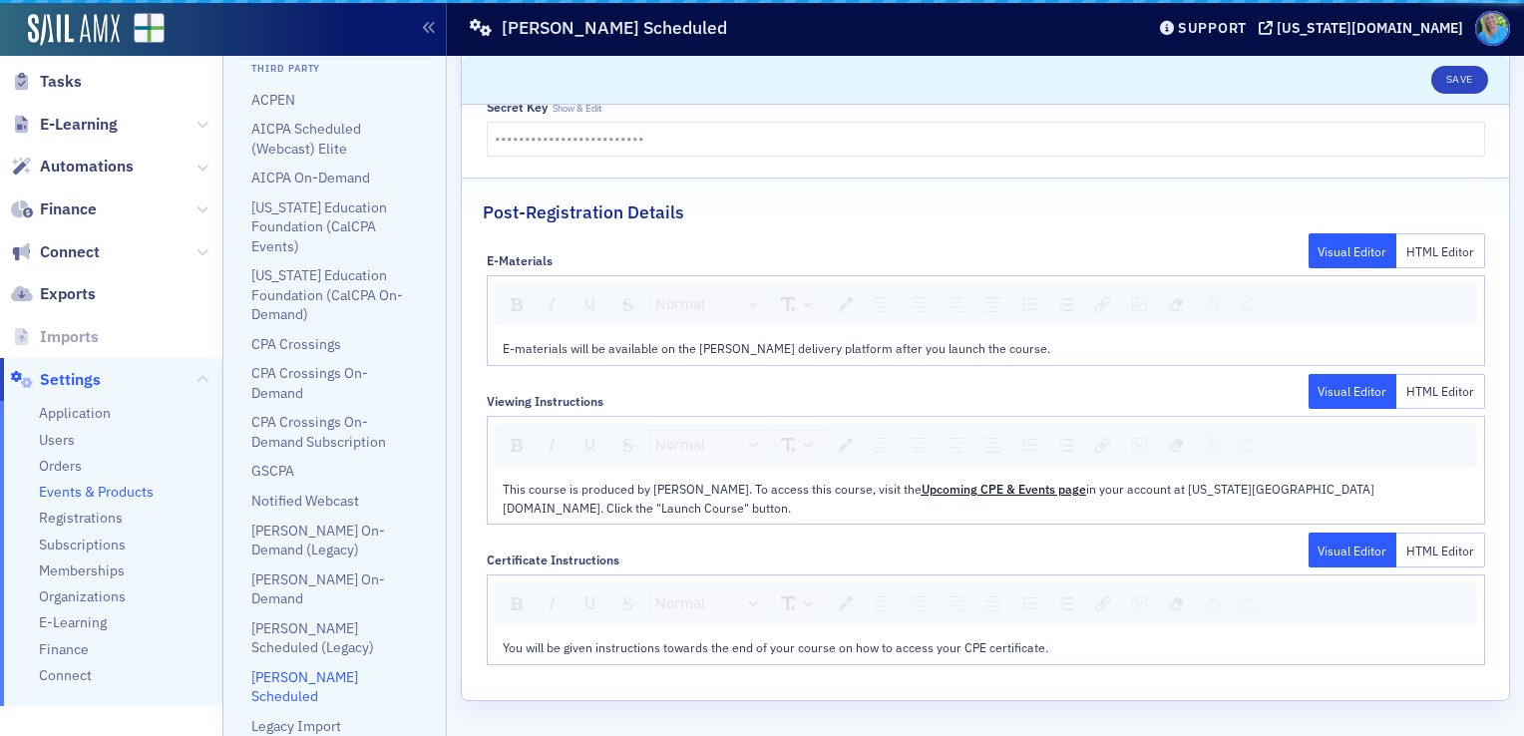
scroll to position [139, 0]
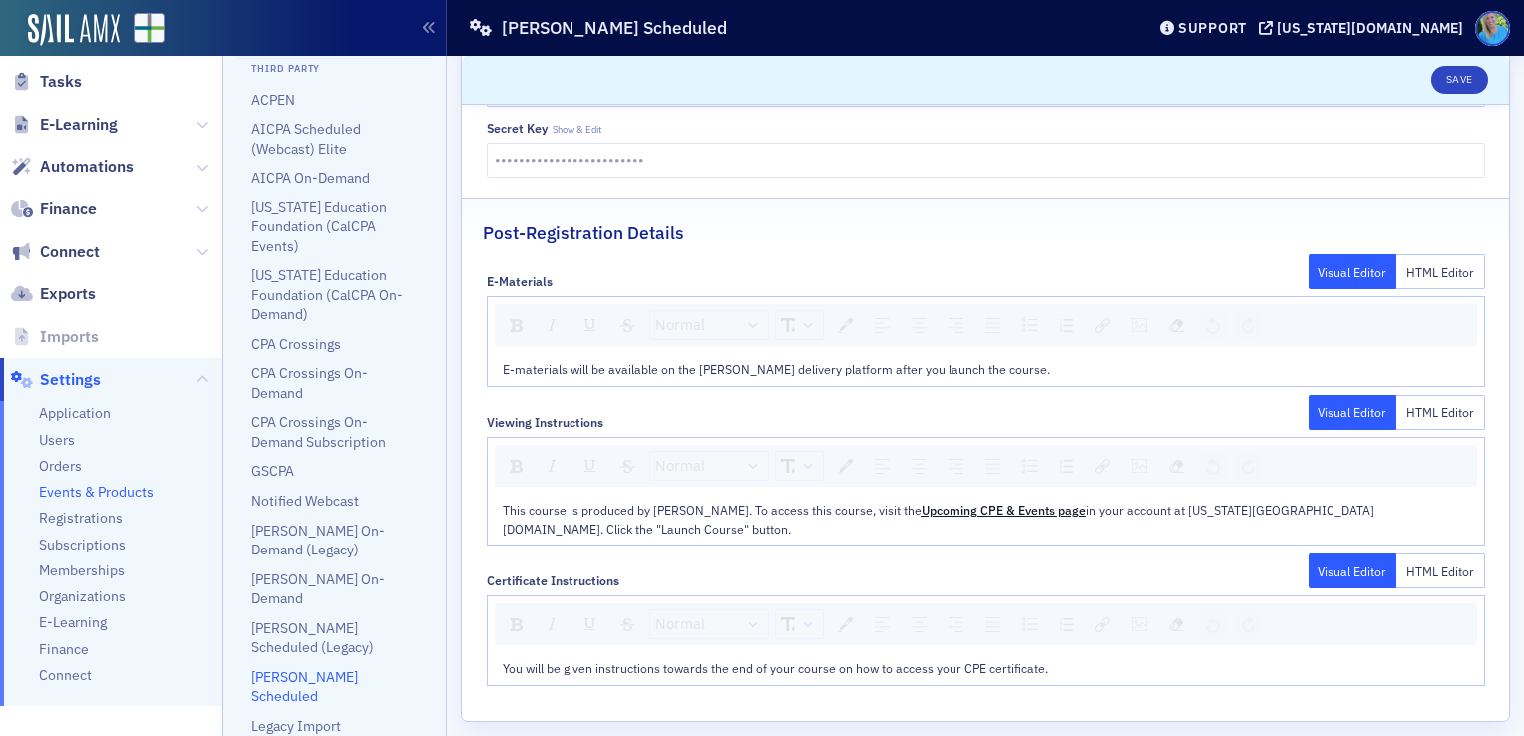
click at [311, 673] on link "[PERSON_NAME] Scheduled" at bounding box center [304, 686] width 107 height 37
click at [1440, 82] on button "Save" at bounding box center [1460, 80] width 57 height 28
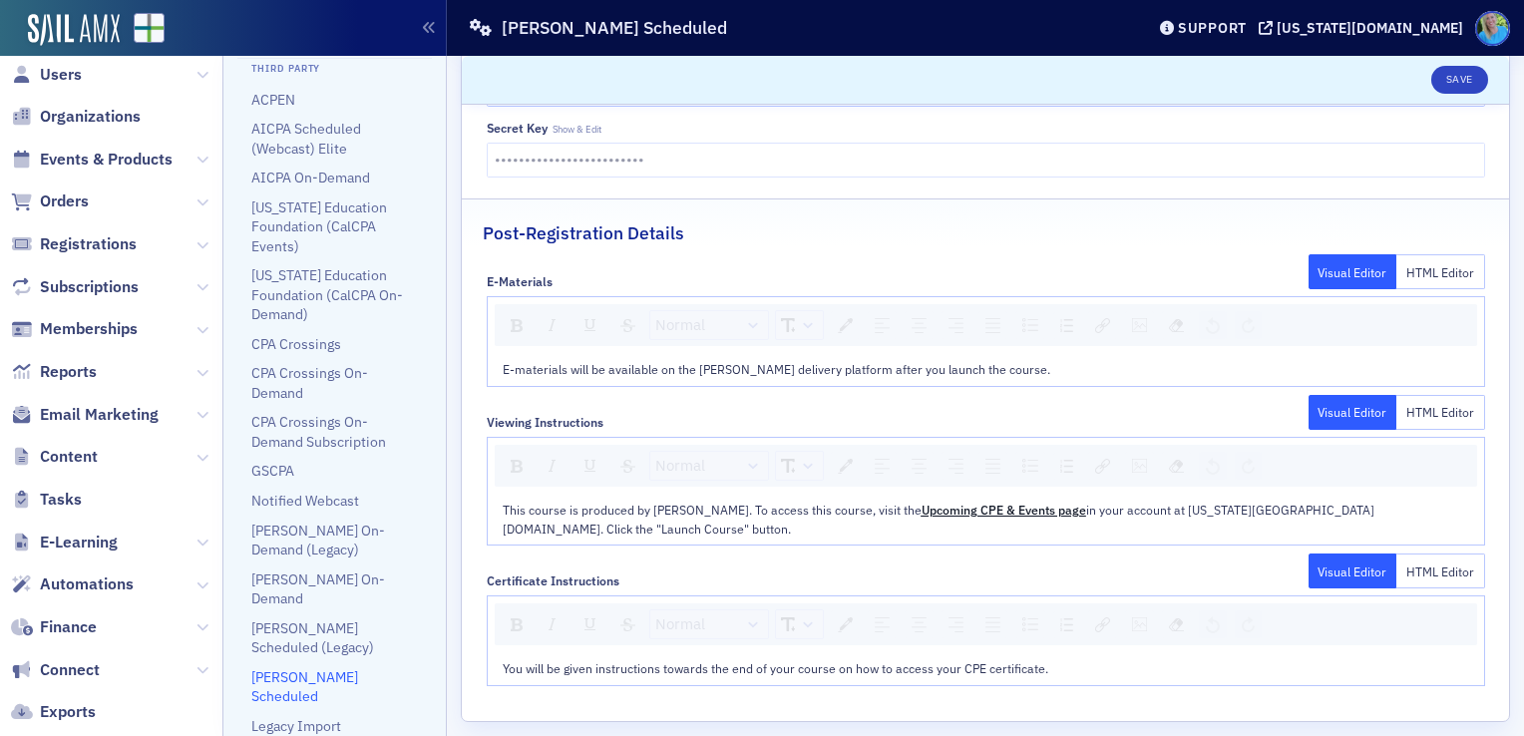
scroll to position [0, 0]
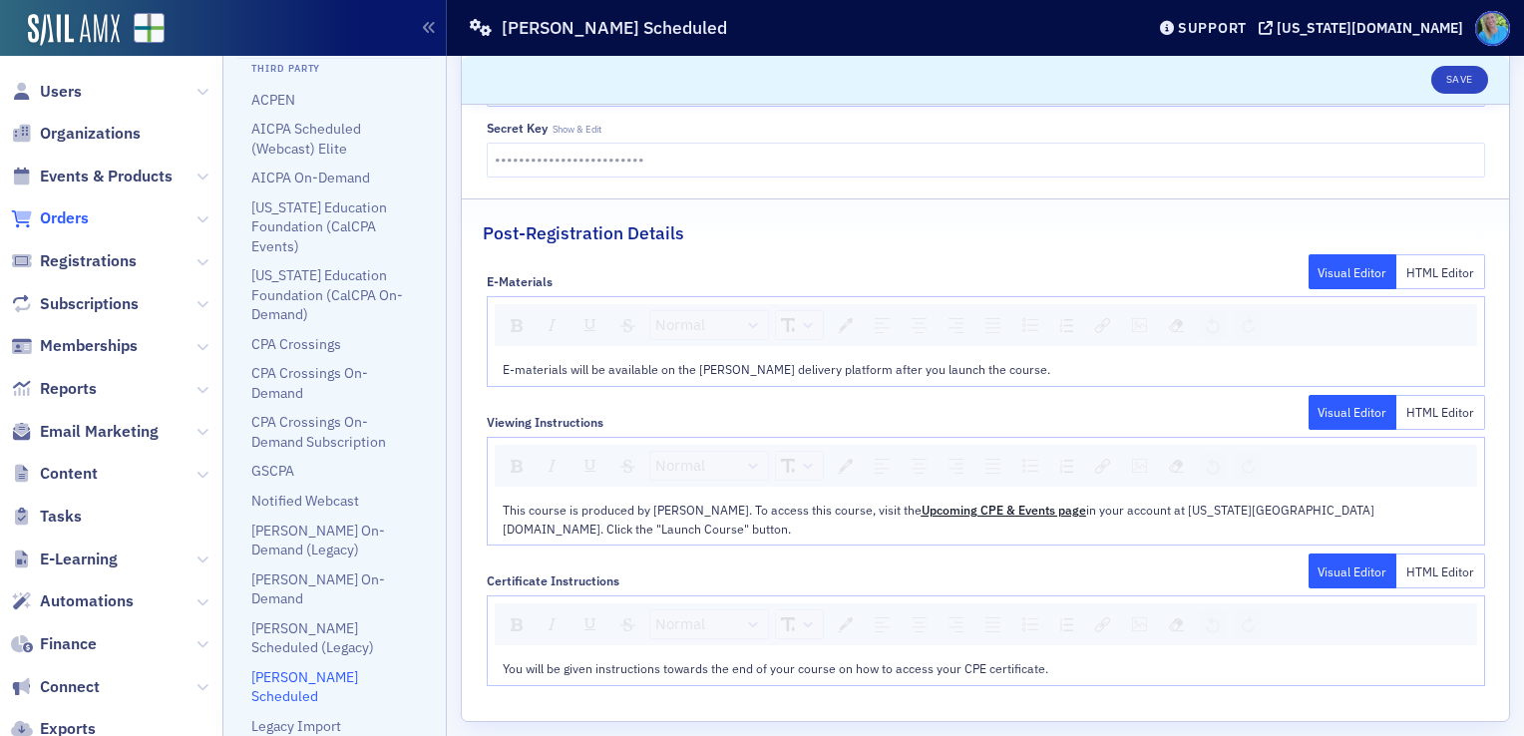
click at [83, 221] on span "Orders" at bounding box center [64, 219] width 49 height 22
